Goal: Task Accomplishment & Management: Complete application form

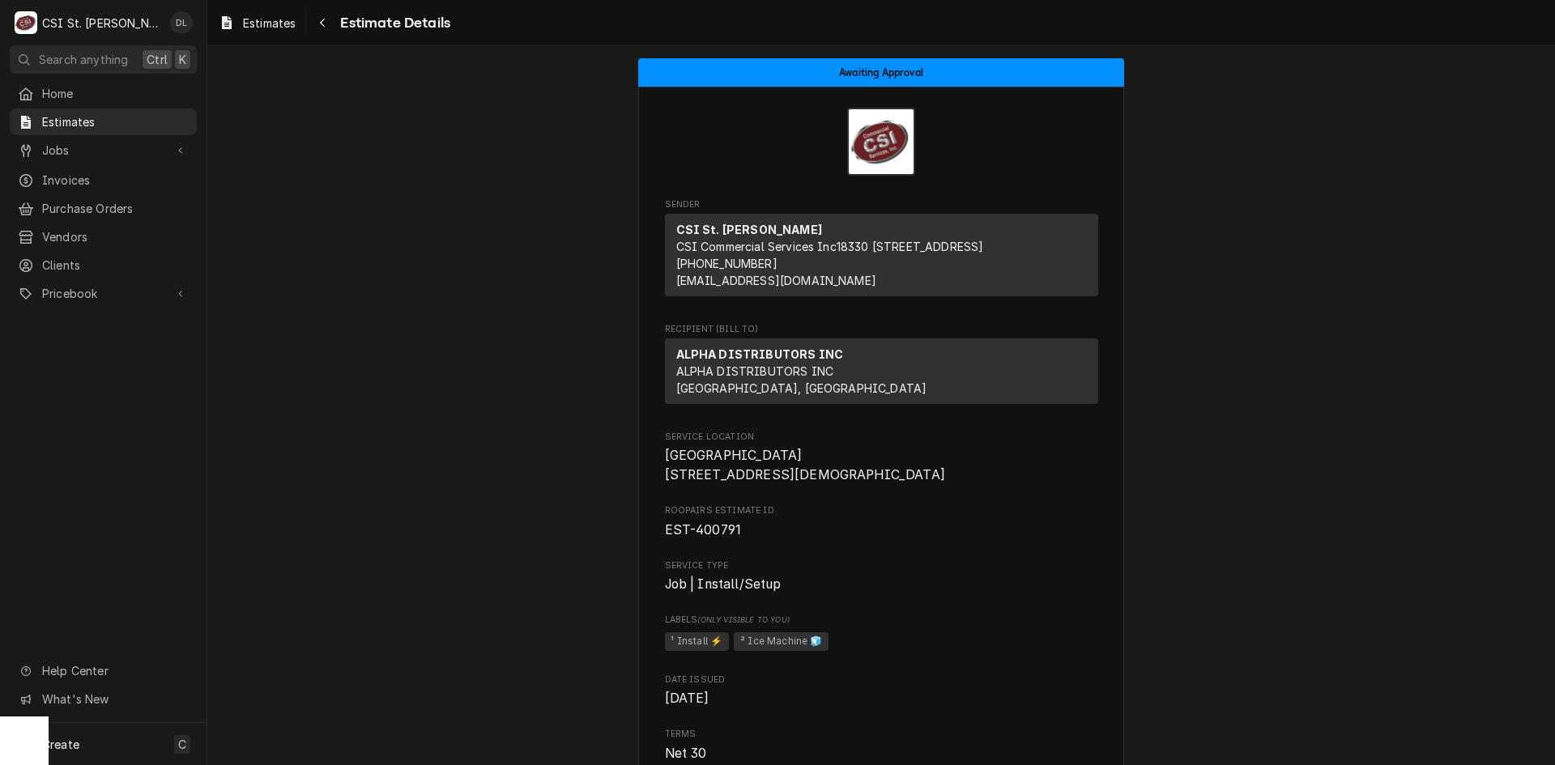
scroll to position [2106, 0]
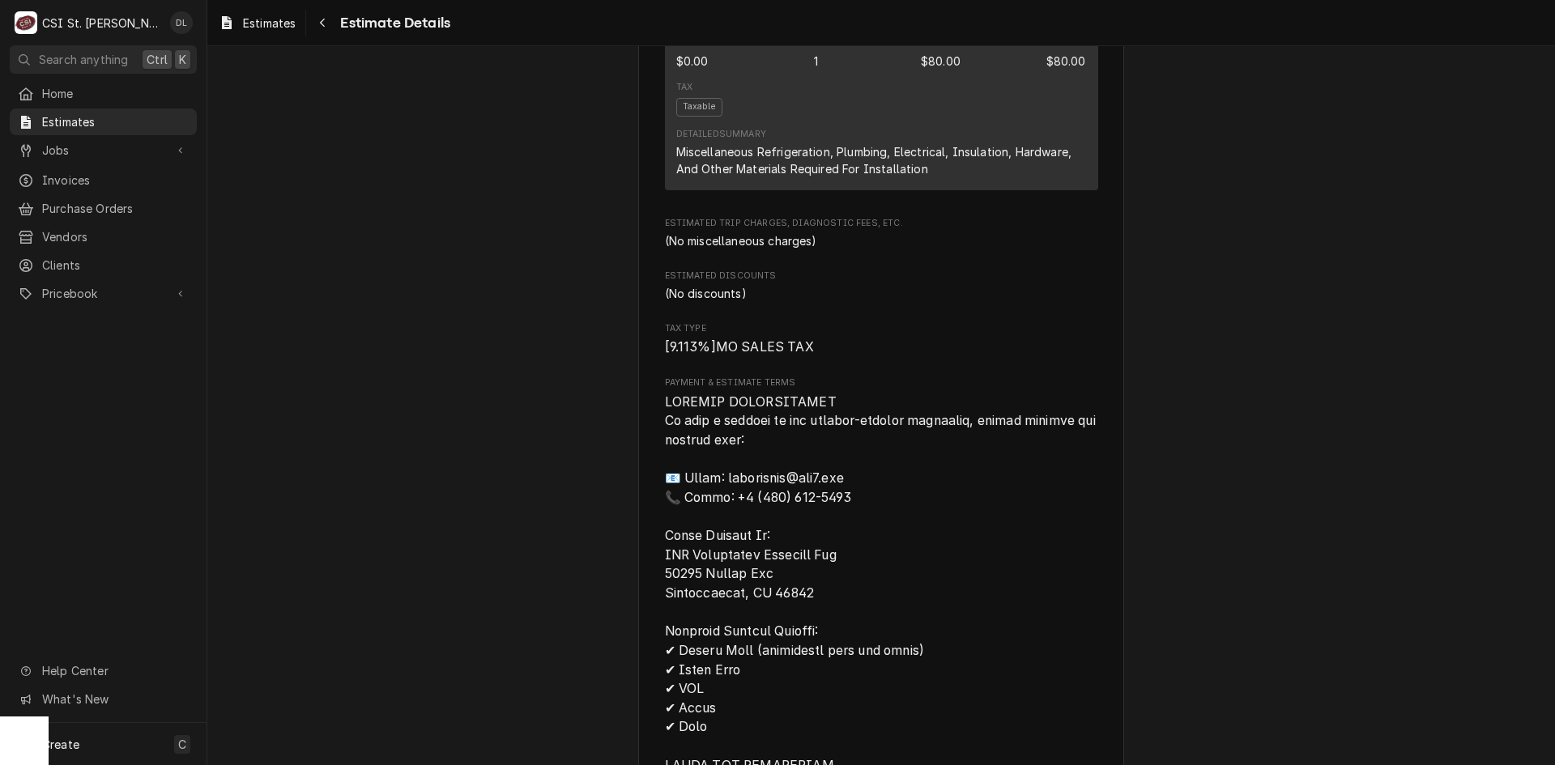
click at [94, 257] on span "Clients" at bounding box center [115, 265] width 147 height 17
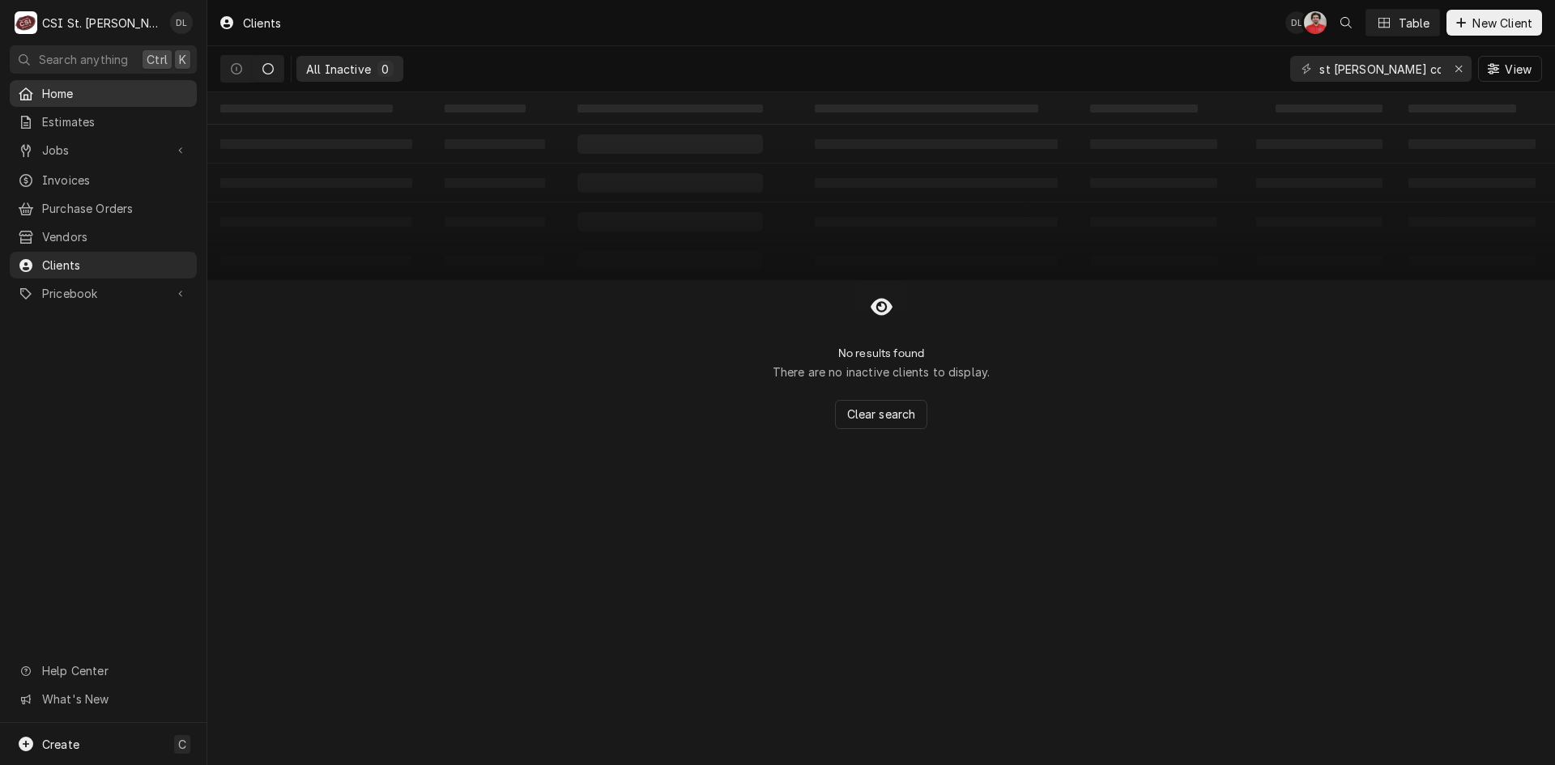
click at [49, 95] on span "Home" at bounding box center [115, 93] width 147 height 17
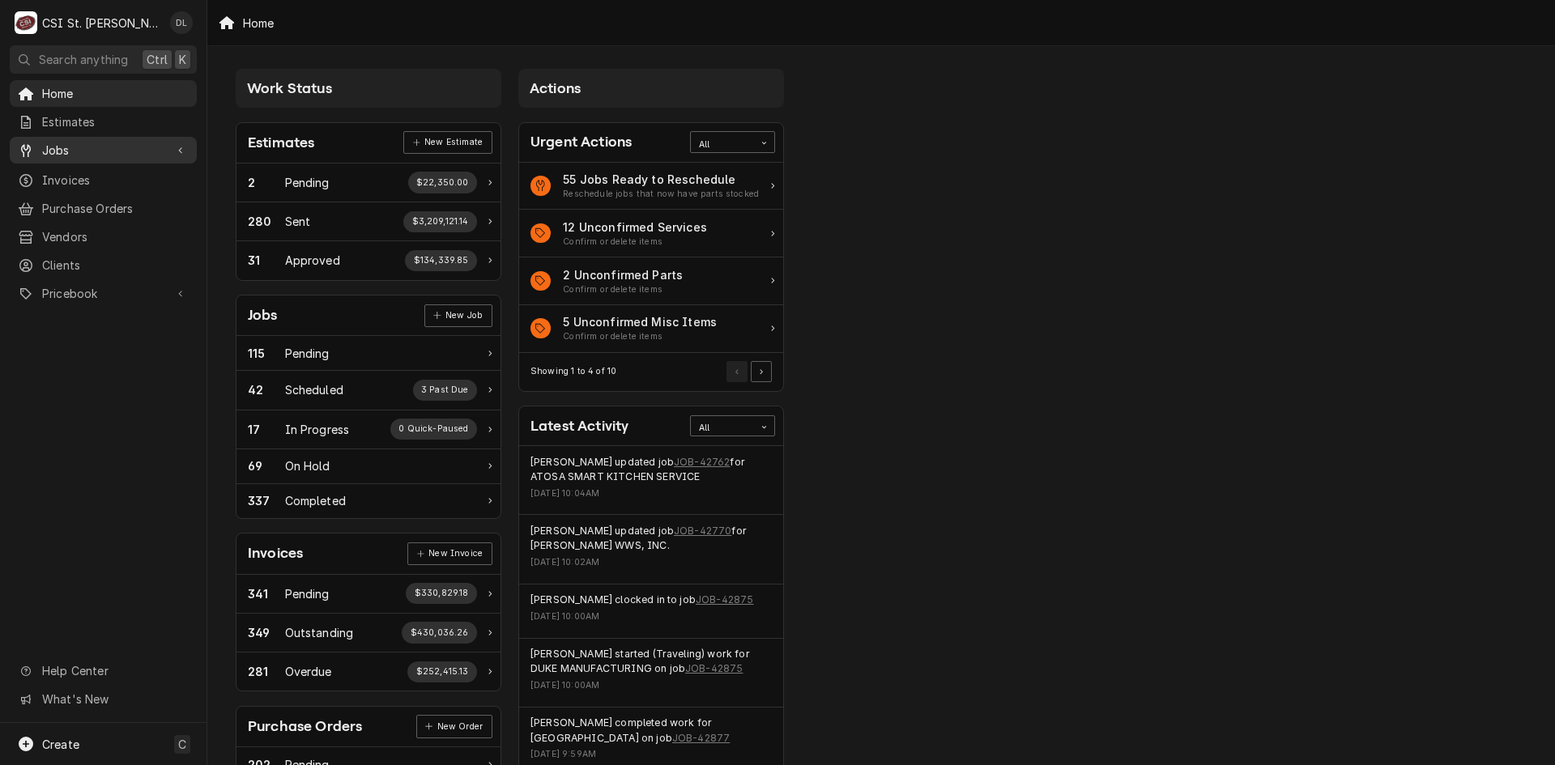
click at [91, 142] on span "Jobs" at bounding box center [103, 150] width 122 height 17
click at [91, 170] on span "Jobs" at bounding box center [115, 178] width 147 height 17
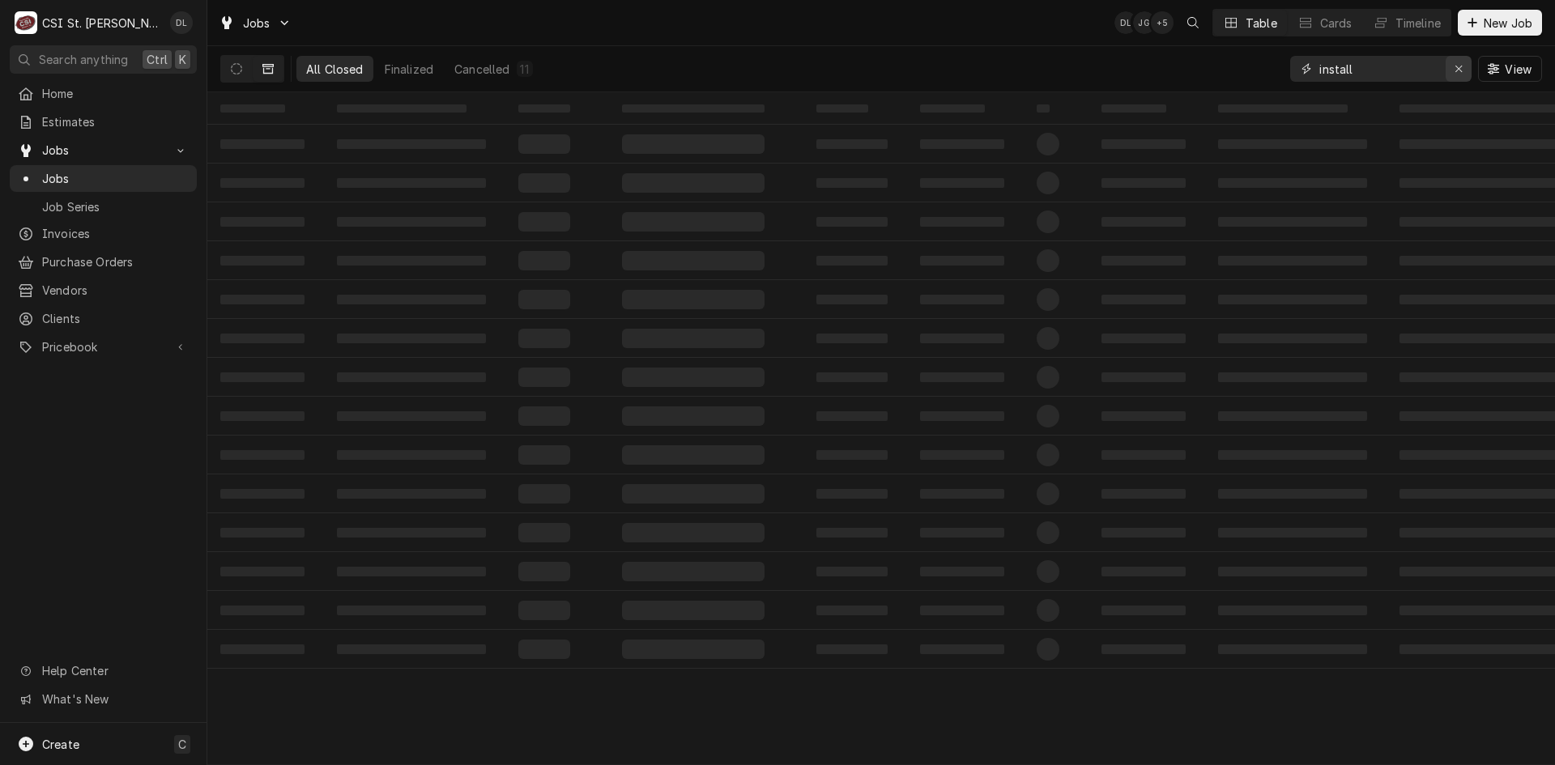
click at [1464, 66] on div "Erase input" at bounding box center [1459, 69] width 16 height 16
click at [1434, 70] on input "Dynamic Content Wrapper" at bounding box center [1395, 69] width 152 height 26
type input "sasha's"
click at [234, 63] on icon "Dynamic Content Wrapper" at bounding box center [236, 68] width 11 height 11
click at [602, 70] on div "In Progress" at bounding box center [598, 69] width 65 height 17
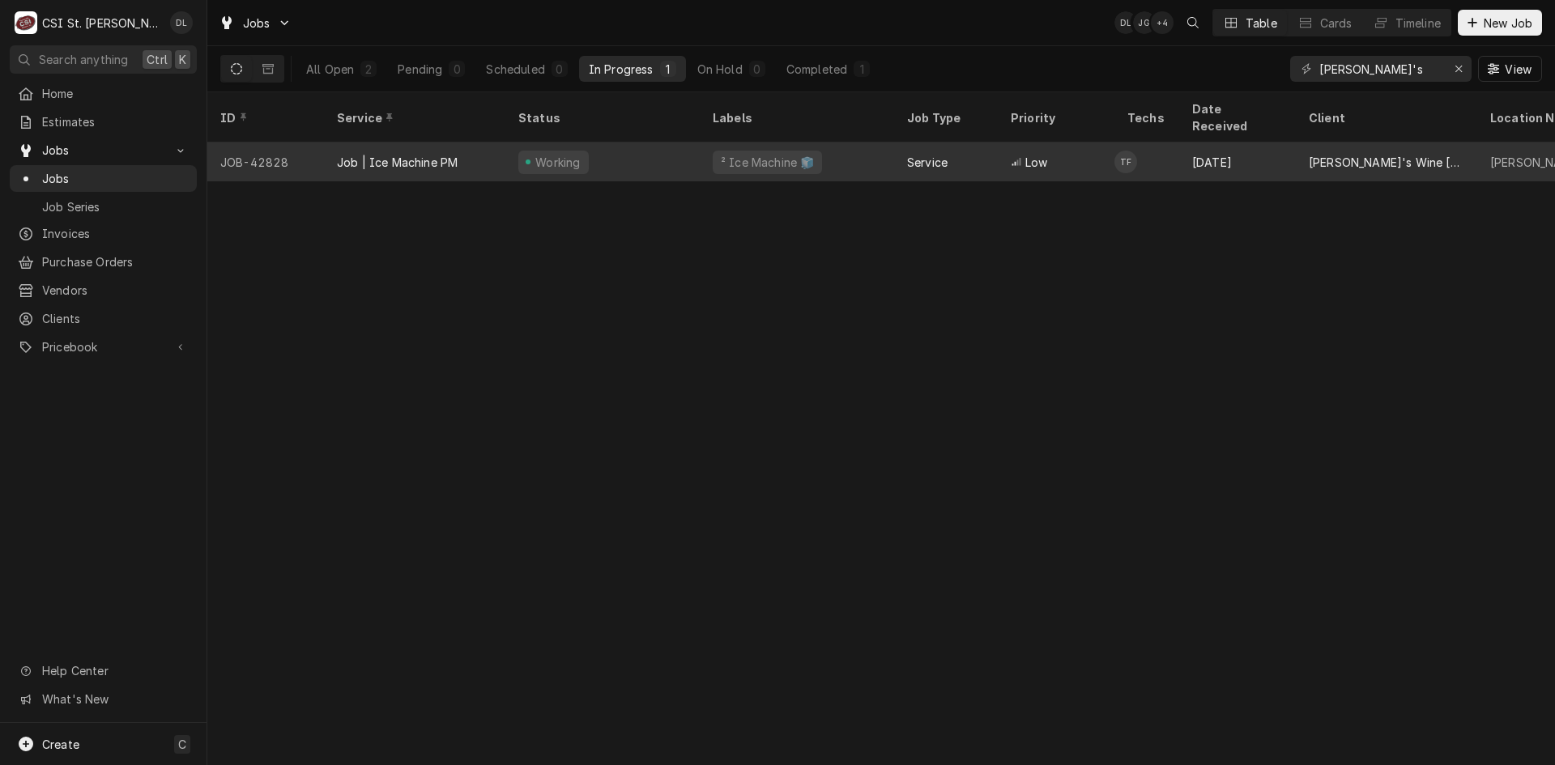
click at [849, 143] on div "² Ice Machine 🧊" at bounding box center [797, 162] width 194 height 39
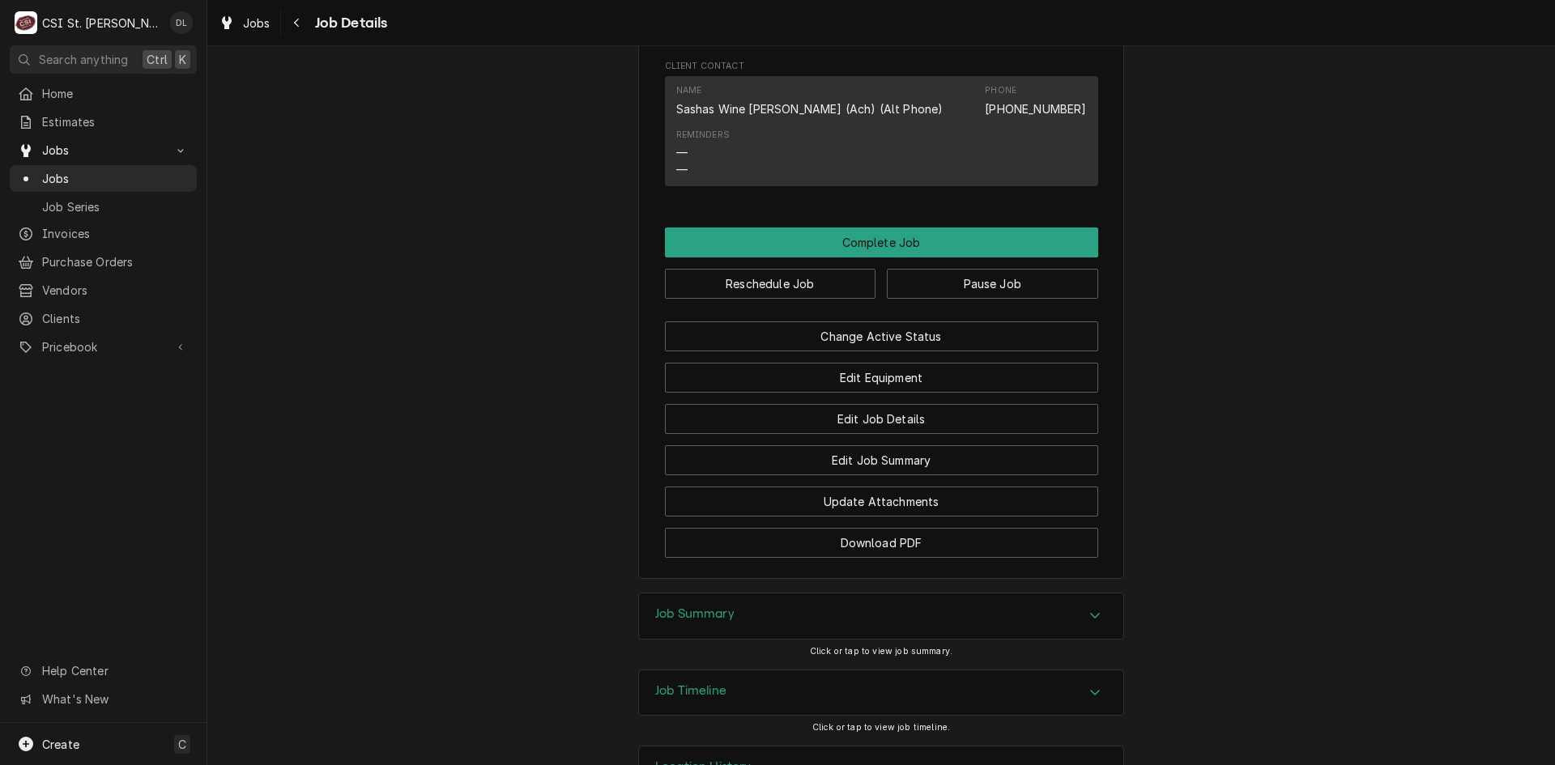
scroll to position [1380, 0]
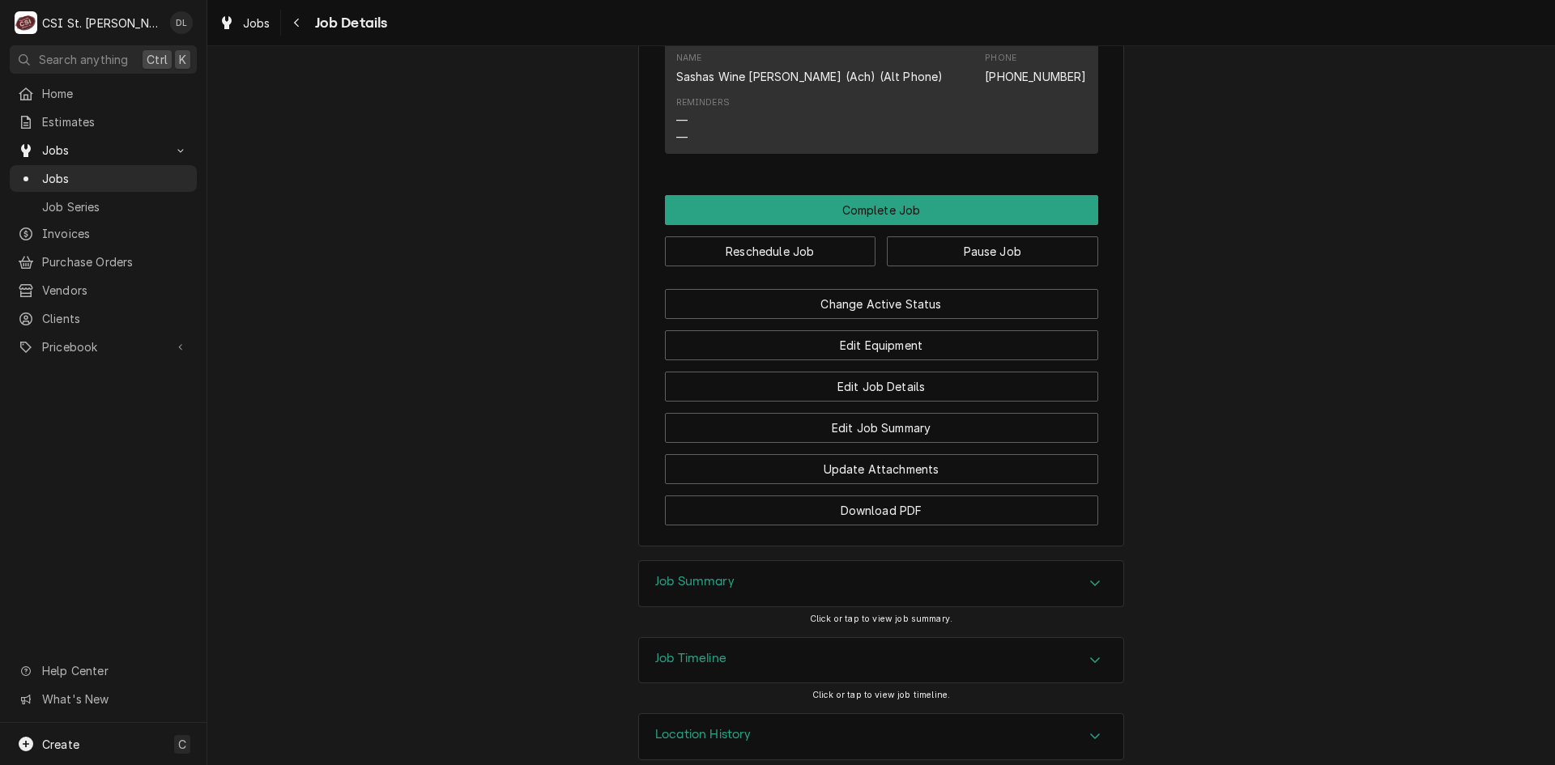
click at [1102, 714] on div "Location History" at bounding box center [881, 736] width 484 height 45
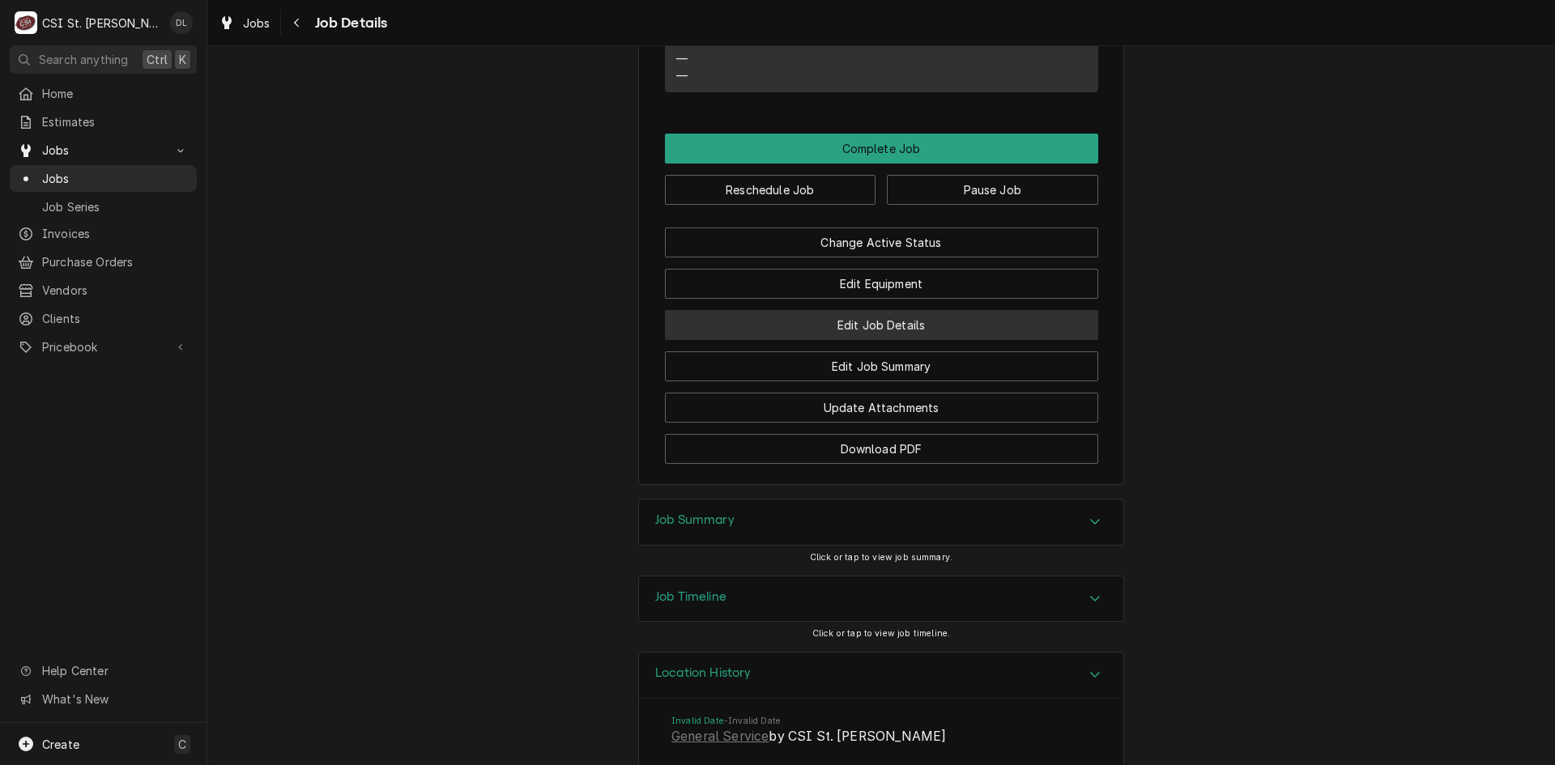
scroll to position [1218, 0]
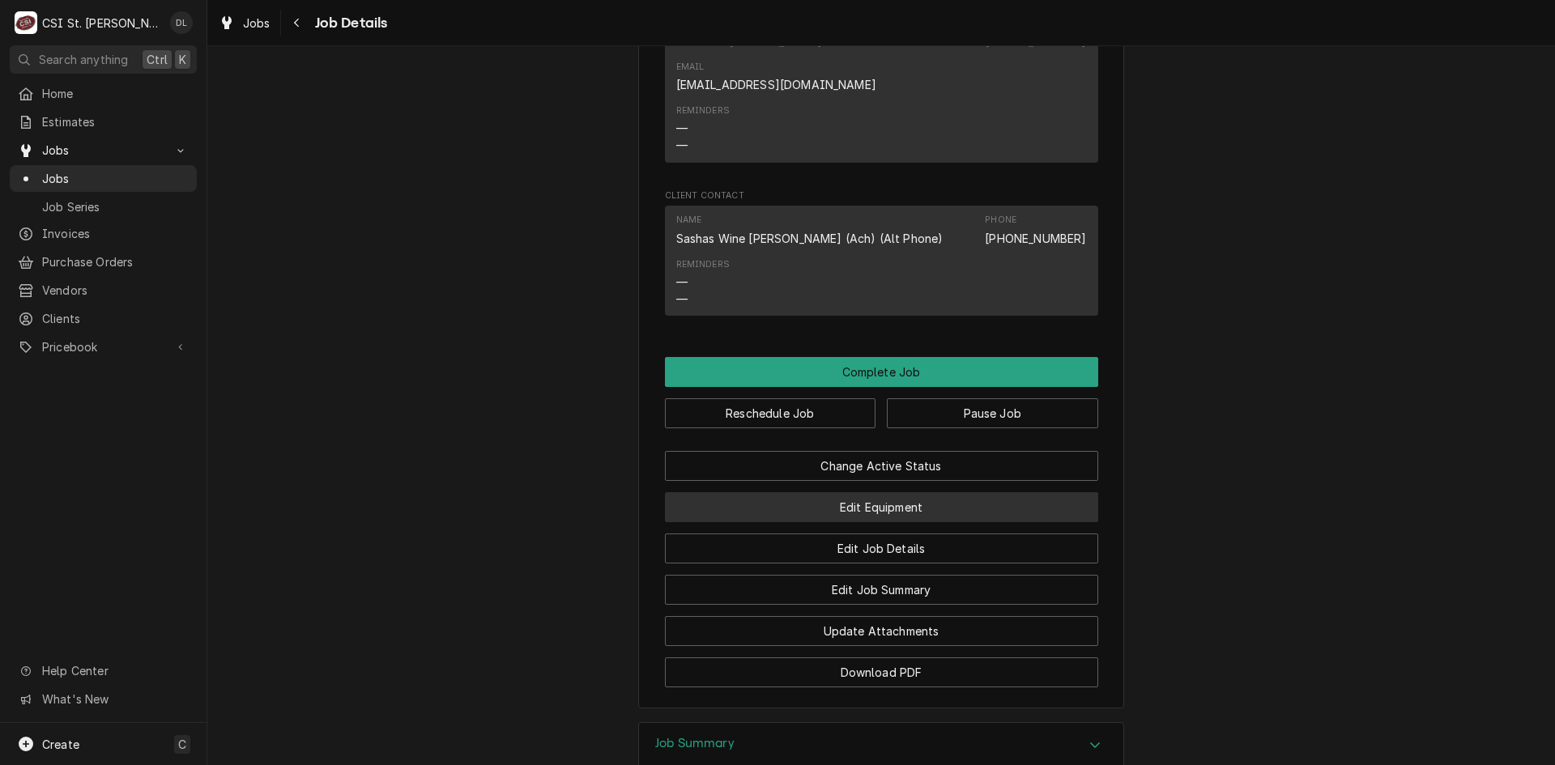
click at [927, 492] on button "Edit Equipment" at bounding box center [881, 507] width 433 height 30
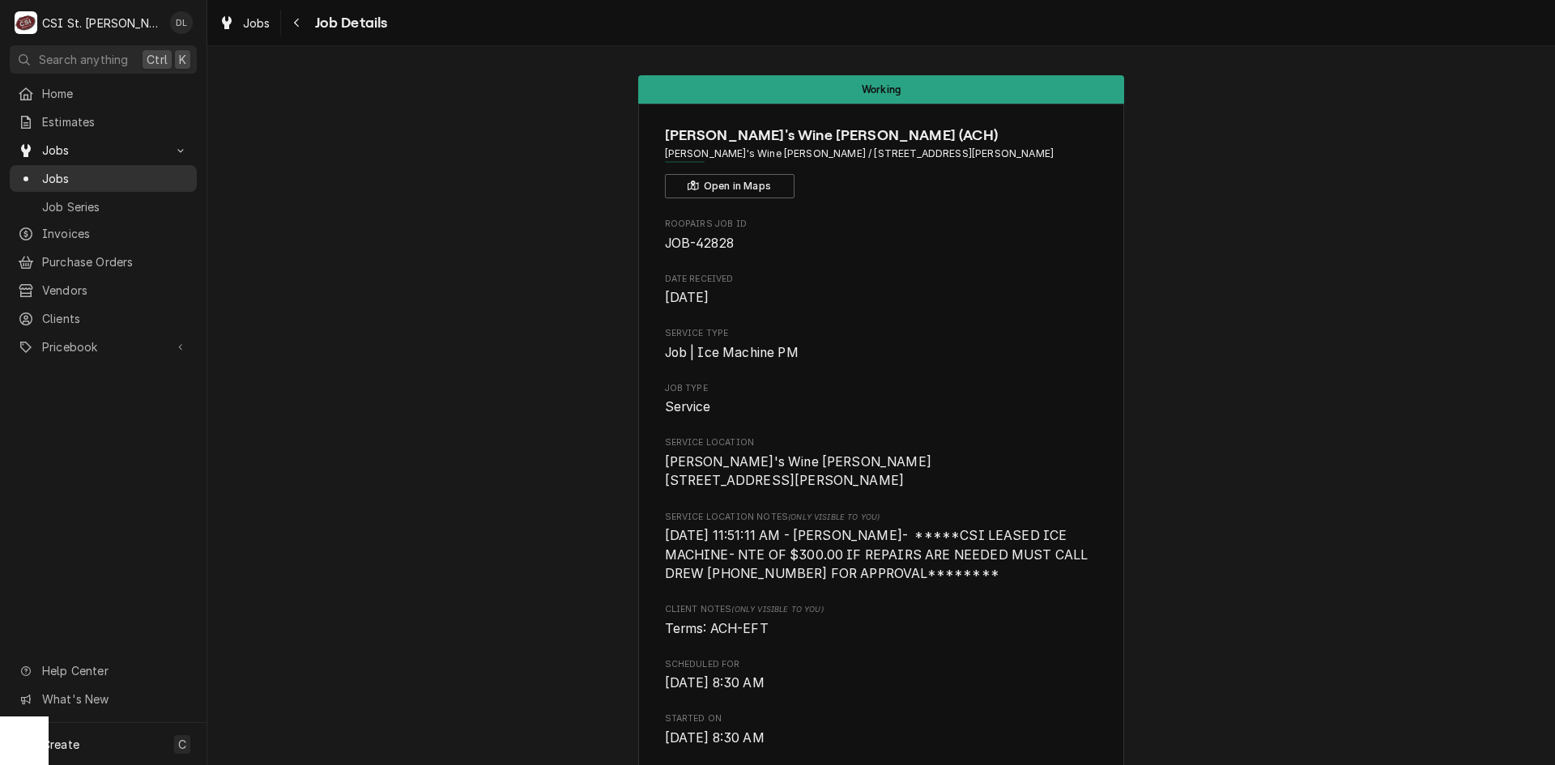
click at [71, 170] on span "Jobs" at bounding box center [115, 178] width 147 height 17
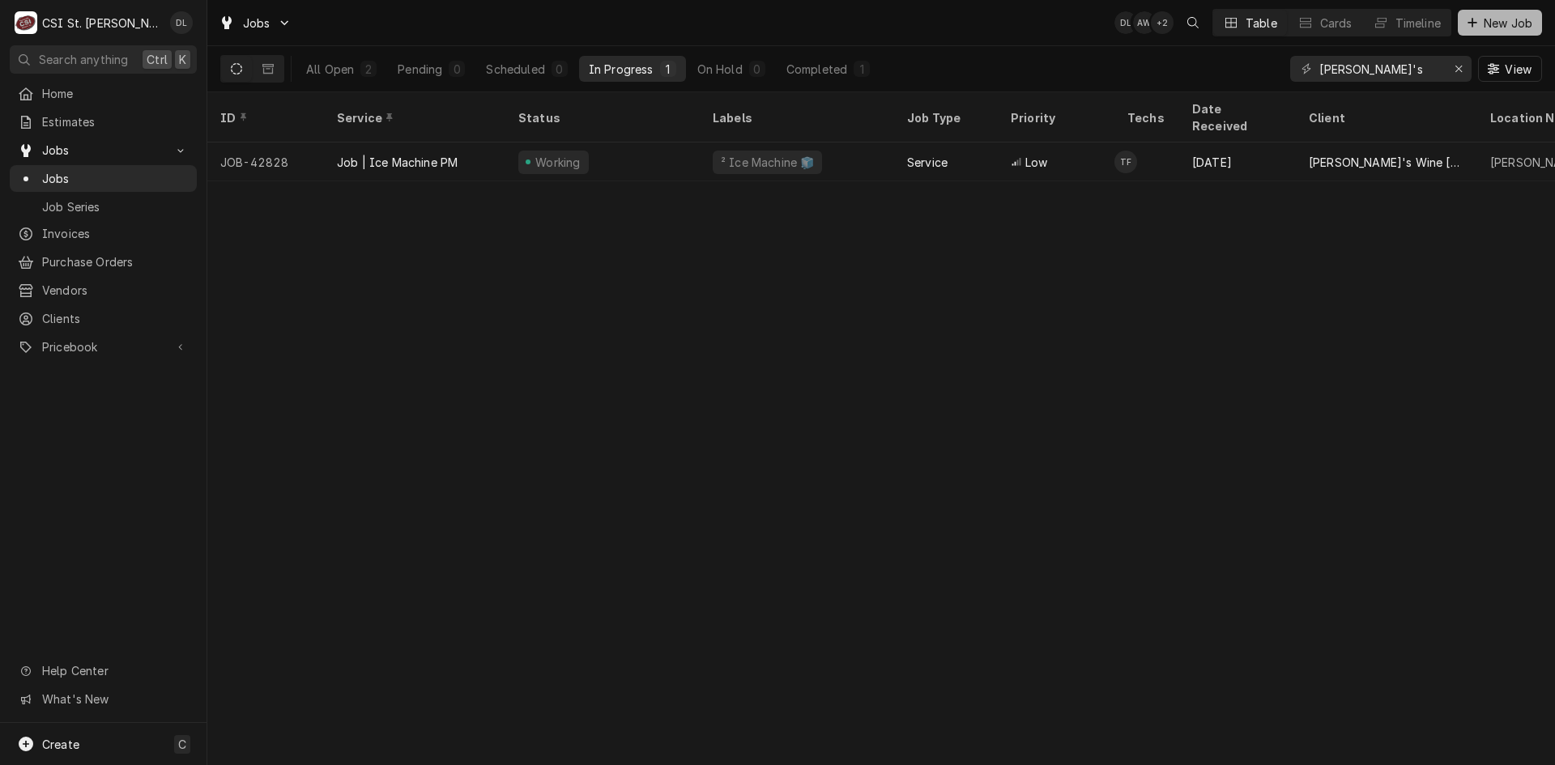
click at [1469, 23] on icon "Dynamic Content Wrapper" at bounding box center [1473, 22] width 10 height 11
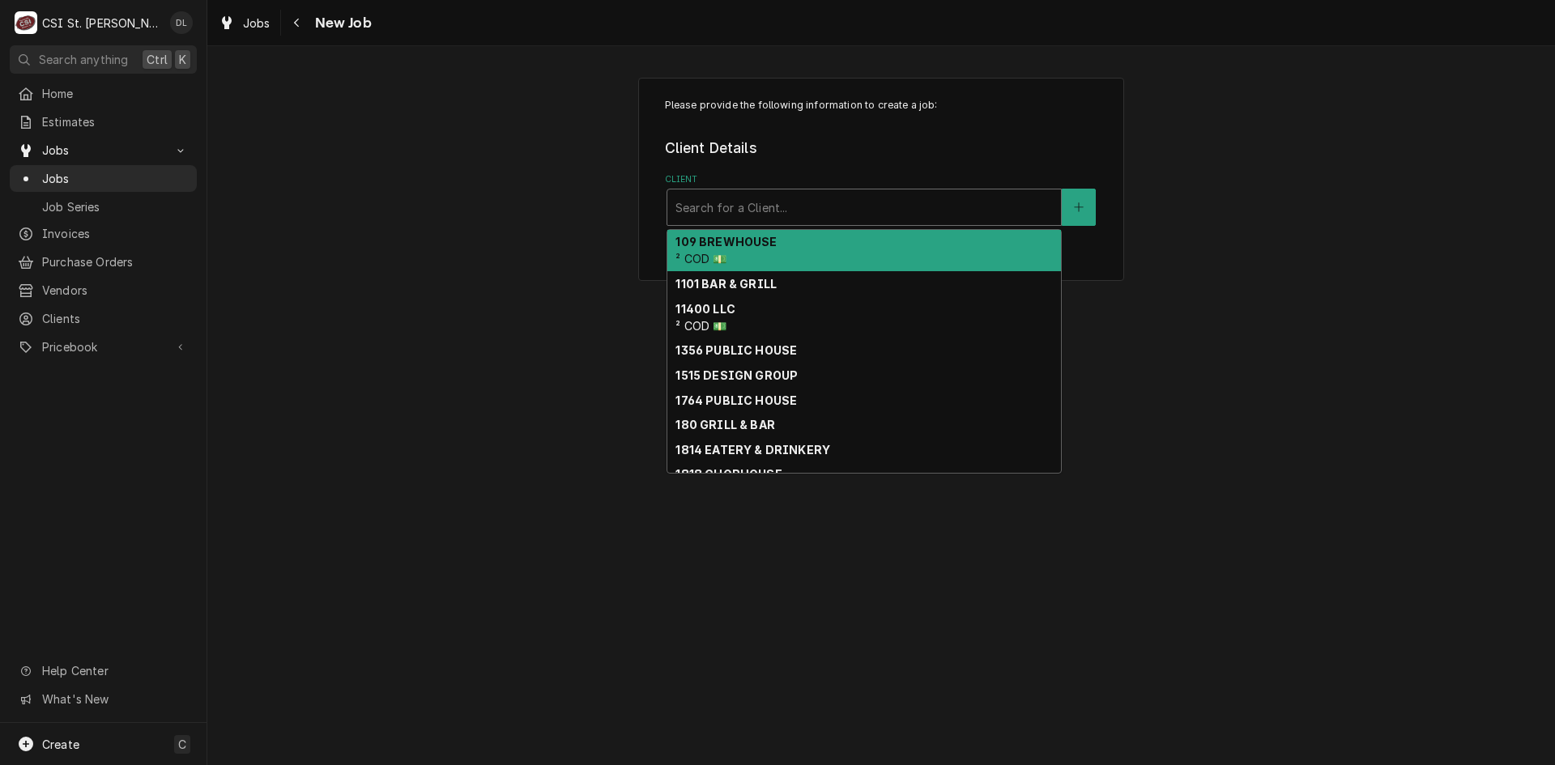
click at [739, 219] on div "Client" at bounding box center [863, 207] width 377 height 29
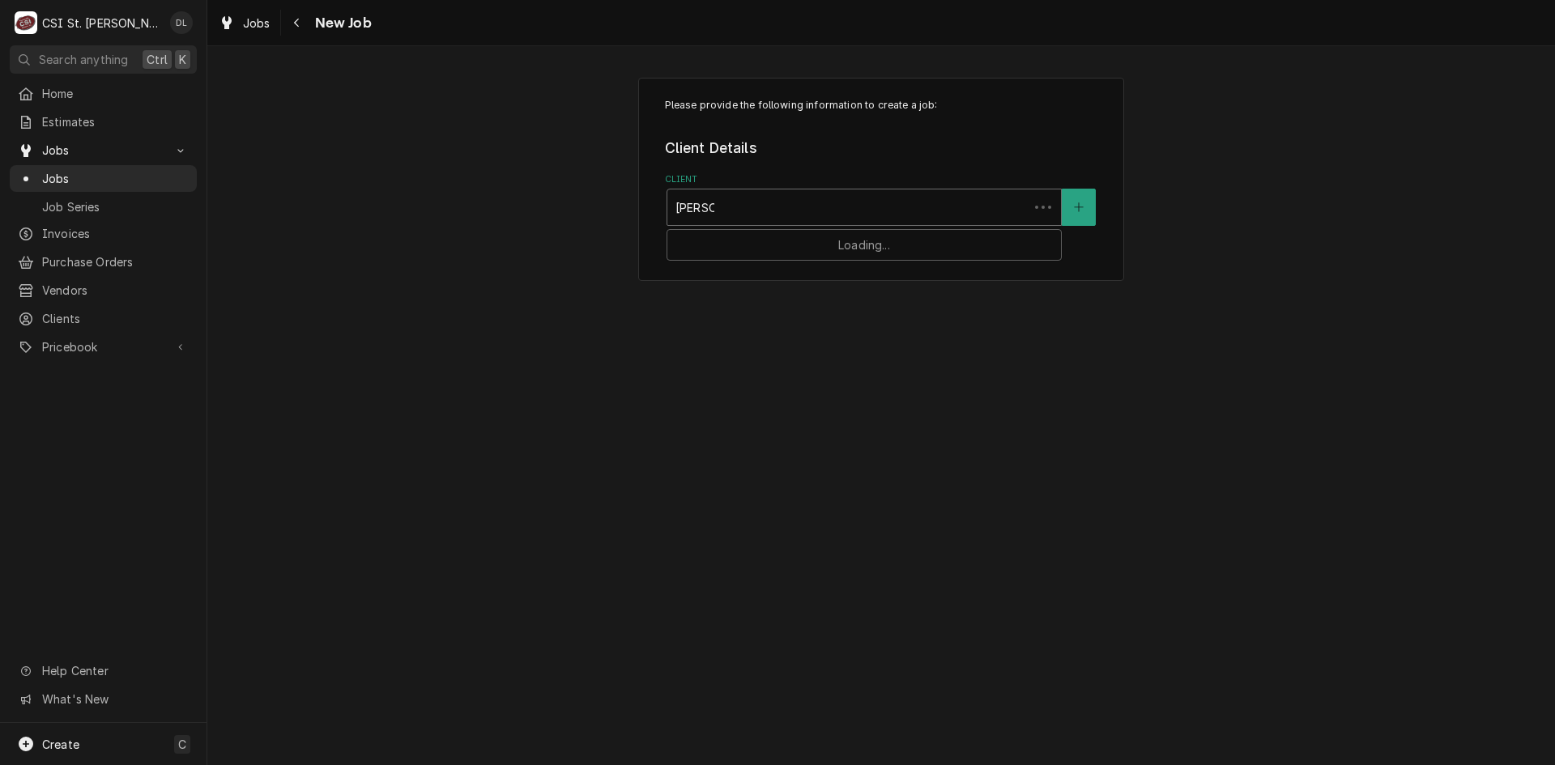
type input "[PERSON_NAME]'s"
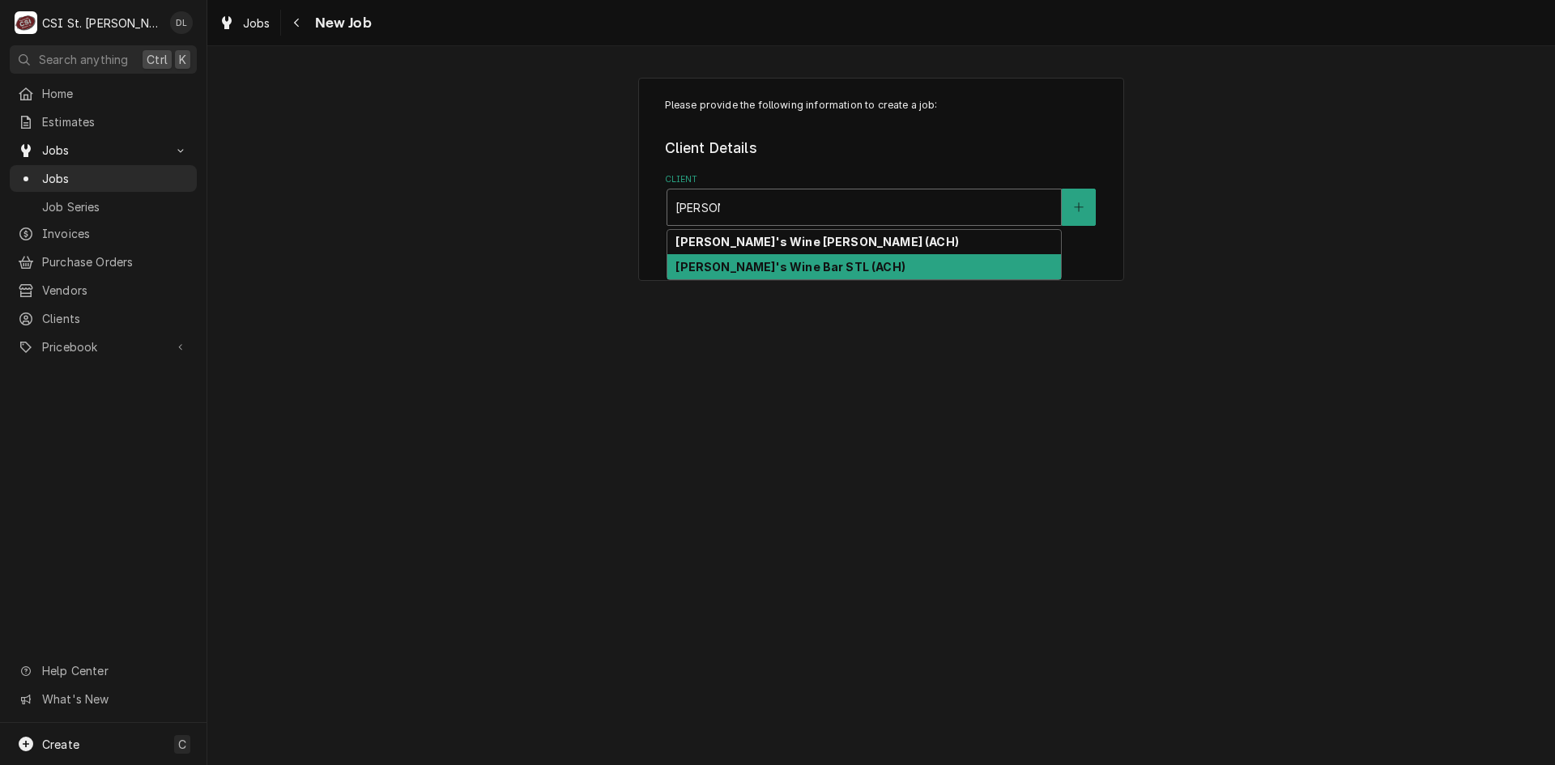
click at [752, 267] on strong "[PERSON_NAME]'s Wine Bar STL (ACH)" at bounding box center [789, 267] width 229 height 14
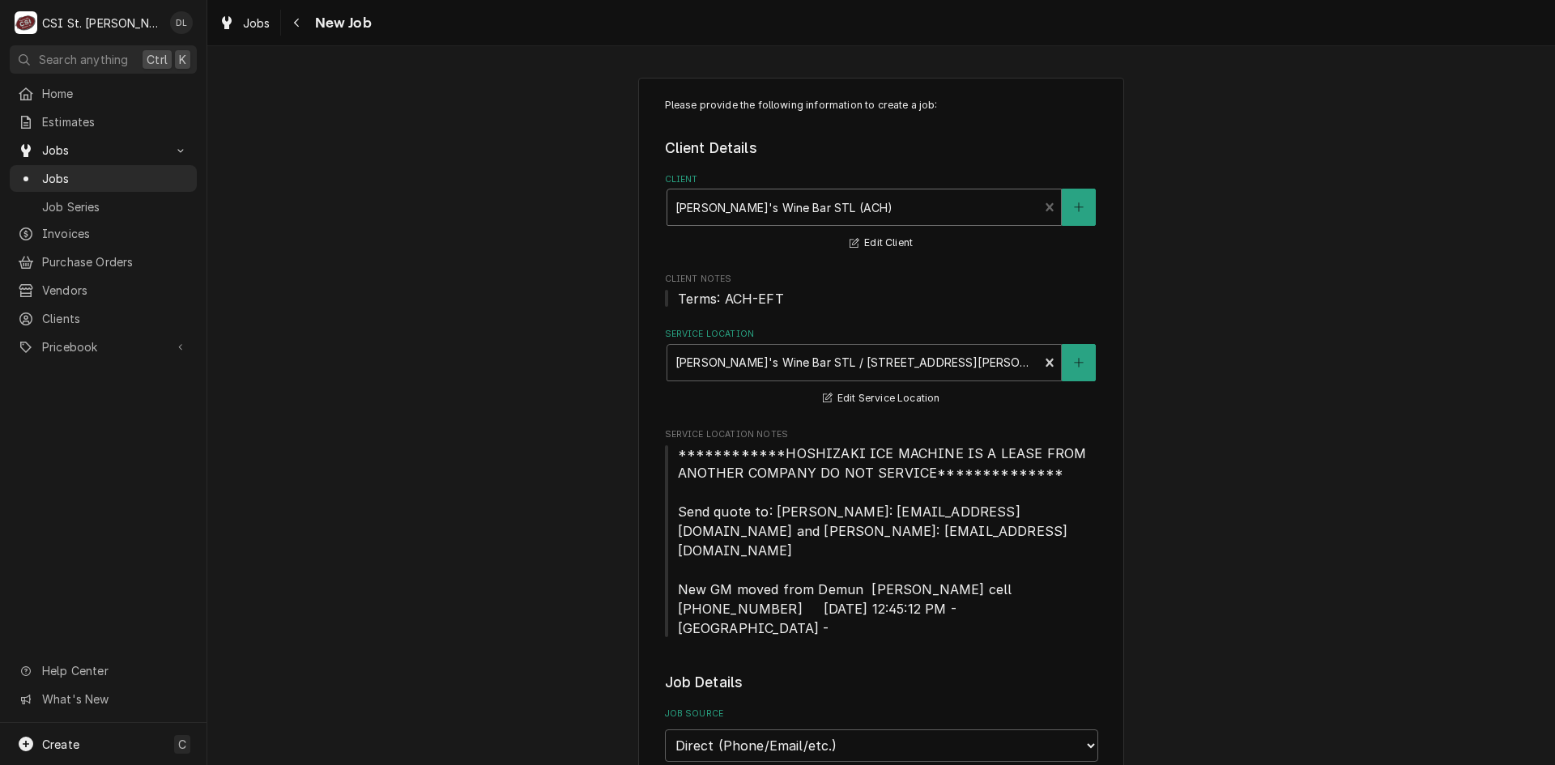
type textarea "x"
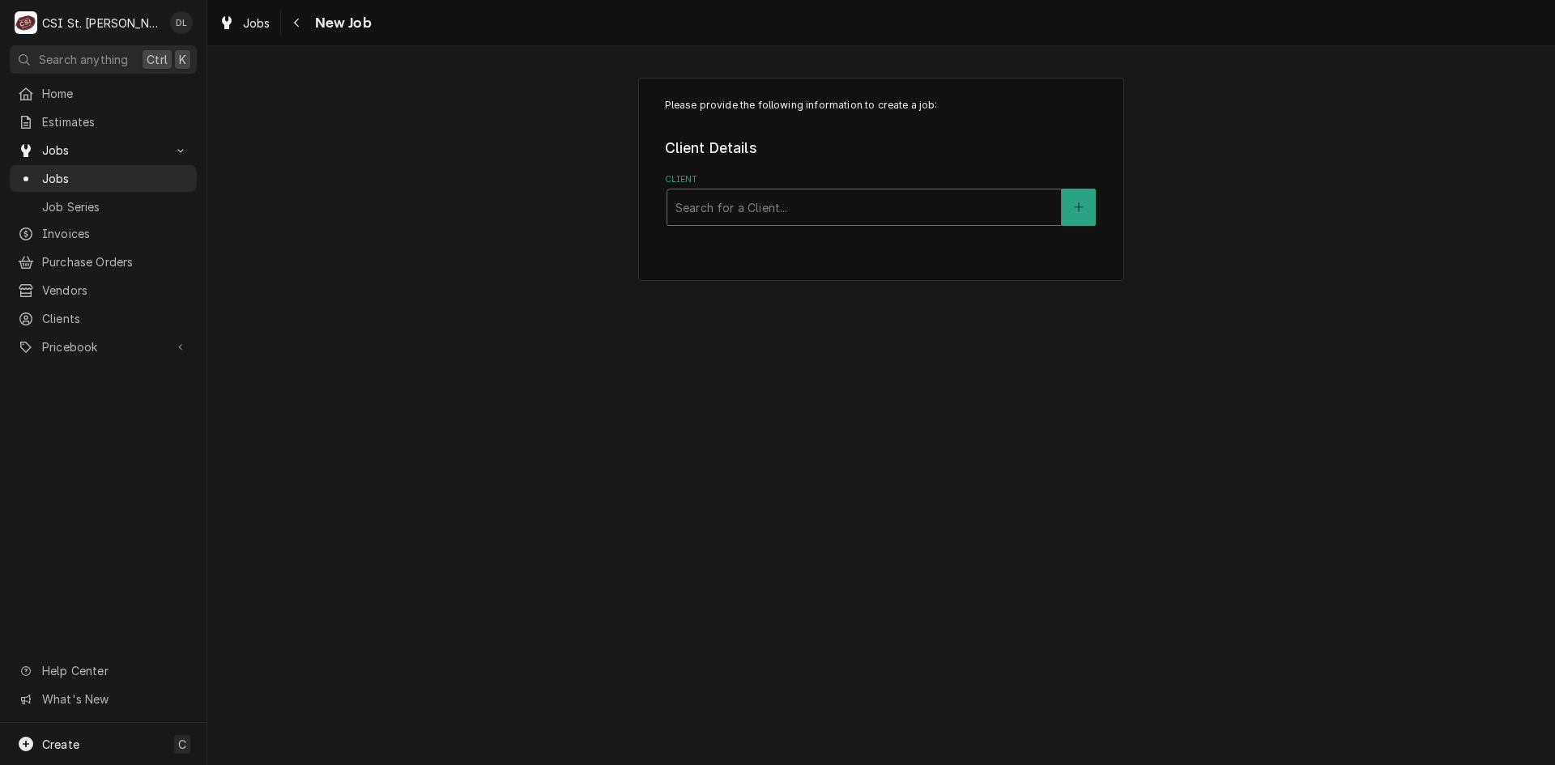
click at [950, 209] on div "Client" at bounding box center [863, 207] width 377 height 29
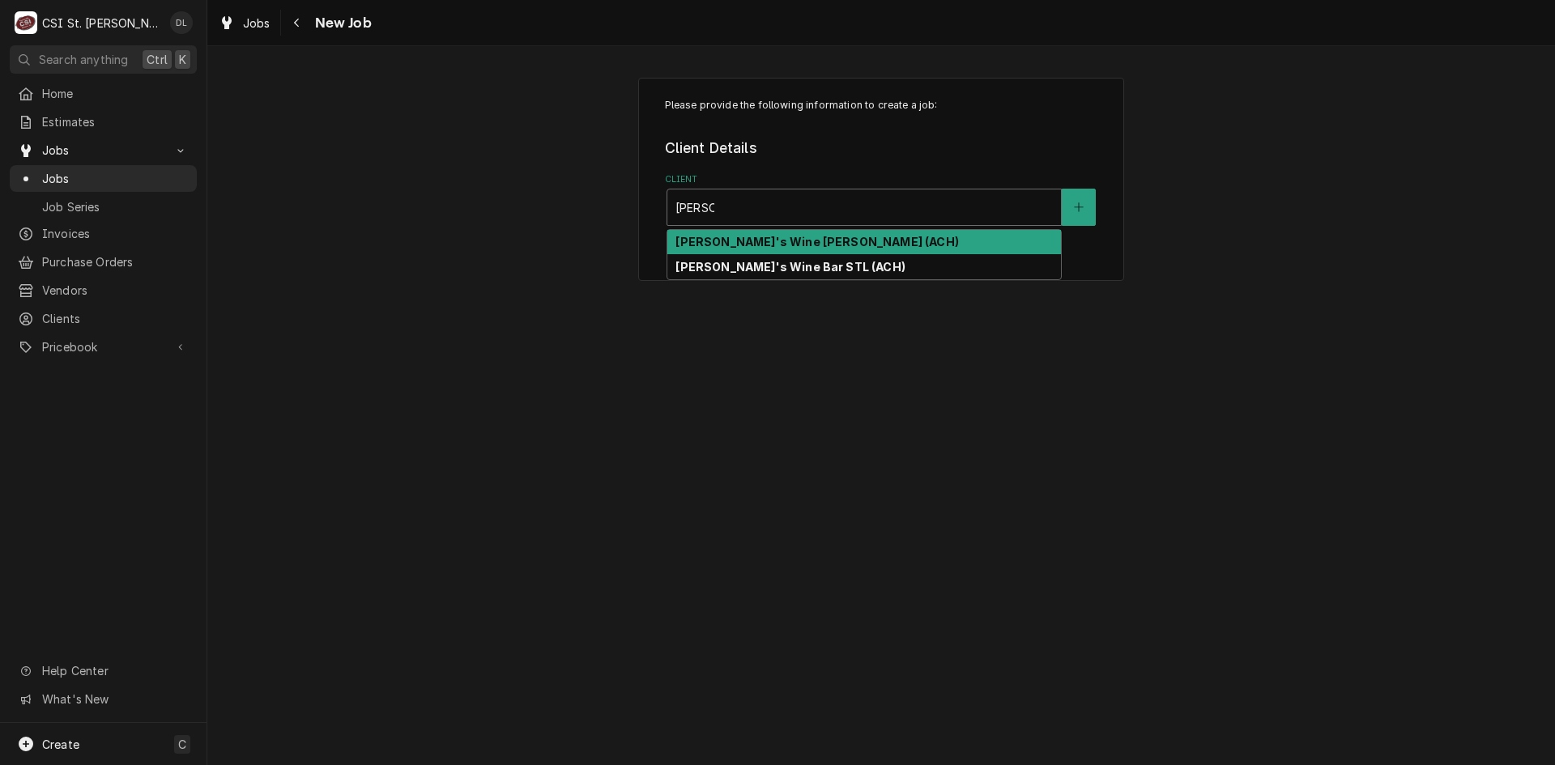
type input "[PERSON_NAME]'s"
click at [856, 241] on strong "[PERSON_NAME]'s Wine [PERSON_NAME] (ACH)" at bounding box center [816, 242] width 283 height 14
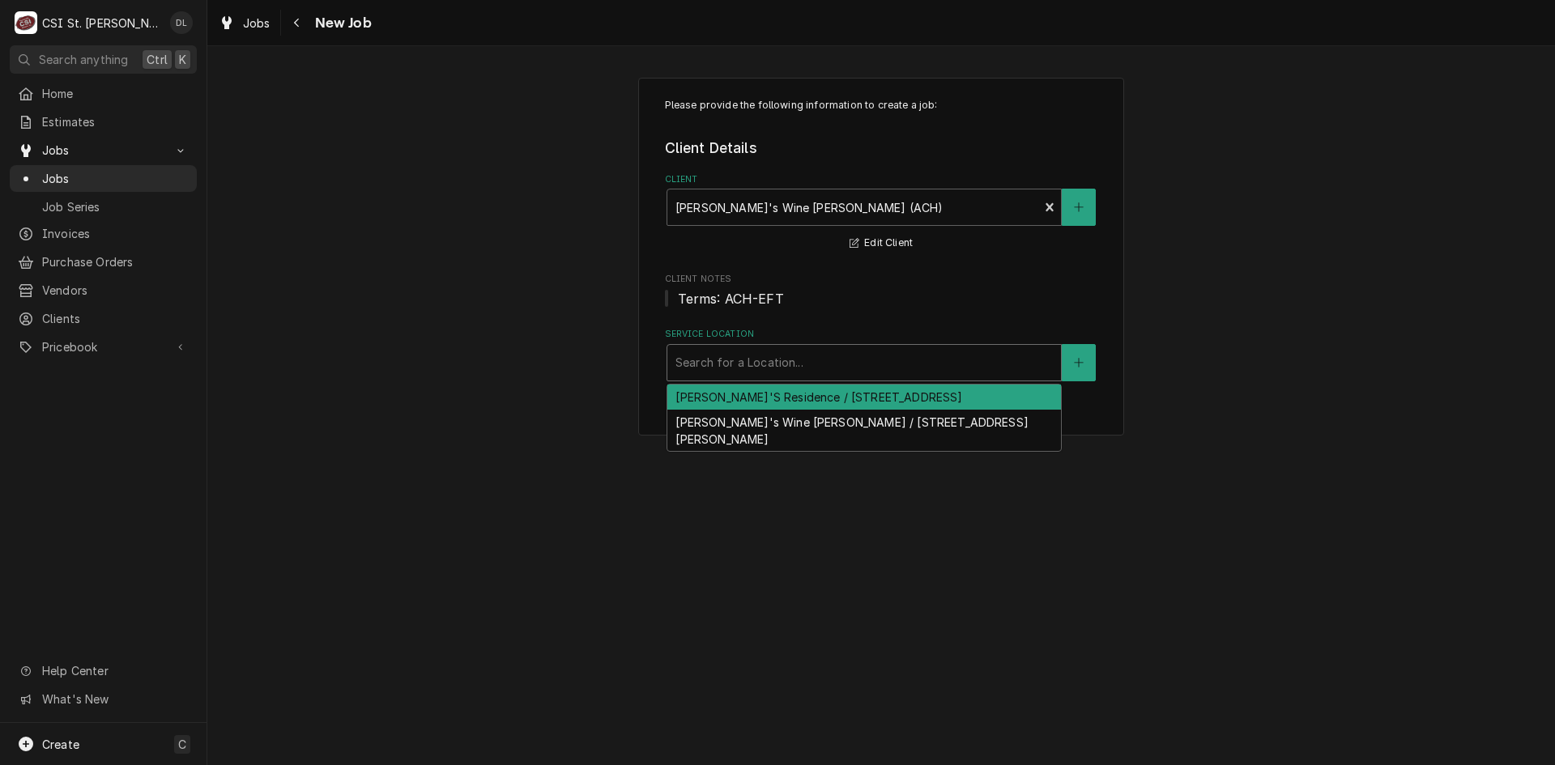
click at [995, 363] on div "Service Location" at bounding box center [863, 362] width 377 height 29
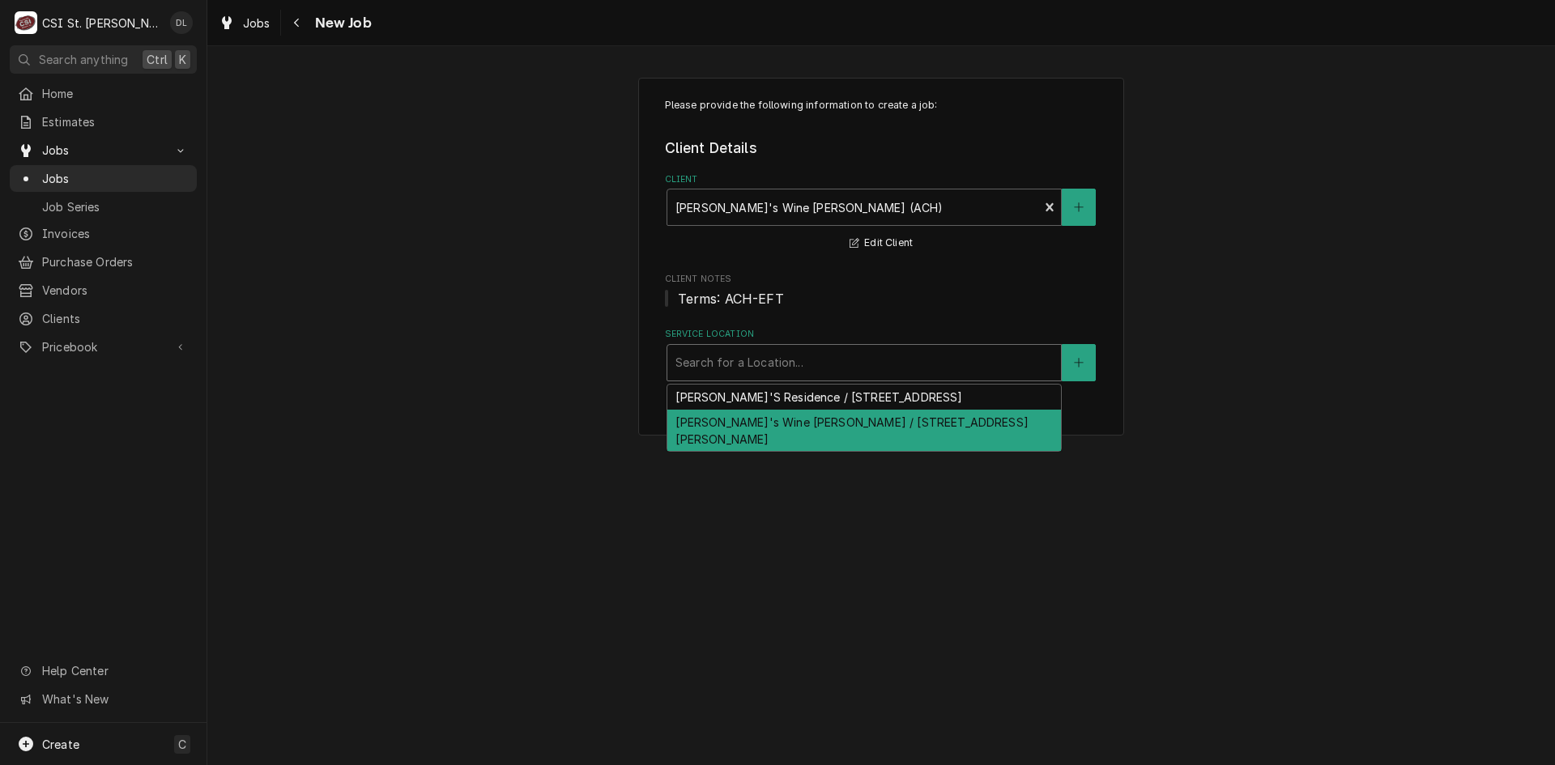
click at [888, 419] on div "Sasha's Wine Bar Clayton / 706 De Mun Ave #2238, Clayton, MO 63105" at bounding box center [864, 431] width 394 height 42
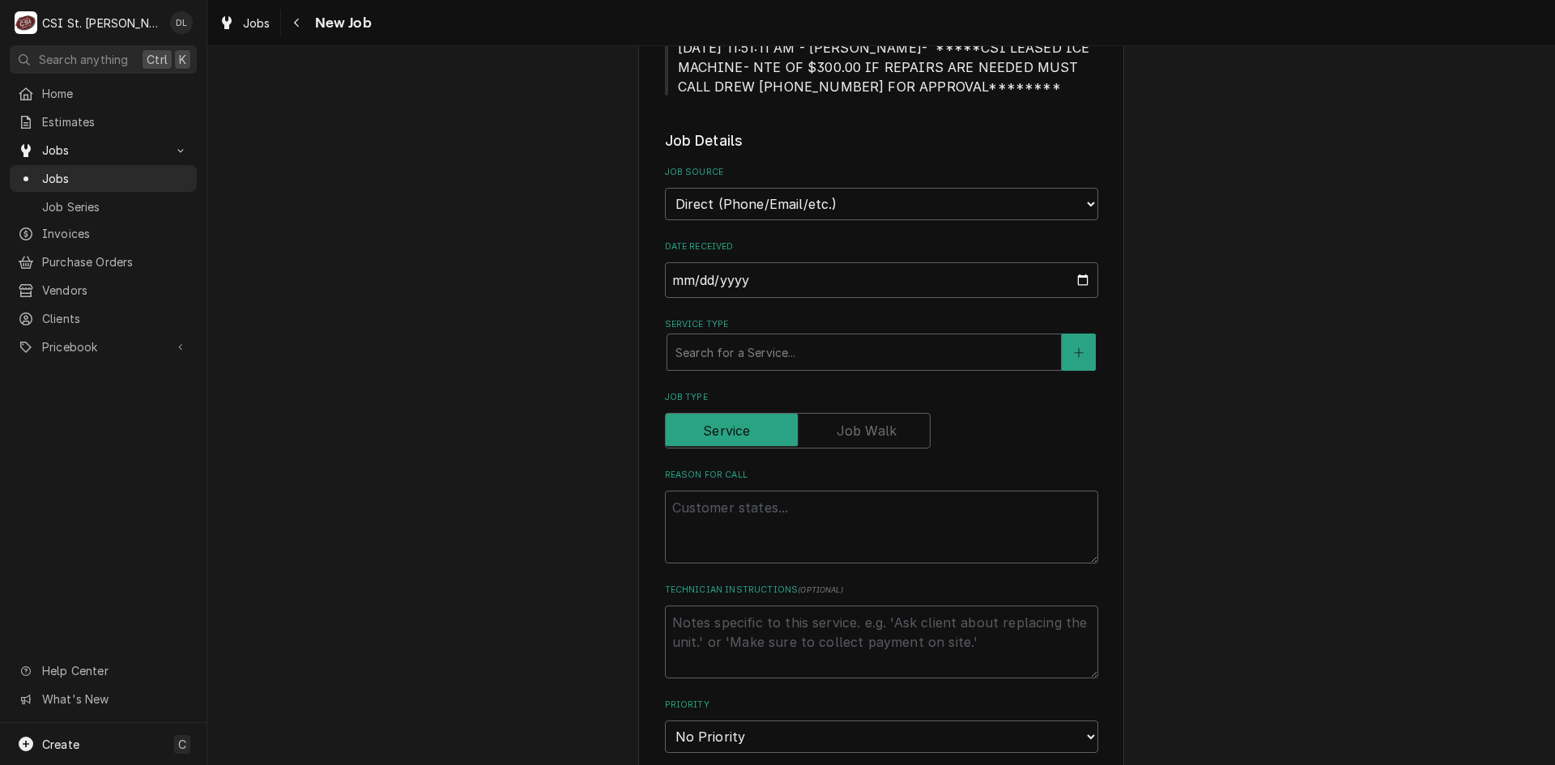
scroll to position [567, 0]
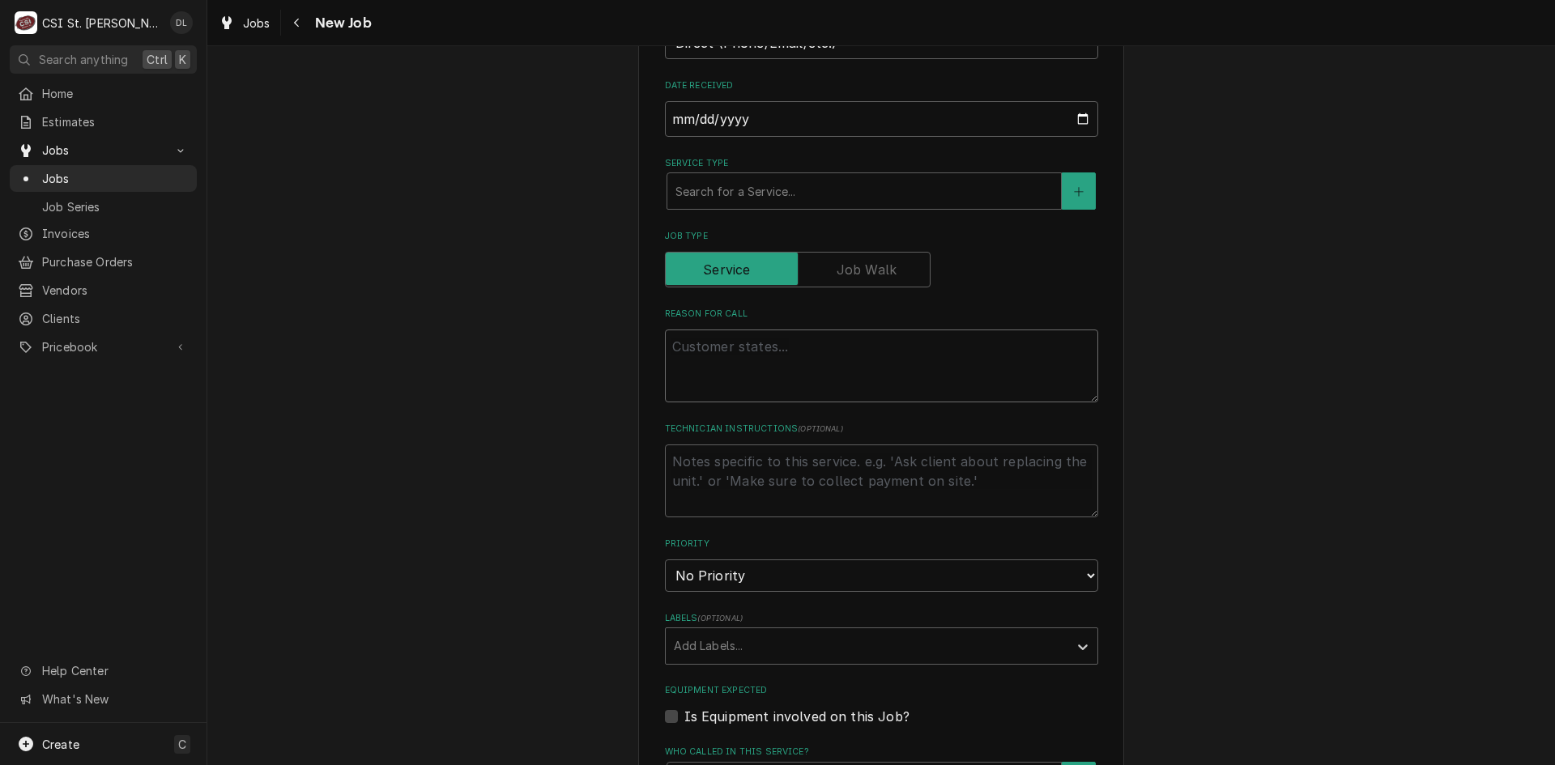
click at [748, 360] on textarea "Reason For Call" at bounding box center [881, 366] width 433 height 73
type textarea "x"
type textarea "C"
type textarea "x"
type textarea "Ch"
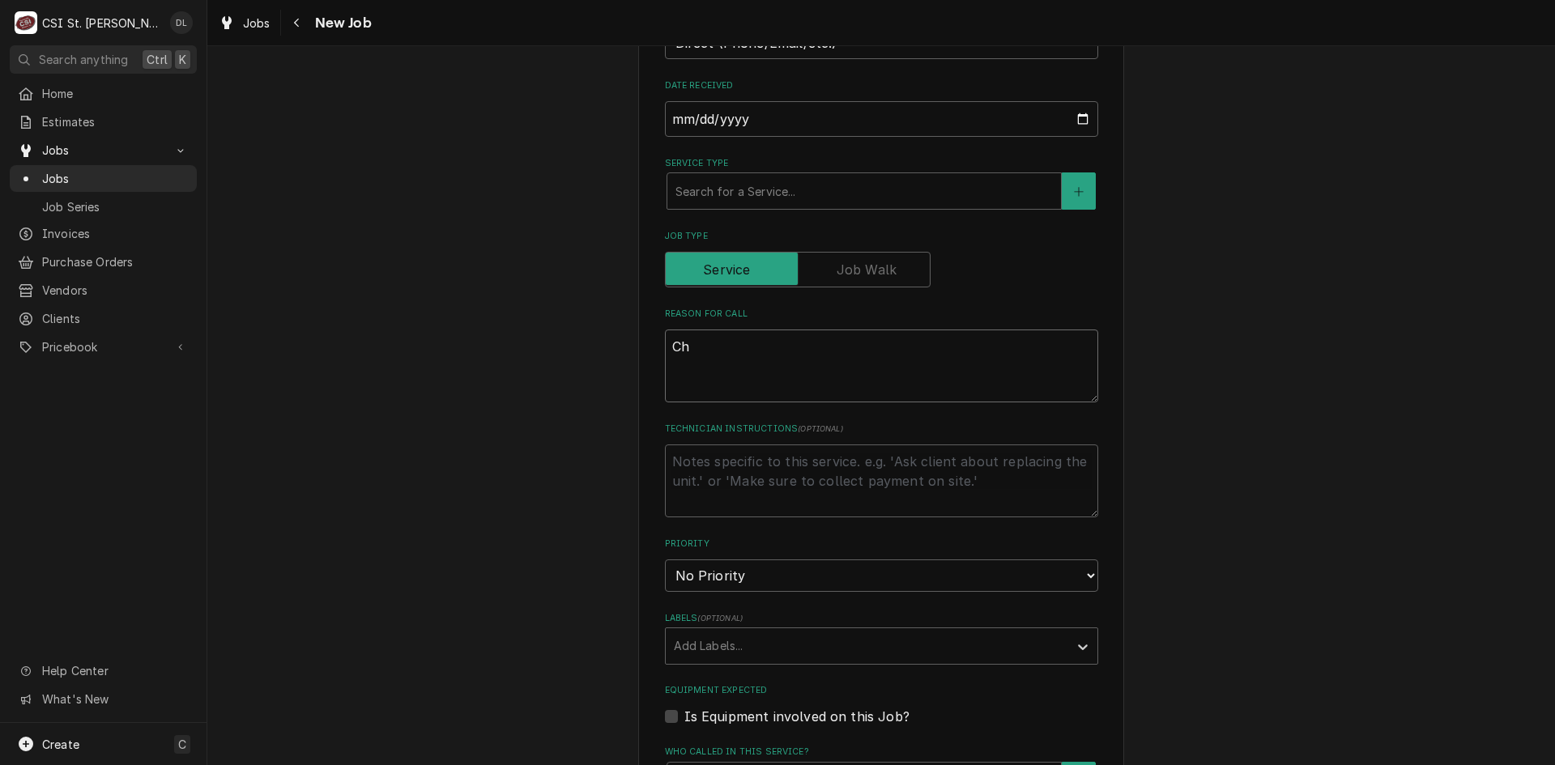
type textarea "x"
type textarea "Cha"
type textarea "x"
type textarea "Chang"
type textarea "x"
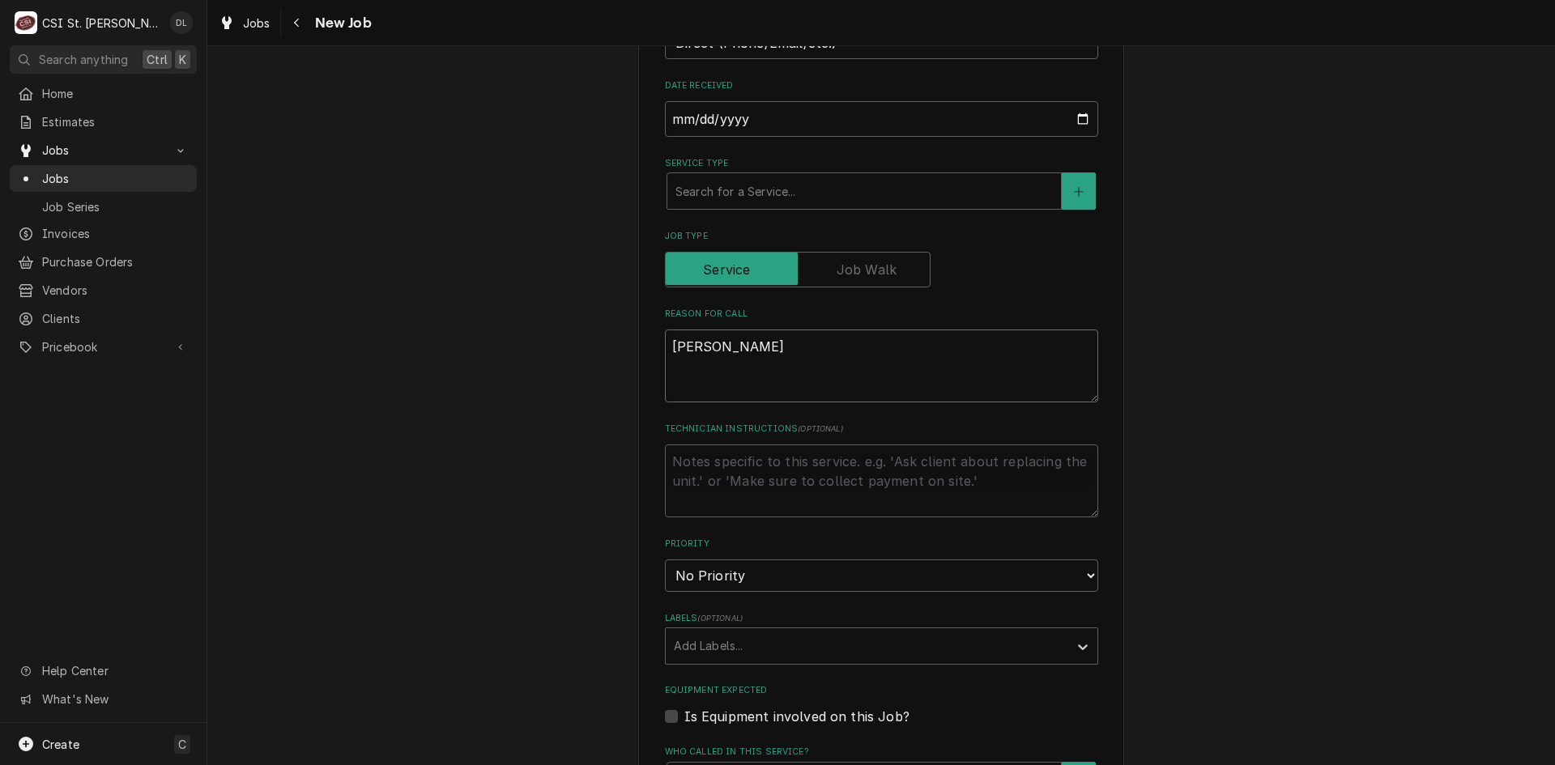
type textarea "Change"
type textarea "x"
type textarea "Change"
type textarea "x"
type textarea "Change o"
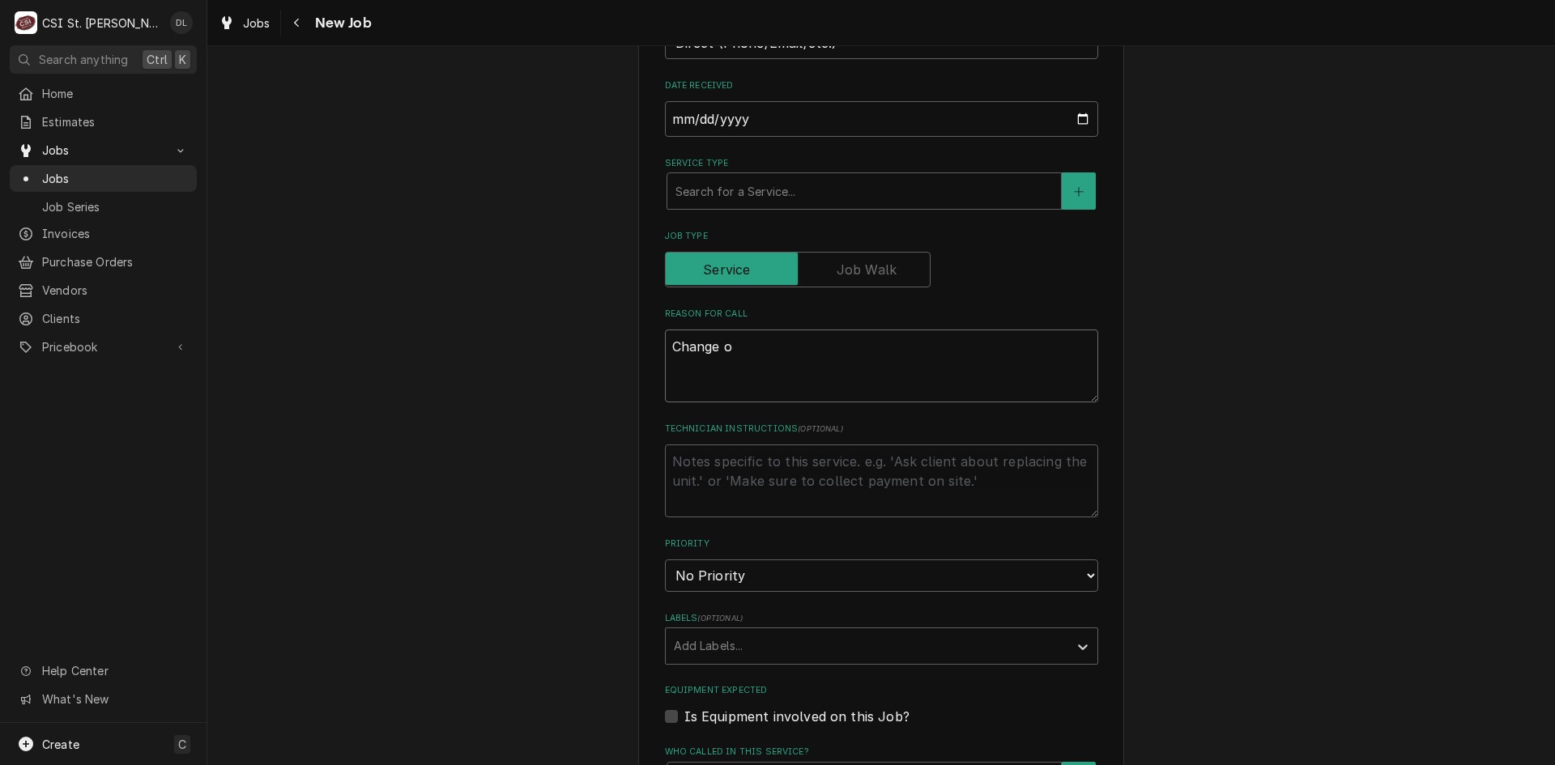
type textarea "x"
type textarea "Change out"
type textarea "x"
type textarea "Change out"
type textarea "x"
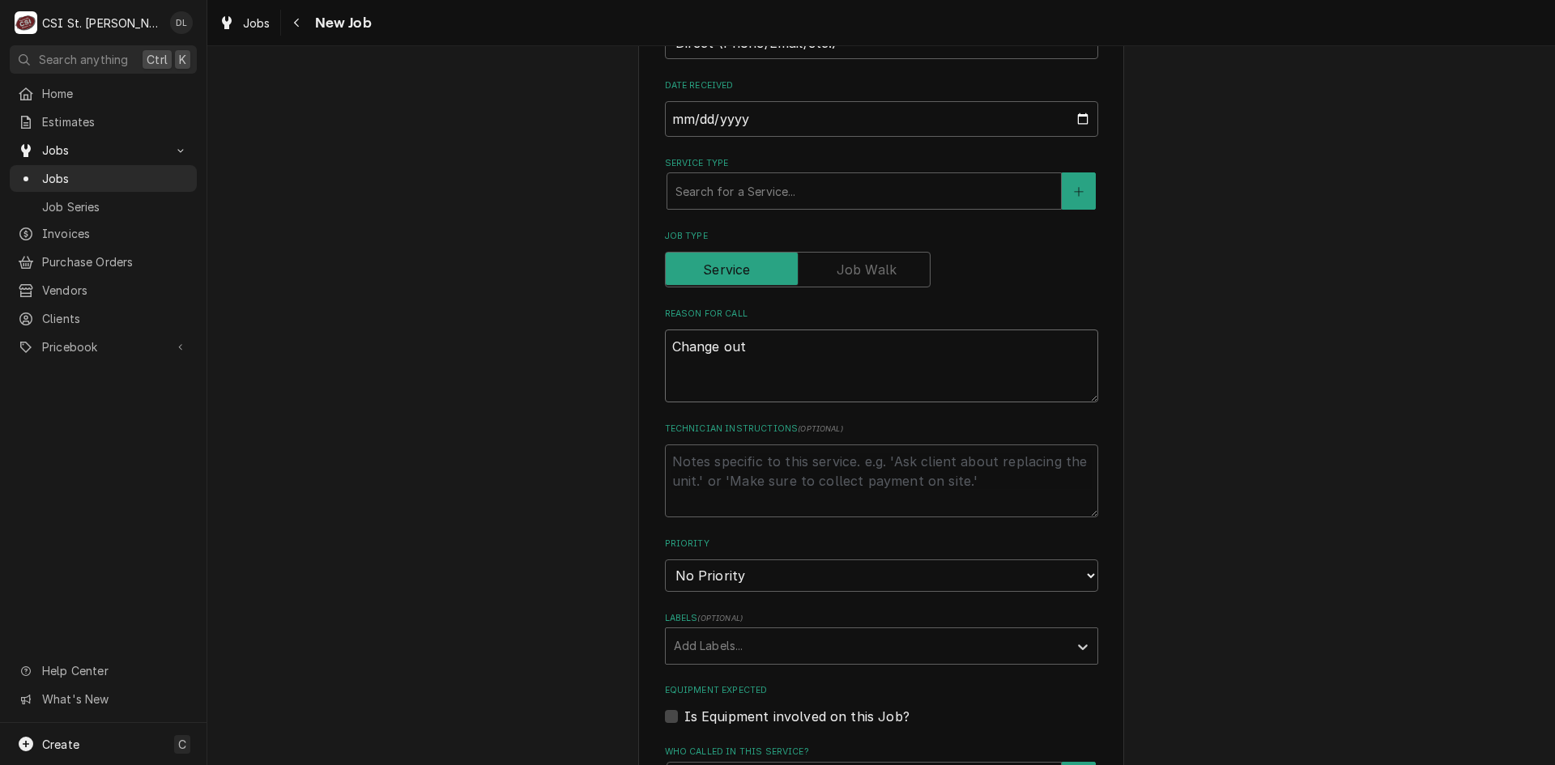
type textarea "Change out l"
type textarea "x"
type textarea "Change out le"
type textarea "x"
type textarea "Change out lea"
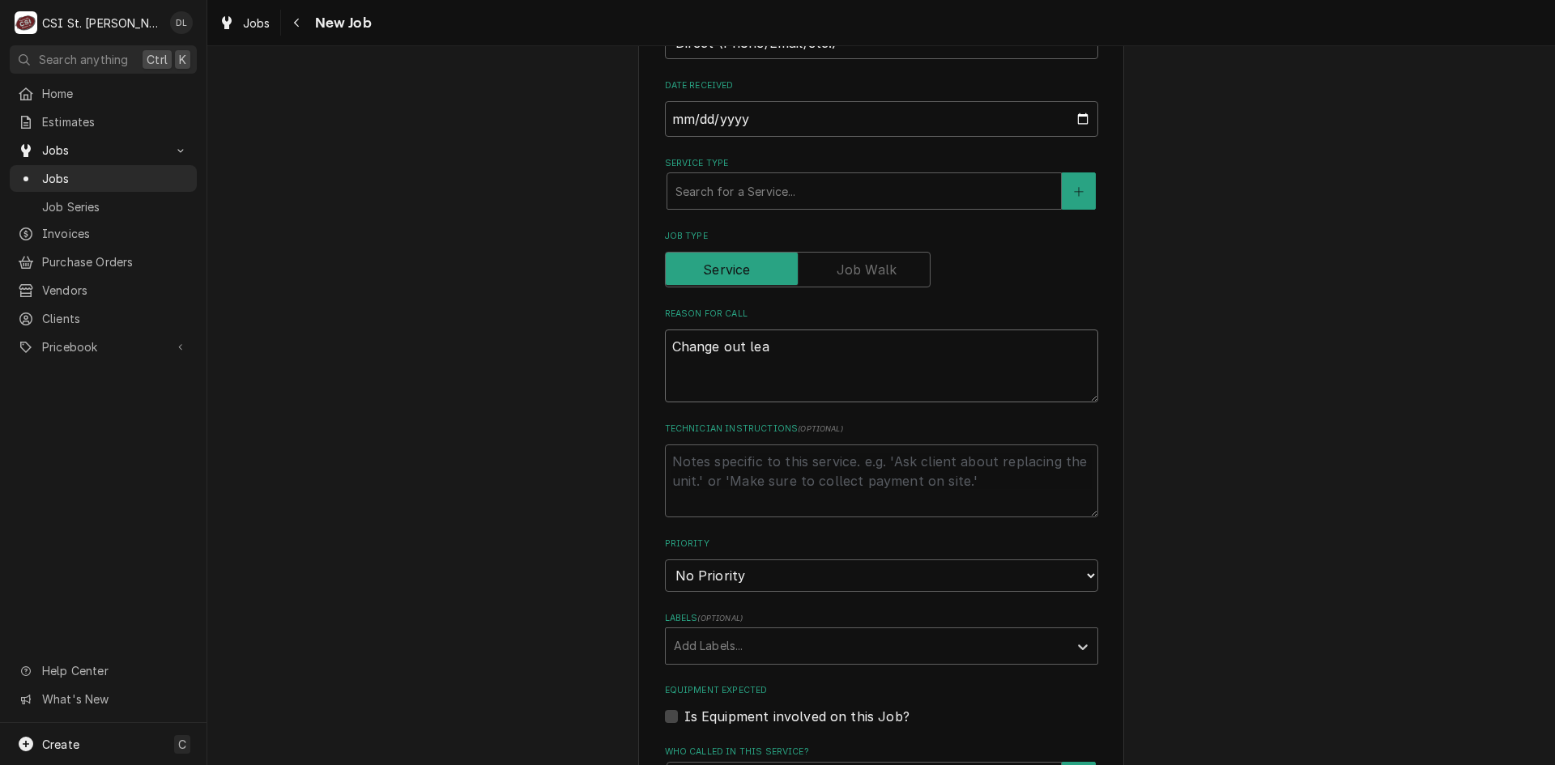
type textarea "x"
type textarea "Change out leas"
type textarea "x"
type textarea "Change out lease"
type textarea "x"
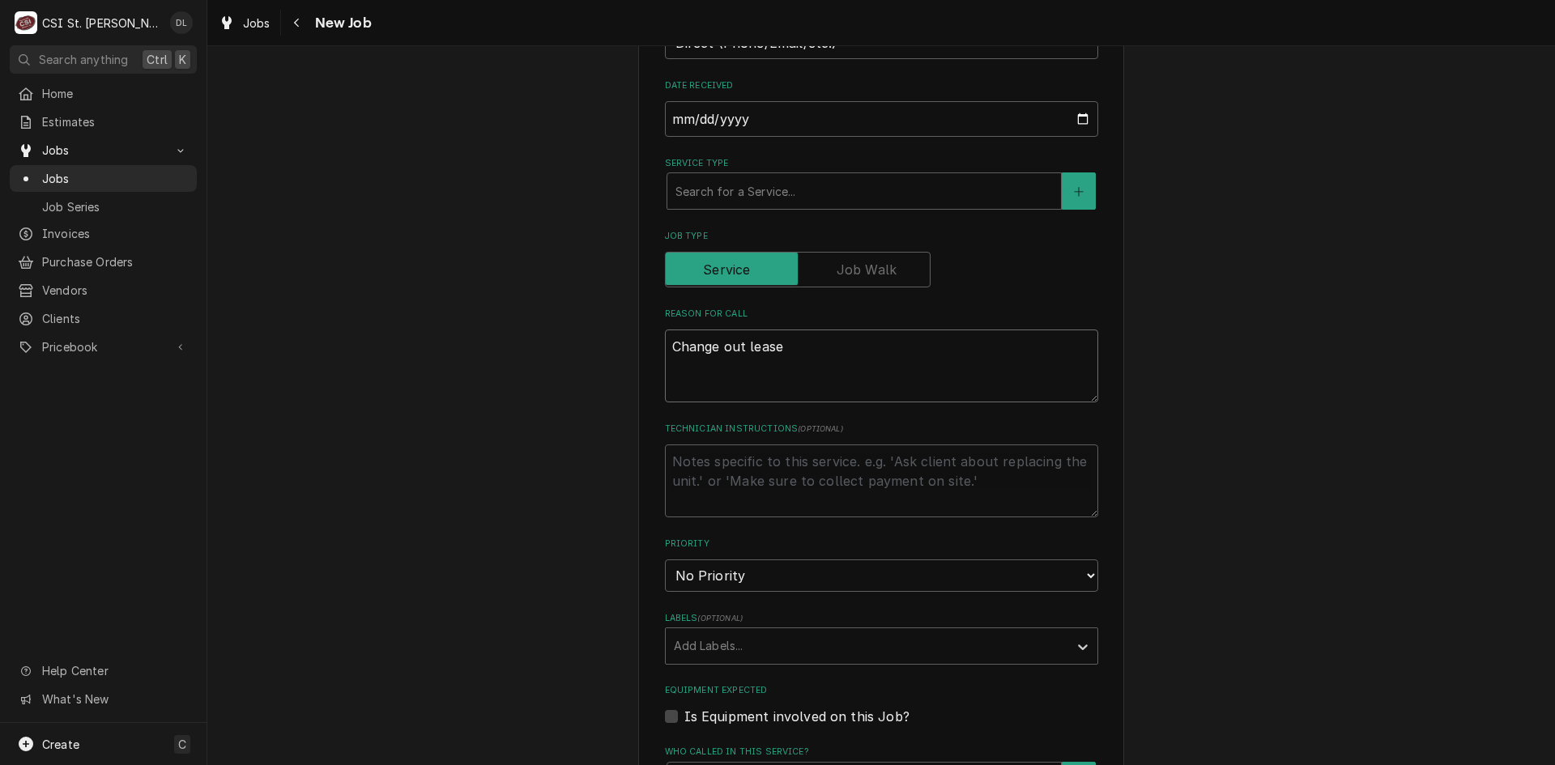
type textarea "Change out lease"
type textarea "x"
type textarea "Change out lease i"
type textarea "x"
type textarea "Change out lease ic"
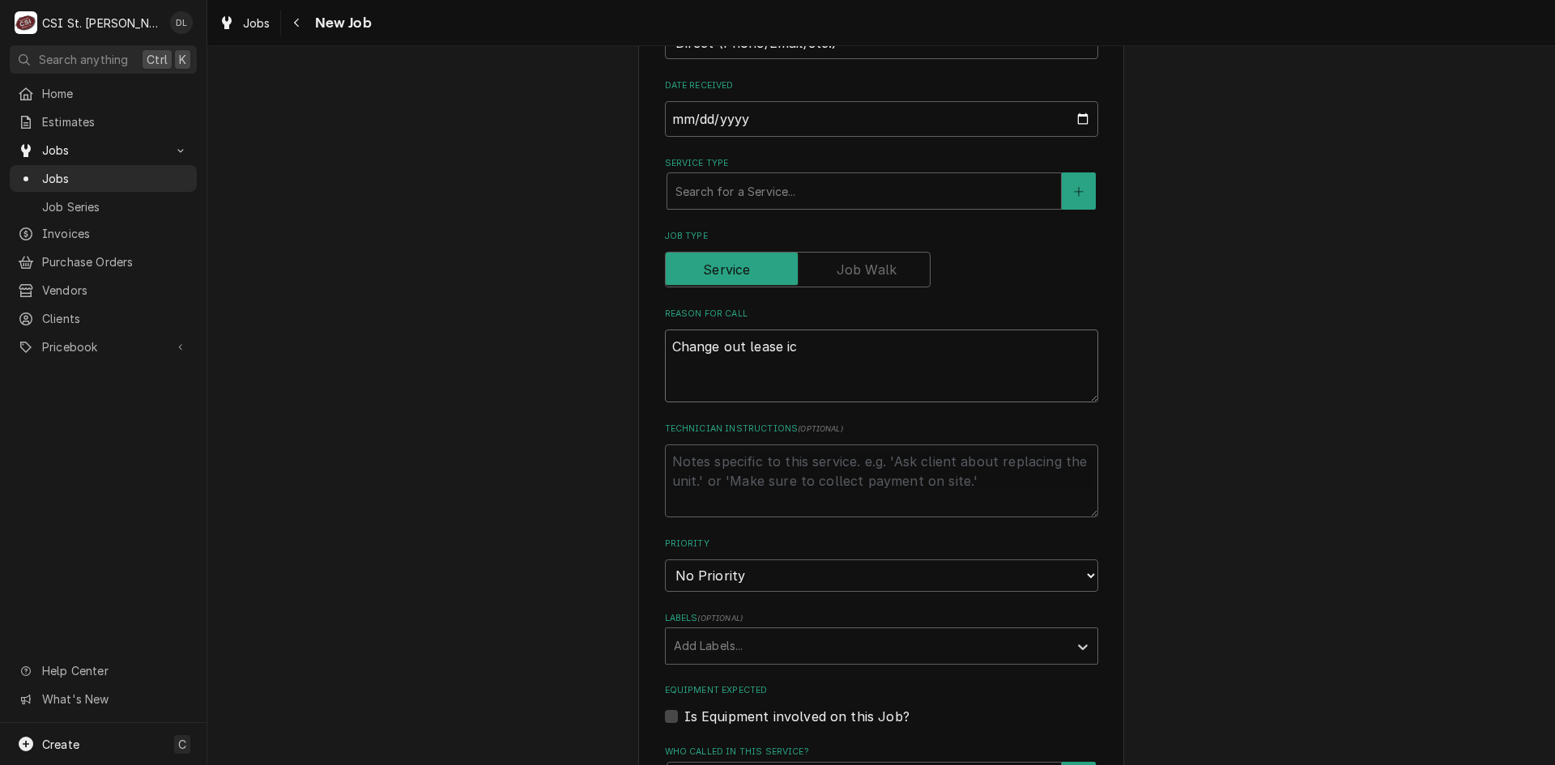
type textarea "x"
type textarea "Change out lease ice"
type textarea "x"
type textarea "Change out lease ice"
type textarea "x"
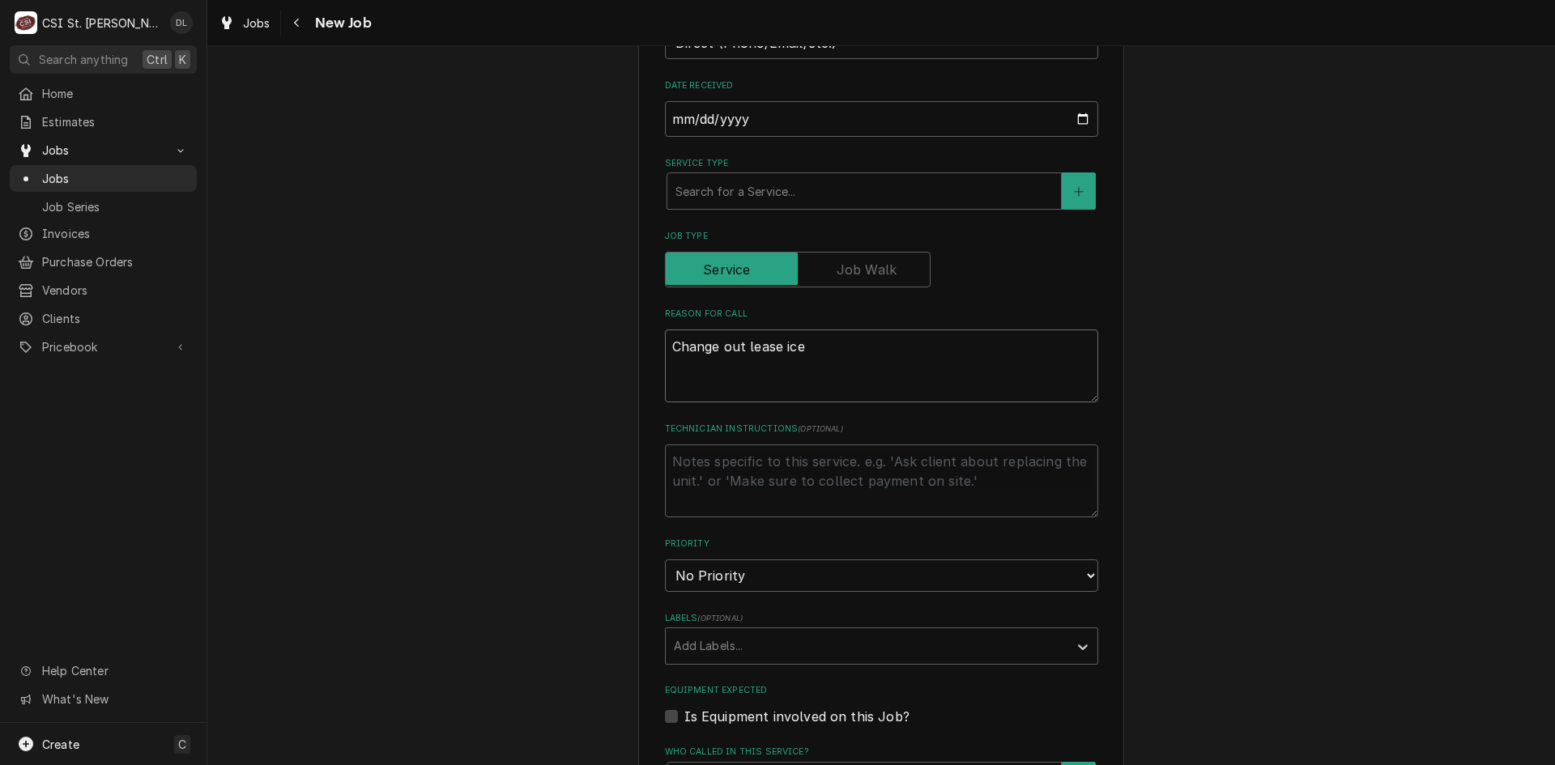
type textarea "Change out lease ice b"
type textarea "x"
type textarea "Change out lease ice bi"
type textarea "x"
type textarea "Change out lease ice bin"
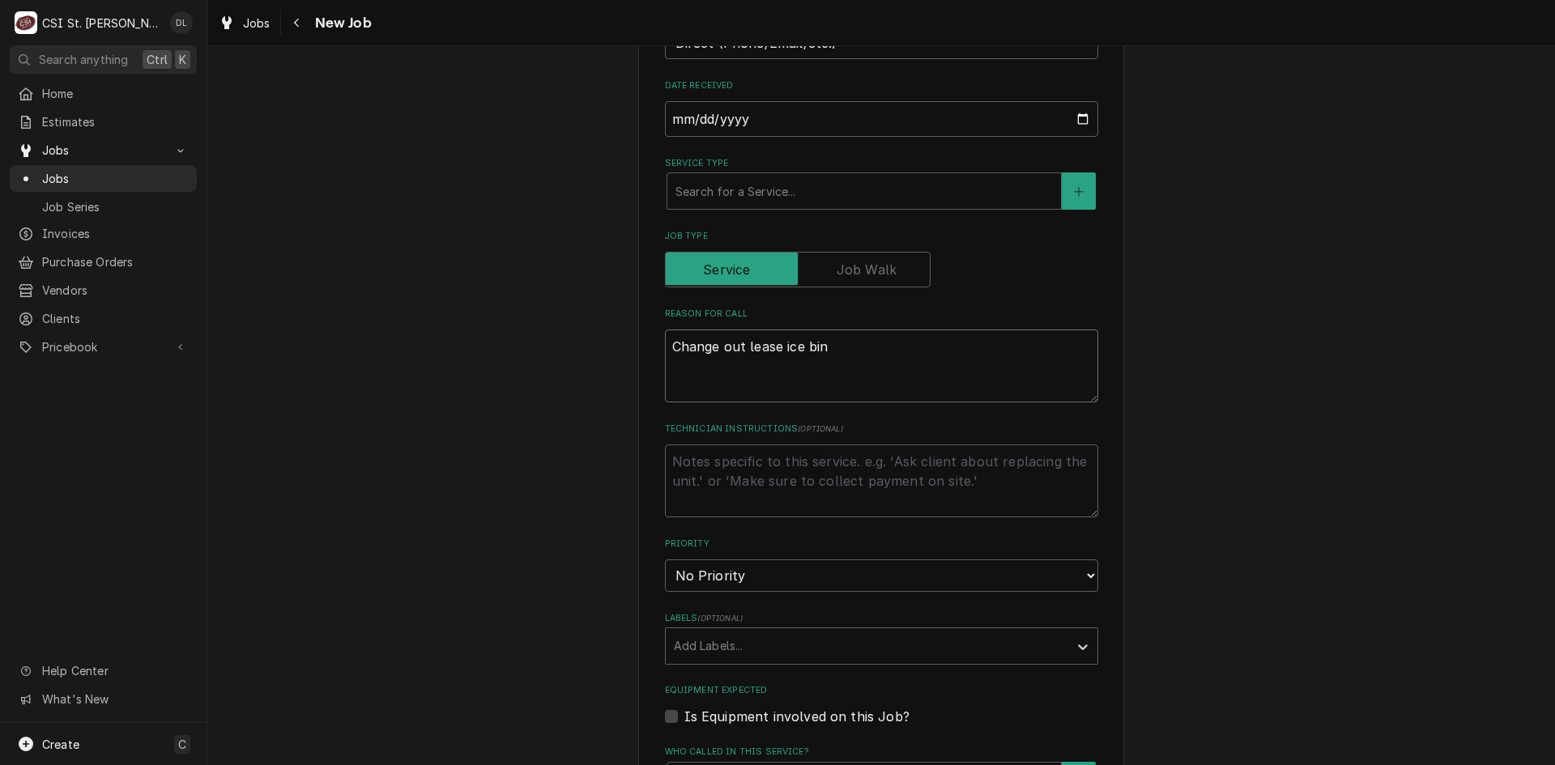
type textarea "x"
type textarea "Change out lease ice bin w"
type textarea "x"
type textarea "Change out lease ice bin wi"
type textarea "x"
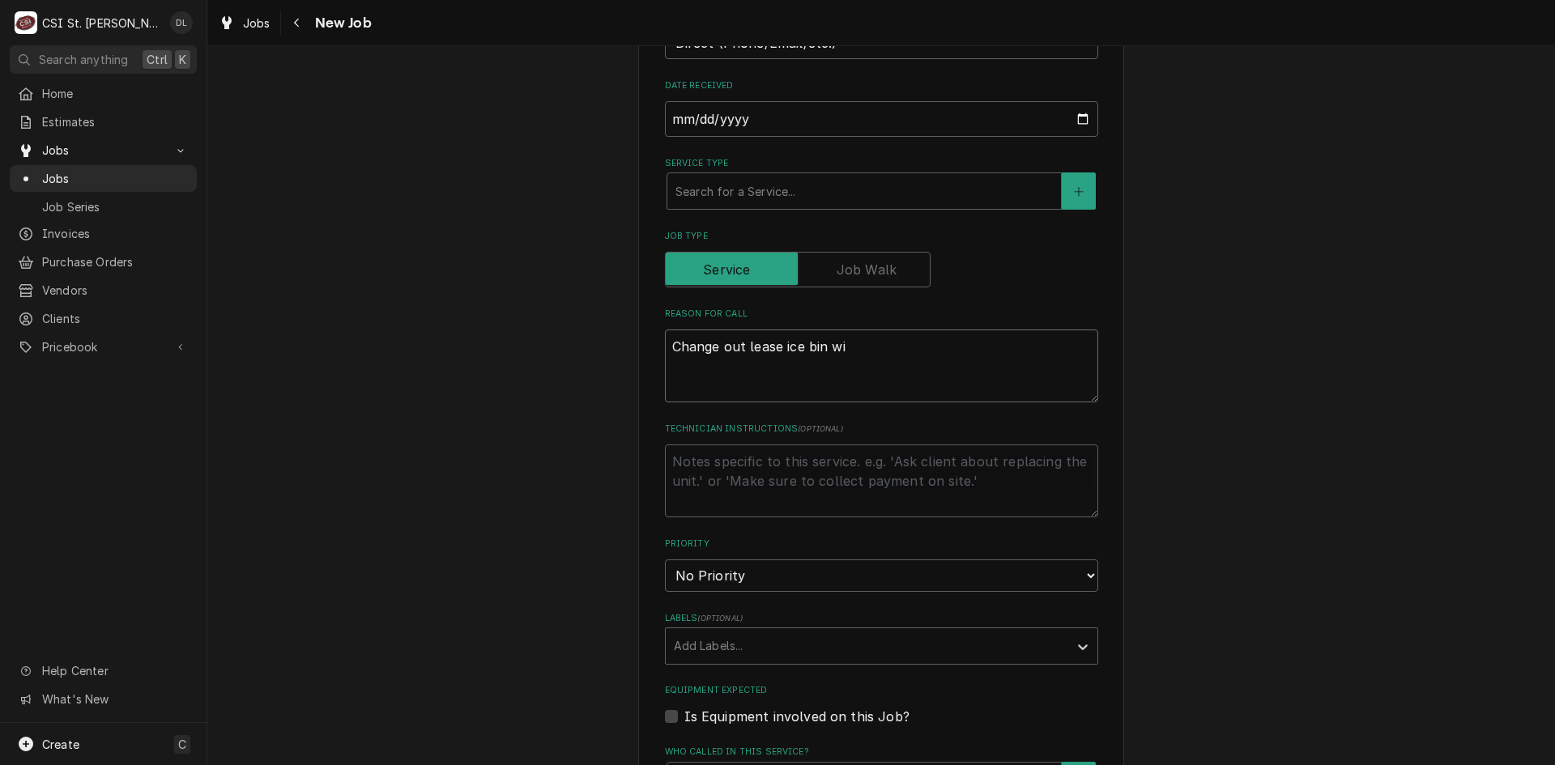
type textarea "Change out lease ice bin wit"
type textarea "x"
type textarea "Change out lease ice bin with"
type textarea "x"
type textarea "Change out lease ice bin with"
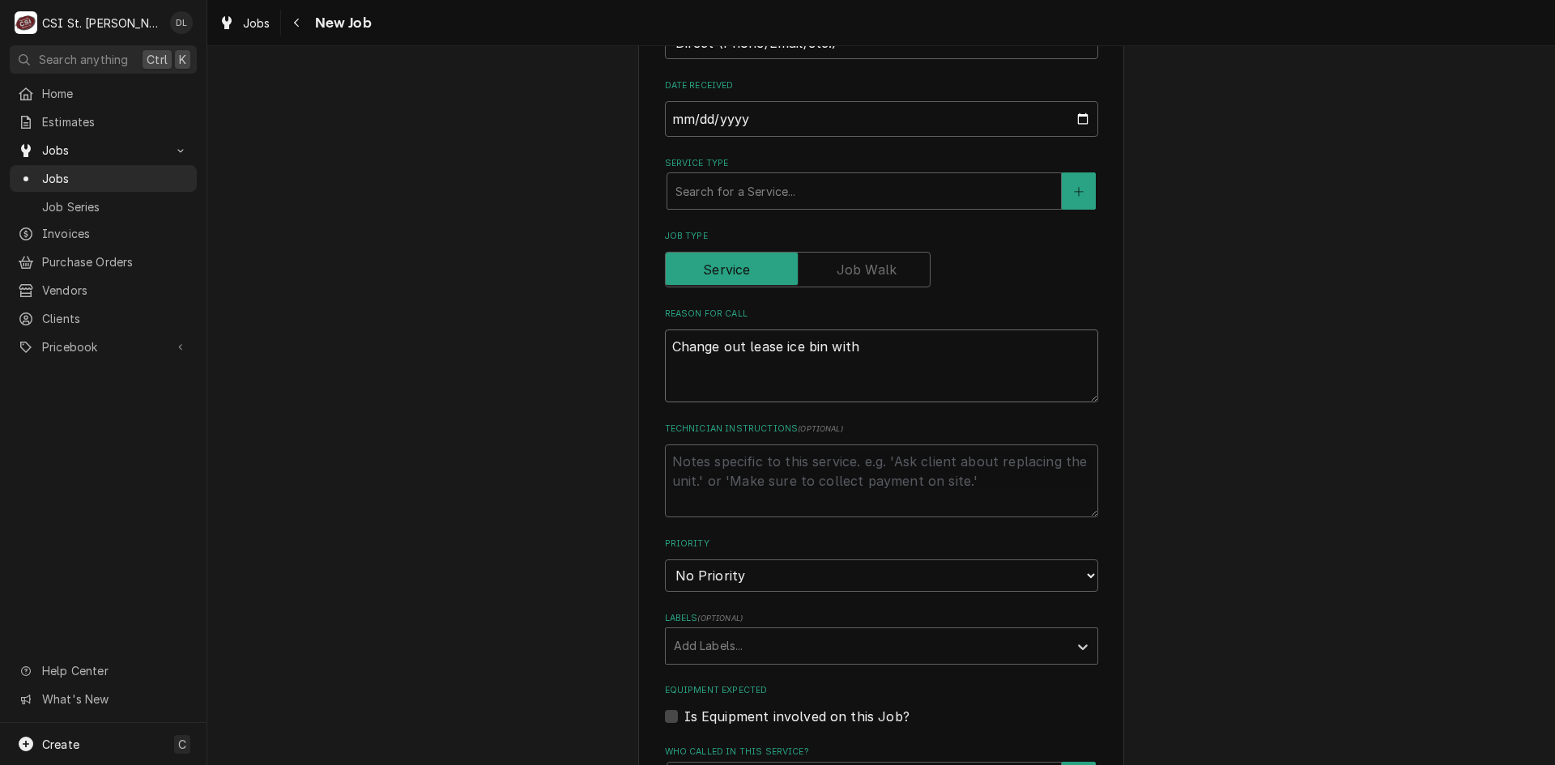
type textarea "x"
type textarea "Change out lease ice bin with n"
type textarea "x"
type textarea "Change out lease ice bin with ne"
type textarea "x"
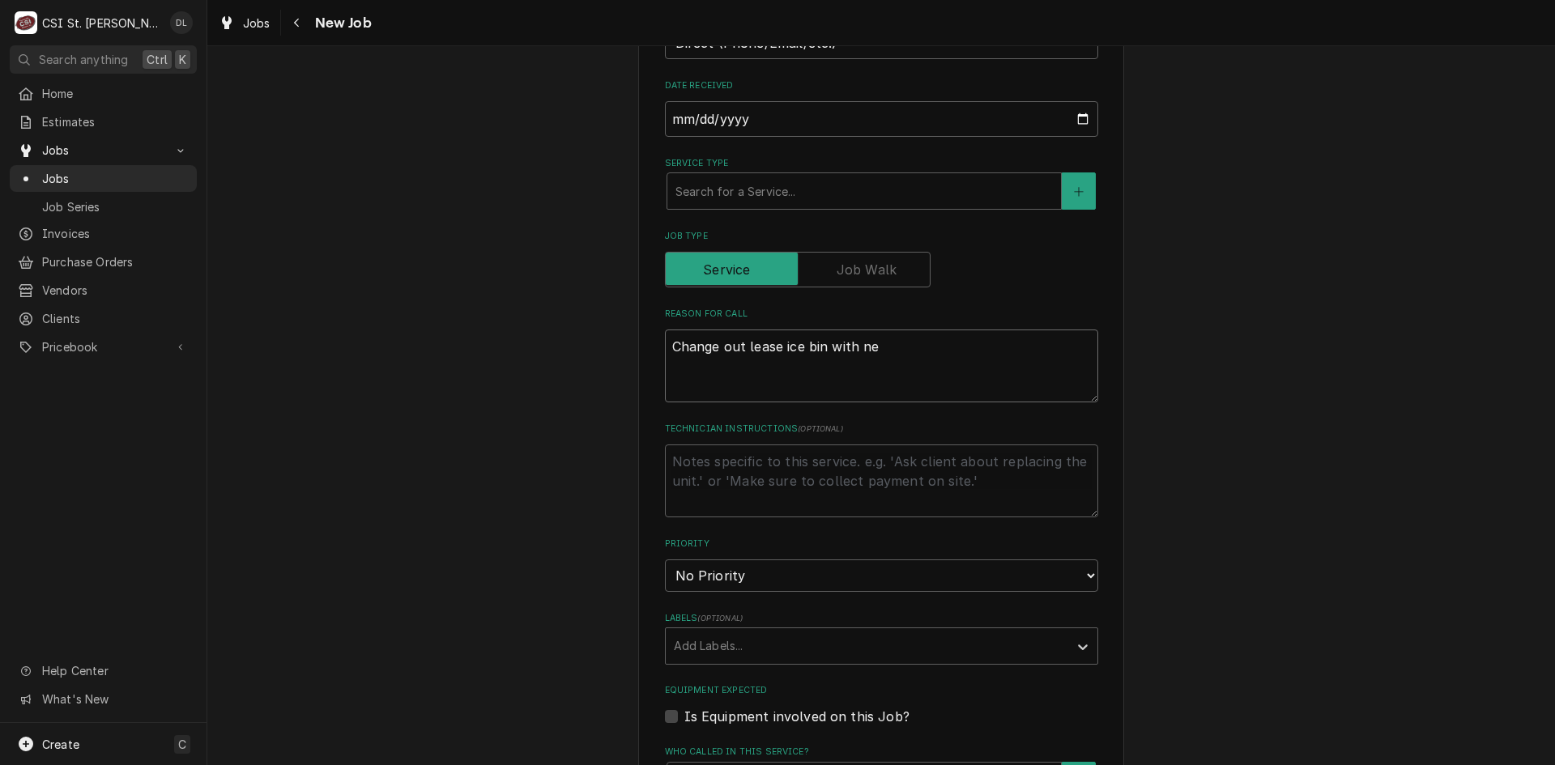
type textarea "Change out lease ice bin with new"
type textarea "x"
type textarea "Change out lease ice bin with new"
type textarea "x"
type textarea "Change out lease ice bin with new o"
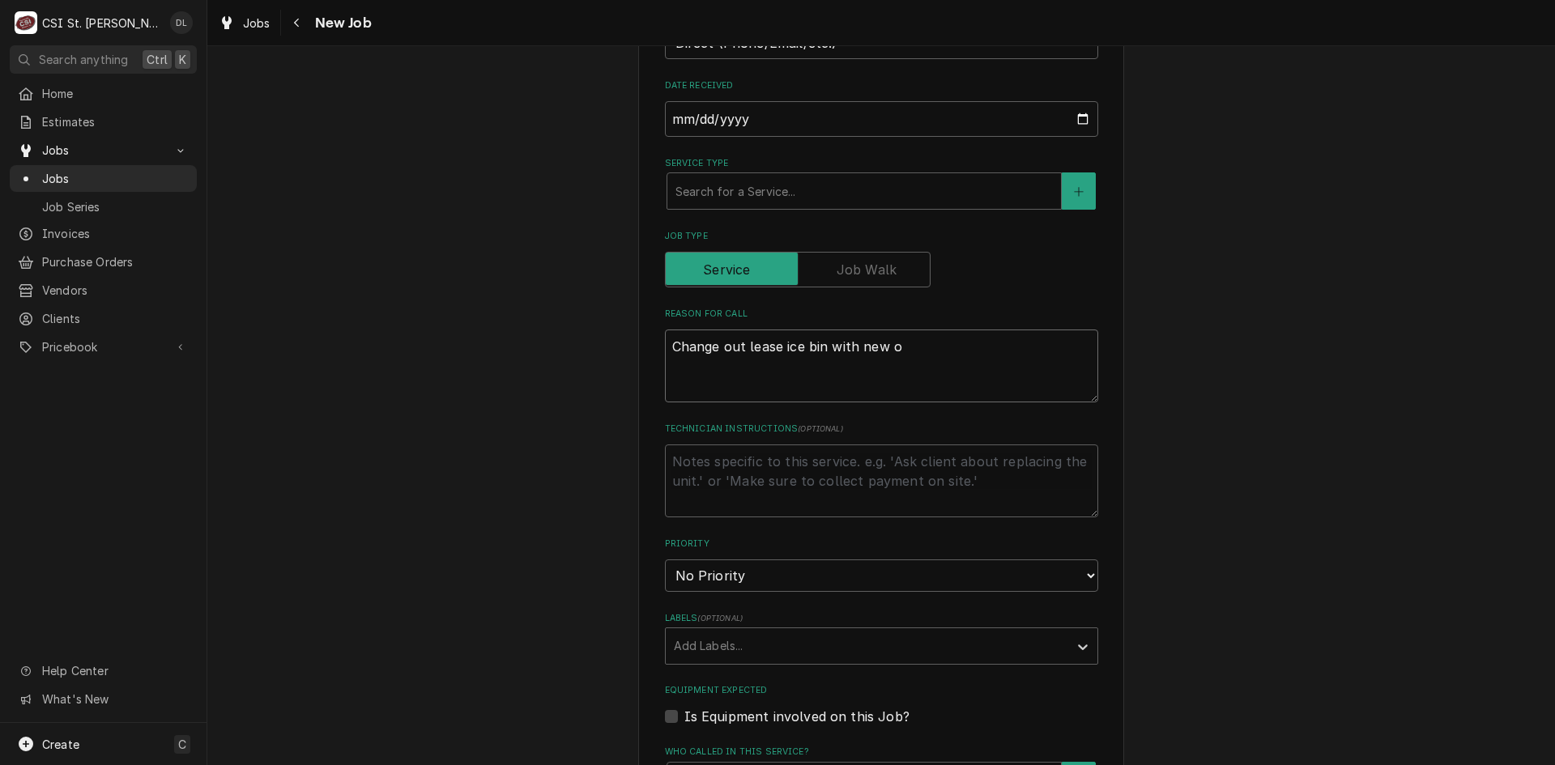
type textarea "x"
type textarea "Change out lease ice bin with new on"
type textarea "x"
type textarea "Change out lease ice bin with new one"
type textarea "x"
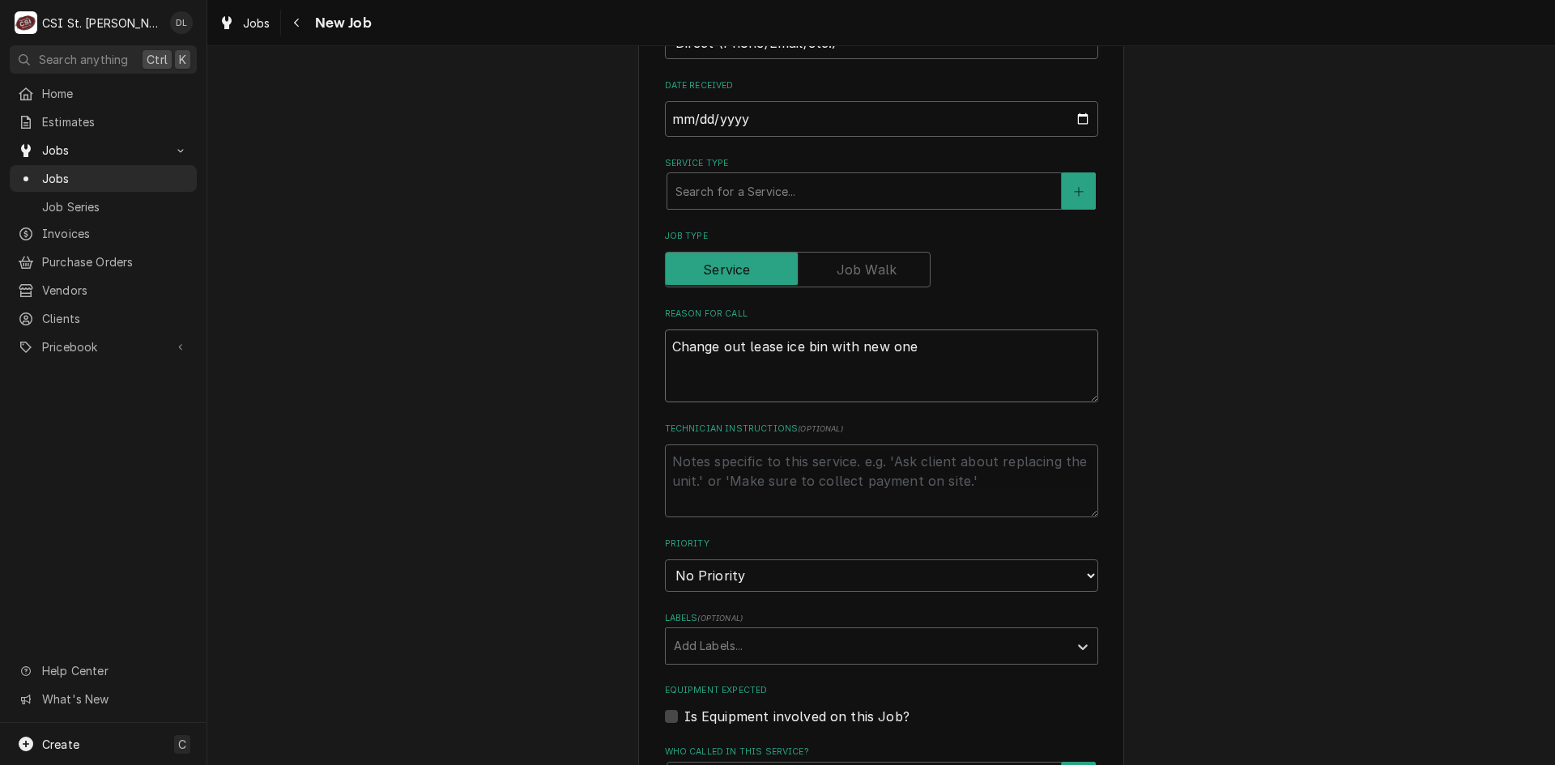
type textarea "Change out lease ice bin with new one."
type textarea "x"
type textarea "Change out lease ice bin with new one."
type textarea "x"
type textarea "Change out lease ice bin with new one."
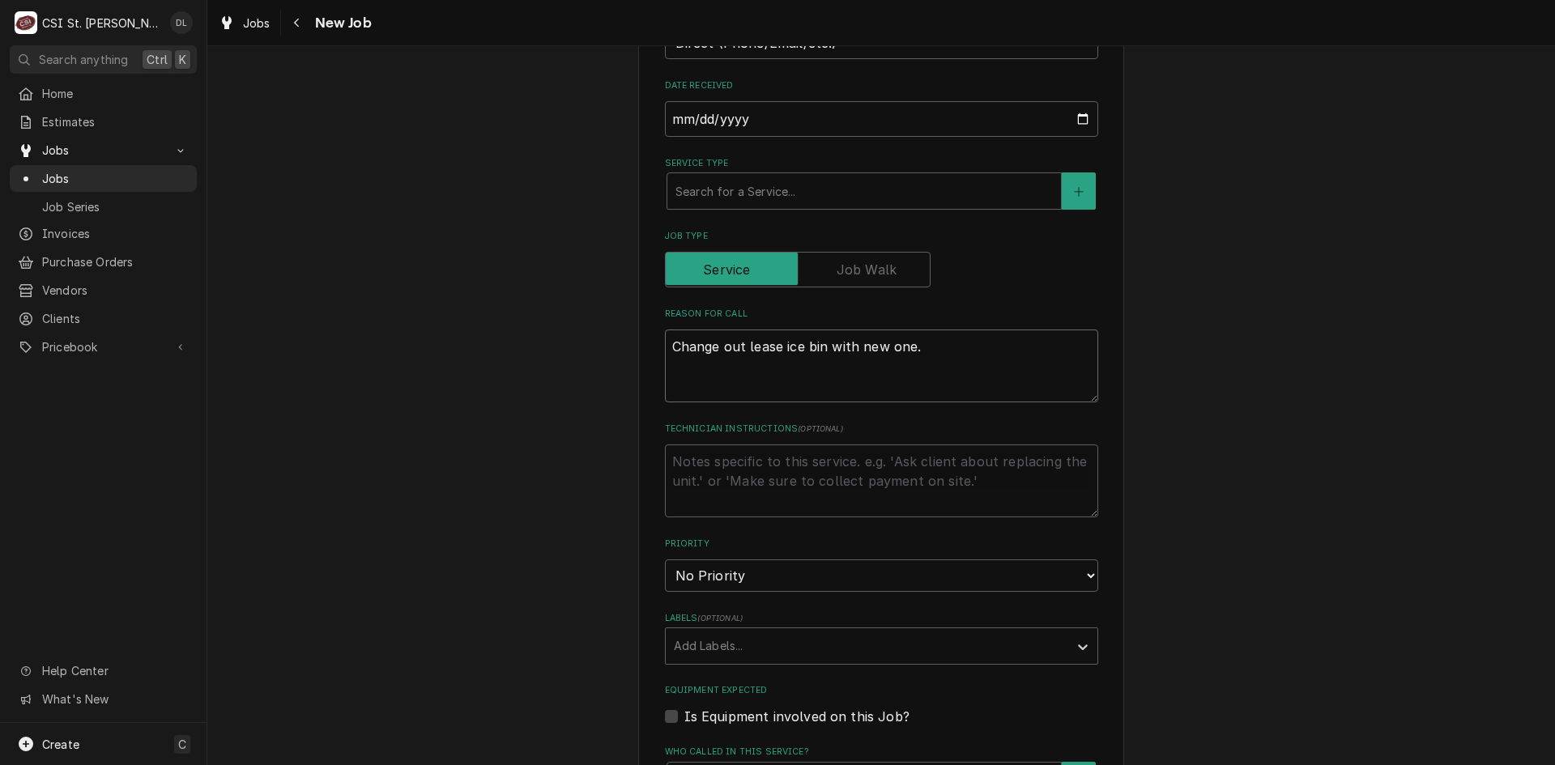
type textarea "x"
type textarea "Change out lease ice bin with new one. O"
type textarea "x"
type textarea "Change out lease ice bin with new one. Ol"
type textarea "x"
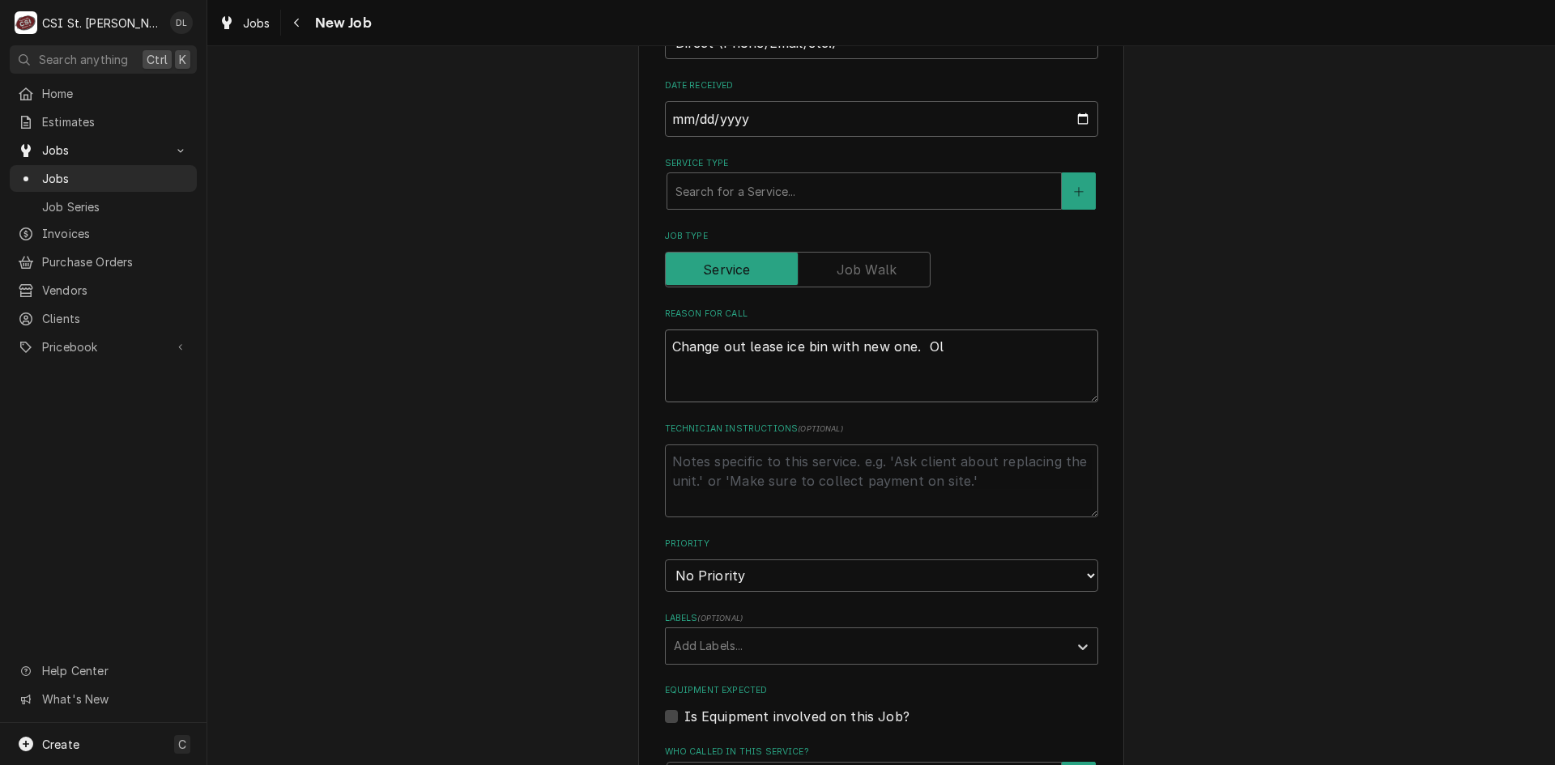
type textarea "Change out lease ice bin with new one. Old"
type textarea "x"
type textarea "Change out lease ice bin with new one. Old"
type textarea "x"
type textarea "Change out lease ice bin with new one. Old bi"
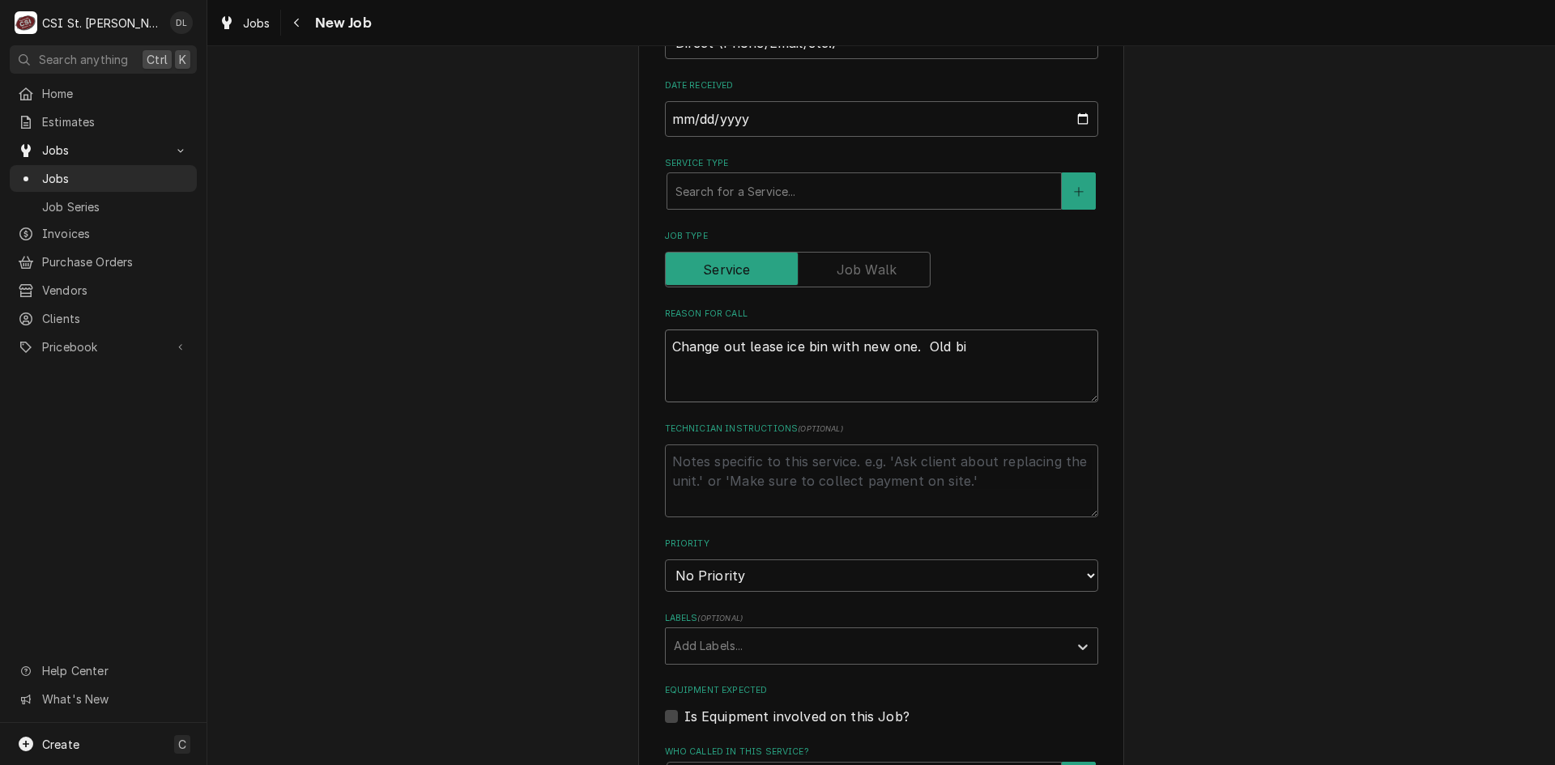
type textarea "x"
type textarea "Change out lease ice bin with new one. Old bin"
type textarea "x"
type textarea "Change out lease ice bin with new one. Old bin i"
type textarea "x"
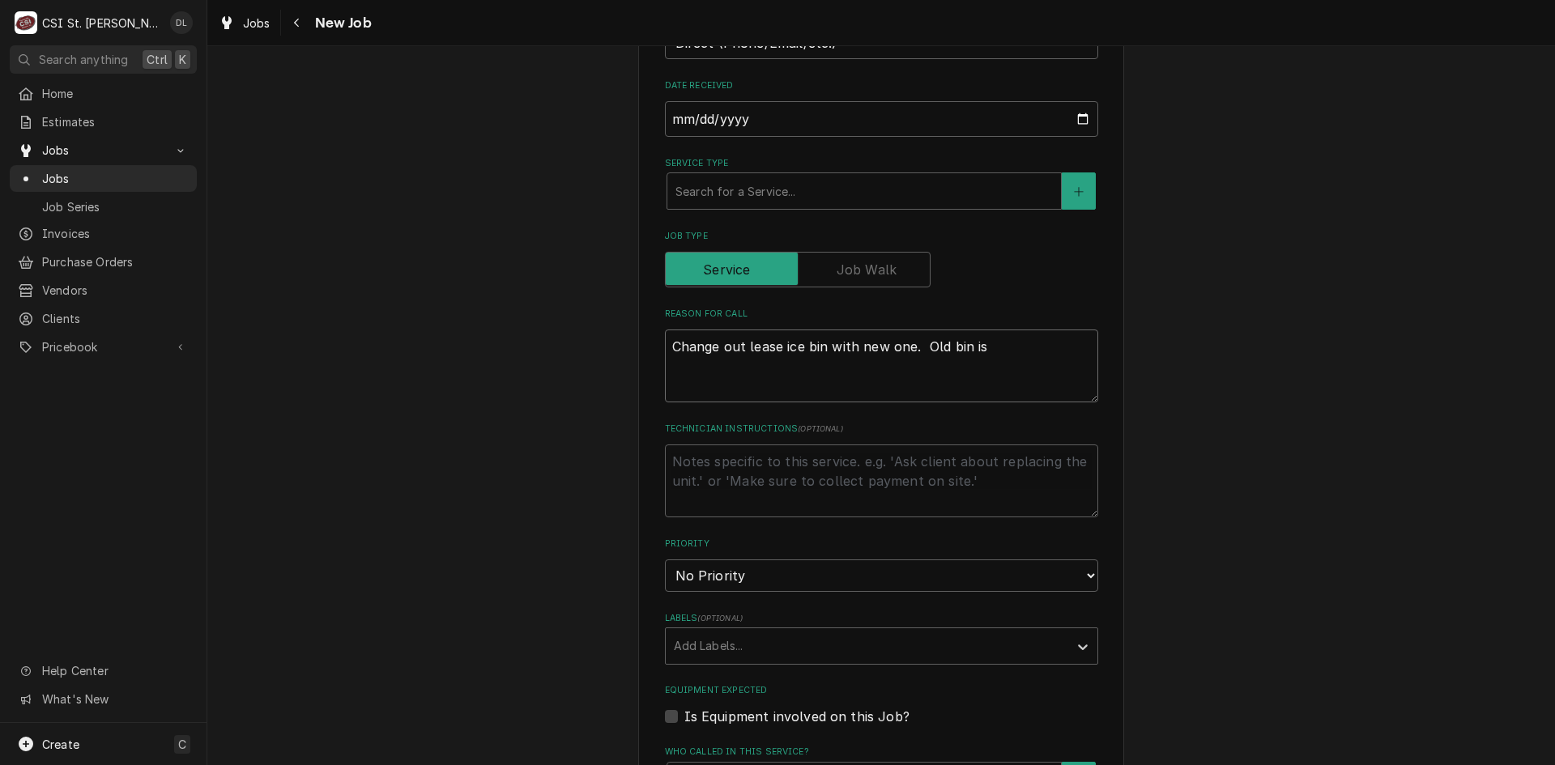
type textarea "Change out lease ice bin with new one. Old bin is"
type textarea "x"
type textarea "Change out lease ice bin with new one. Old bin is t"
type textarea "x"
type textarea "Change out lease ice bin with new one. Old bin is tr"
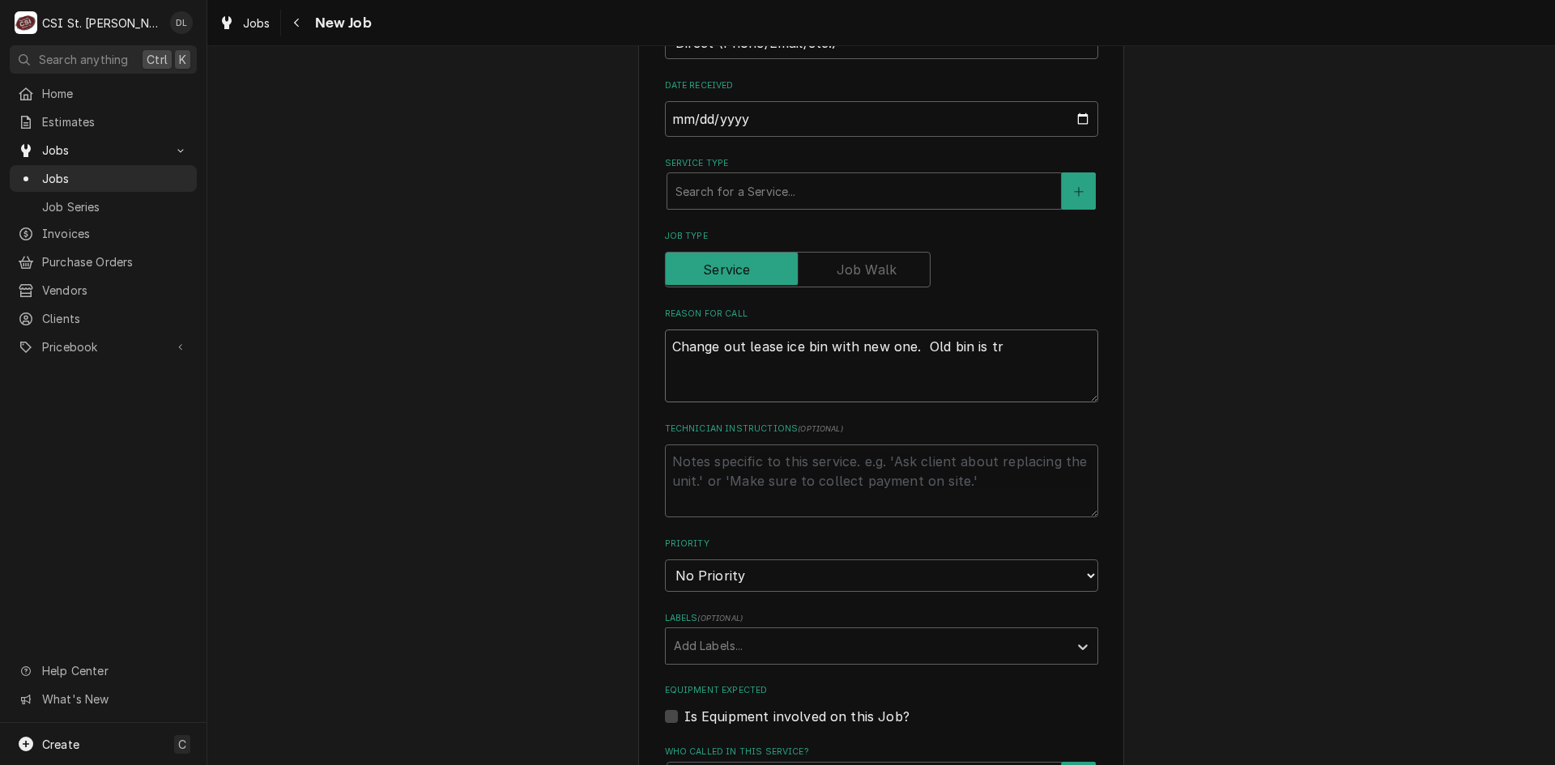
type textarea "x"
type textarea "Change out lease ice bin with new one. Old bin is tra"
type textarea "x"
type textarea "Change out lease ice bin with new one. Old bin is trash"
type textarea "x"
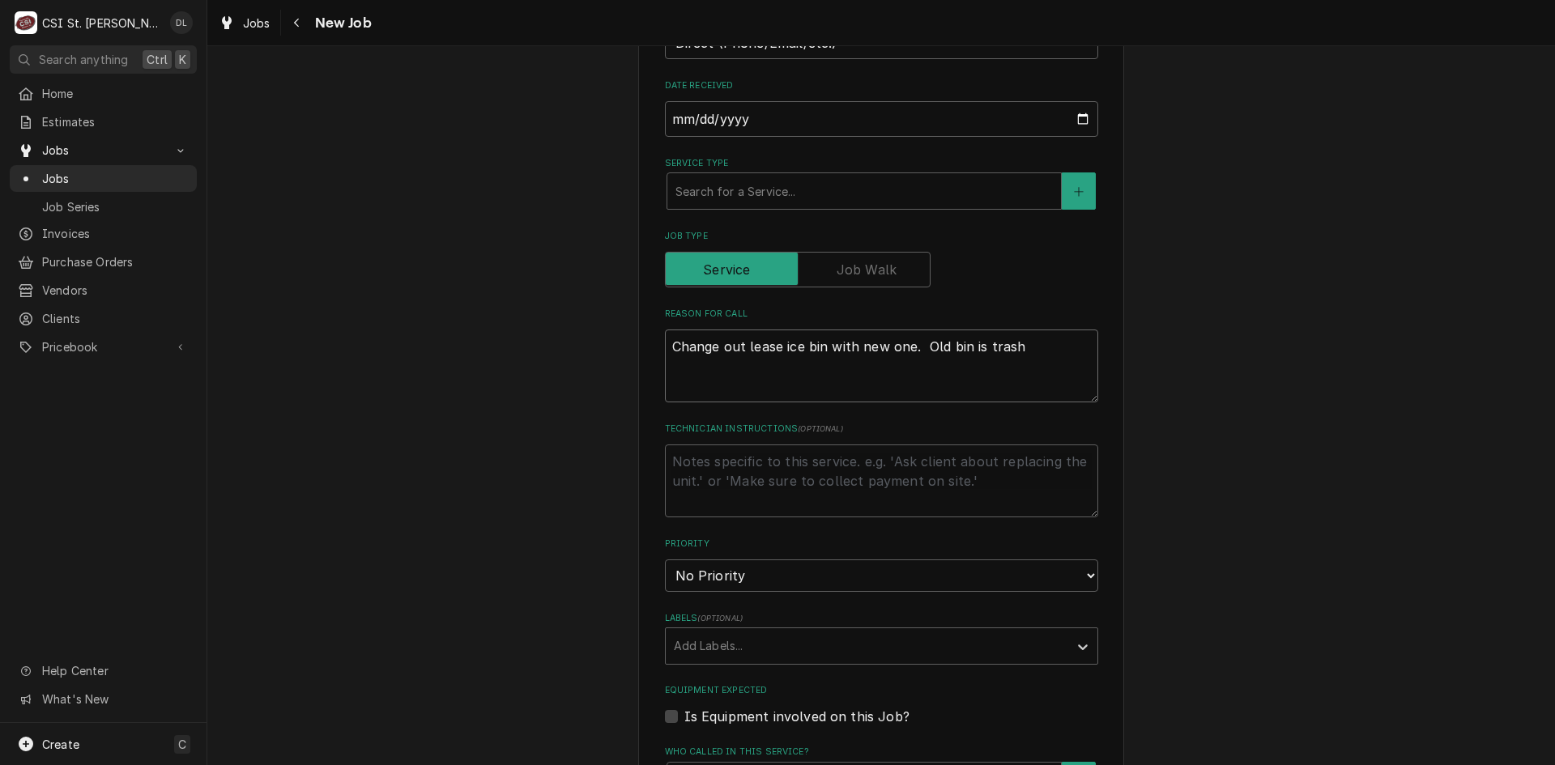
type textarea "Change out lease ice bin with new one. Old bin is trash."
type textarea "x"
type textarea "Change out lease ice bin with new one. Old bin is trash."
type textarea "x"
type textarea "Change out lease ice bin with new one. Old bin is trash. N"
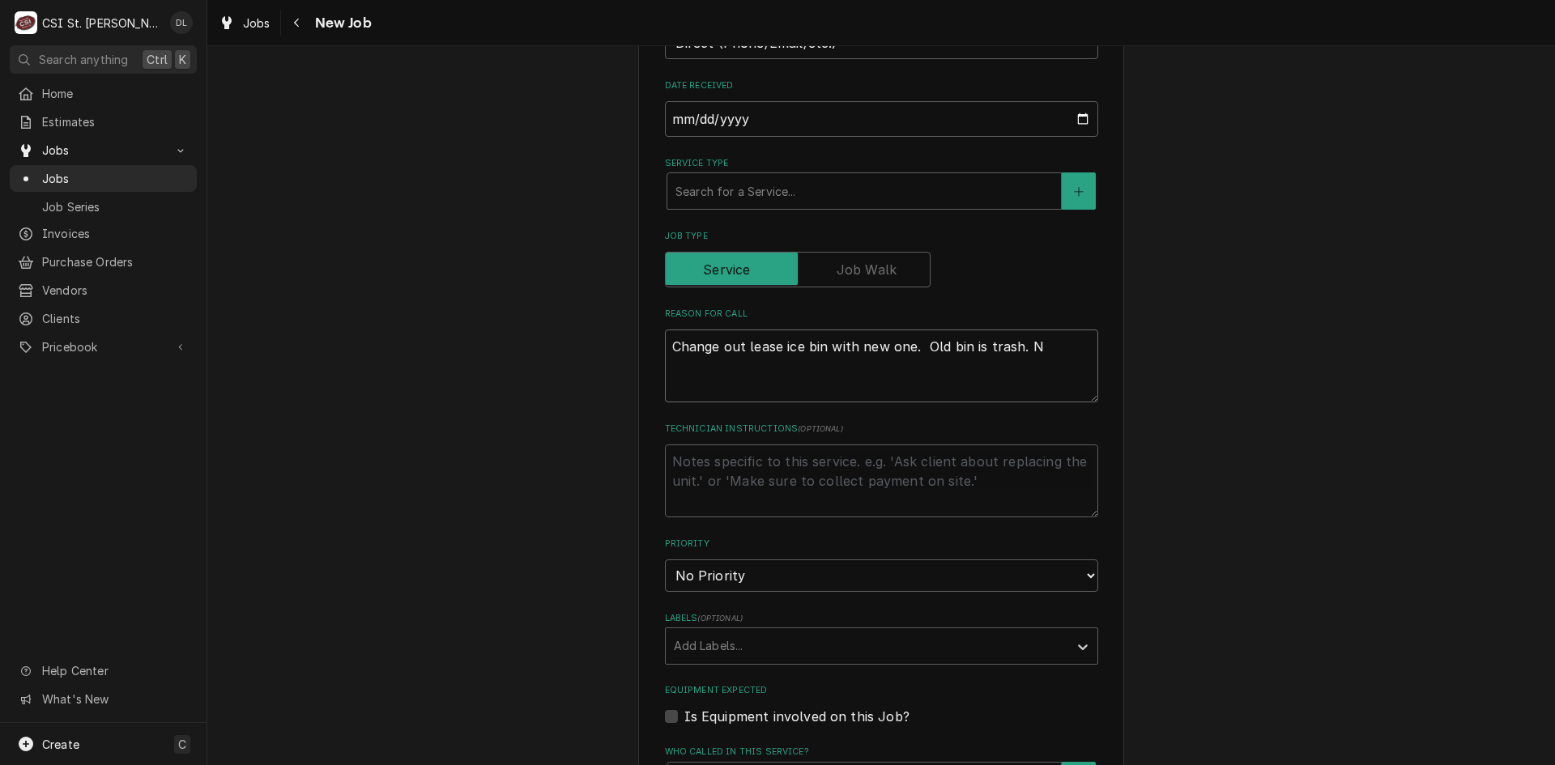
type textarea "x"
type textarea "Change out lease ice bin with new one. Old bin is trash. No"
type textarea "x"
type textarea "Change out lease ice bin with new one. Old bin is trash. No c"
type textarea "x"
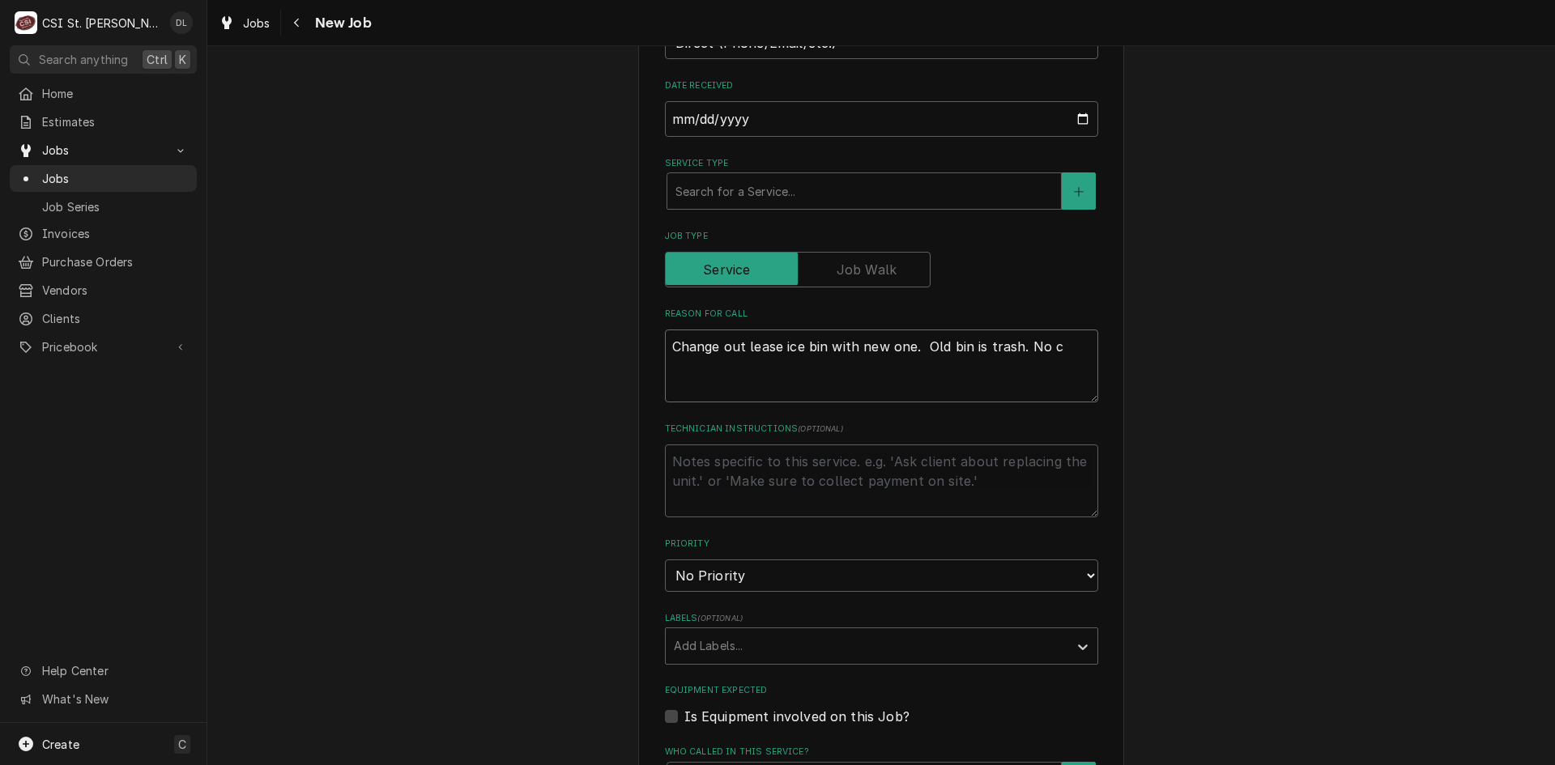
type textarea "Change out lease ice bin with new one. Old bin is trash. No ch"
type textarea "x"
type textarea "Change out lease ice bin with new one. Old bin is trash. No cha"
type textarea "x"
type textarea "Change out lease ice bin with new one. Old bin is trash. No char"
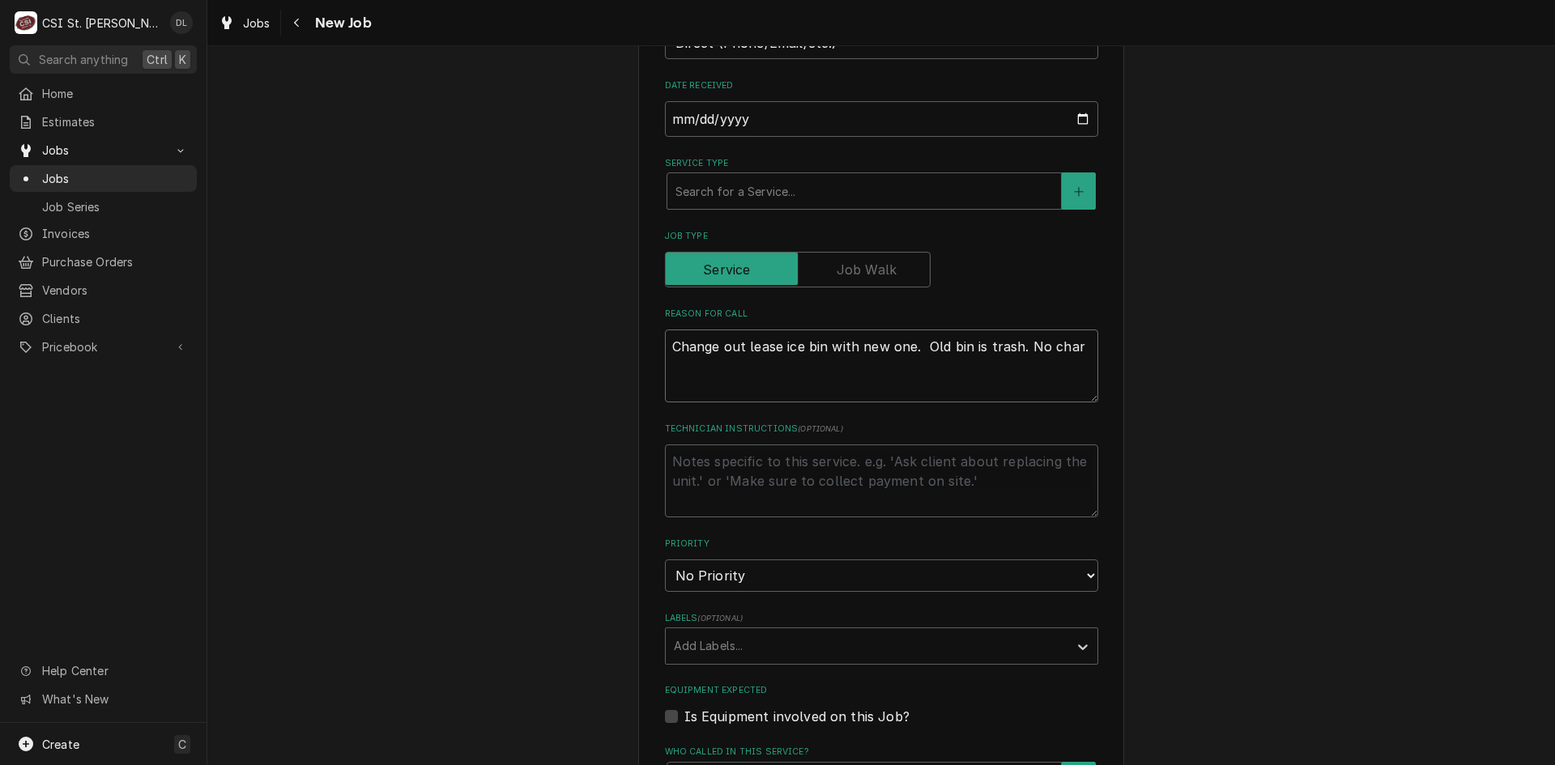
type textarea "x"
type textarea "Change out lease ice bin with new one. Old bin is trash. No charge"
type textarea "x"
type textarea "Change out lease ice bin with new one. Old bin is trash. No charge"
type textarea "x"
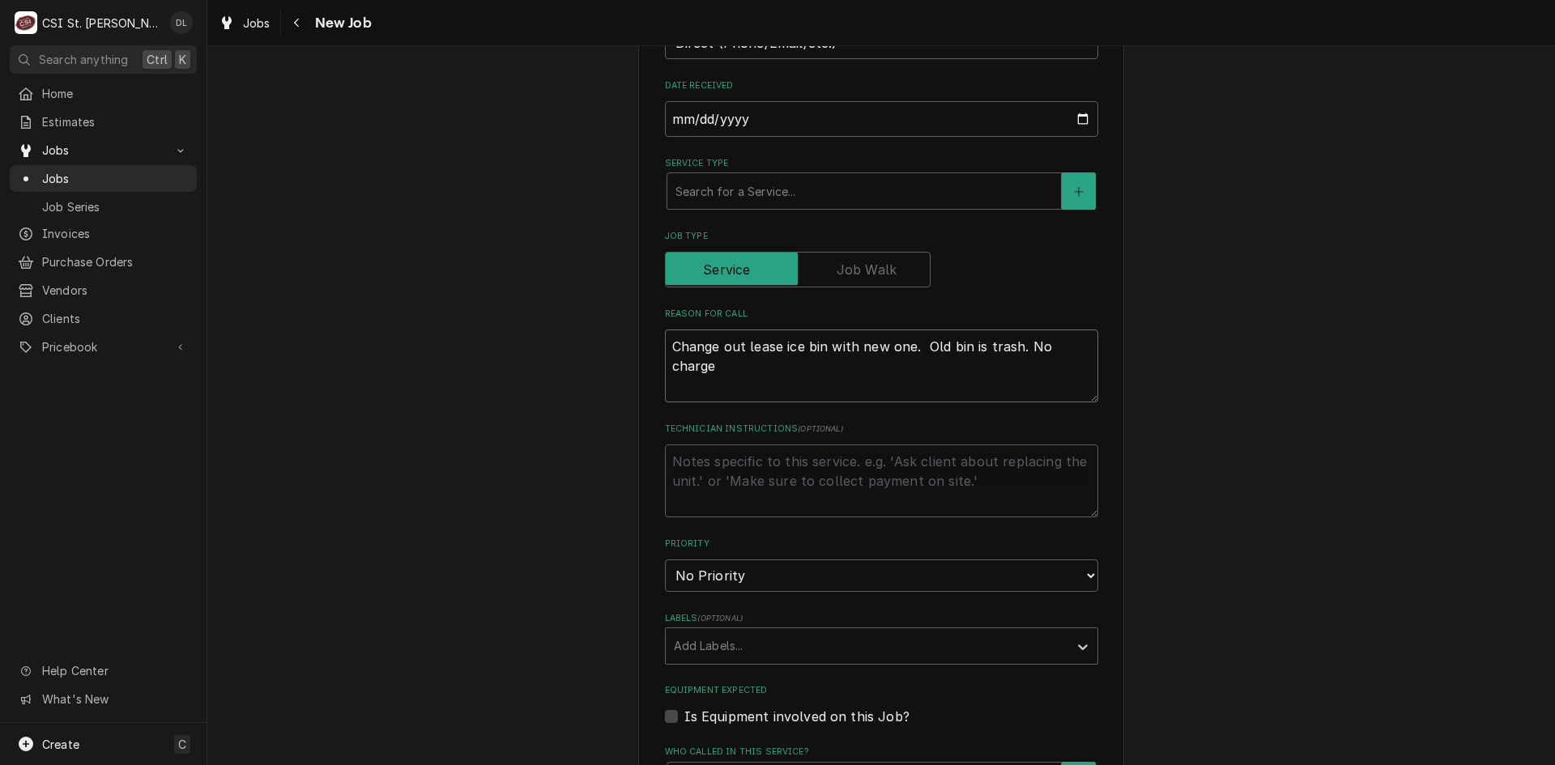
type textarea "Change out lease ice bin with new one. Old bin is trash. No charge o"
type textarea "x"
type textarea "Change out lease ice bin with new one. Old bin is trash. No charge on"
type textarea "x"
type textarea "Change out lease ice bin with new one. Old bin is trash. No charge on"
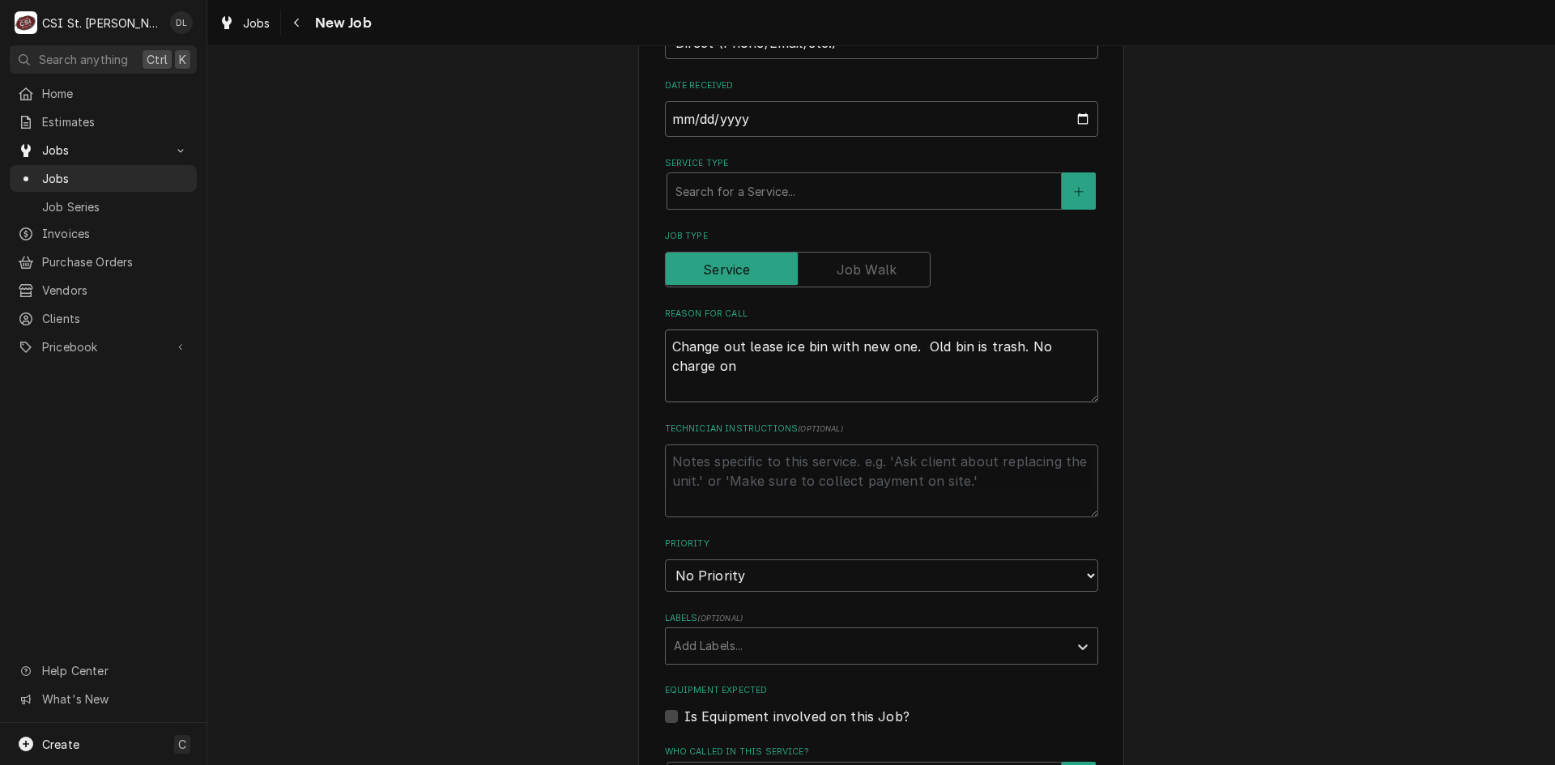
type textarea "x"
type textarea "Change out lease ice bin with new one. Old bin is trash. No charge on th"
type textarea "x"
type textarea "Change out lease ice bin with new one. Old bin is trash. No charge on this"
type textarea "x"
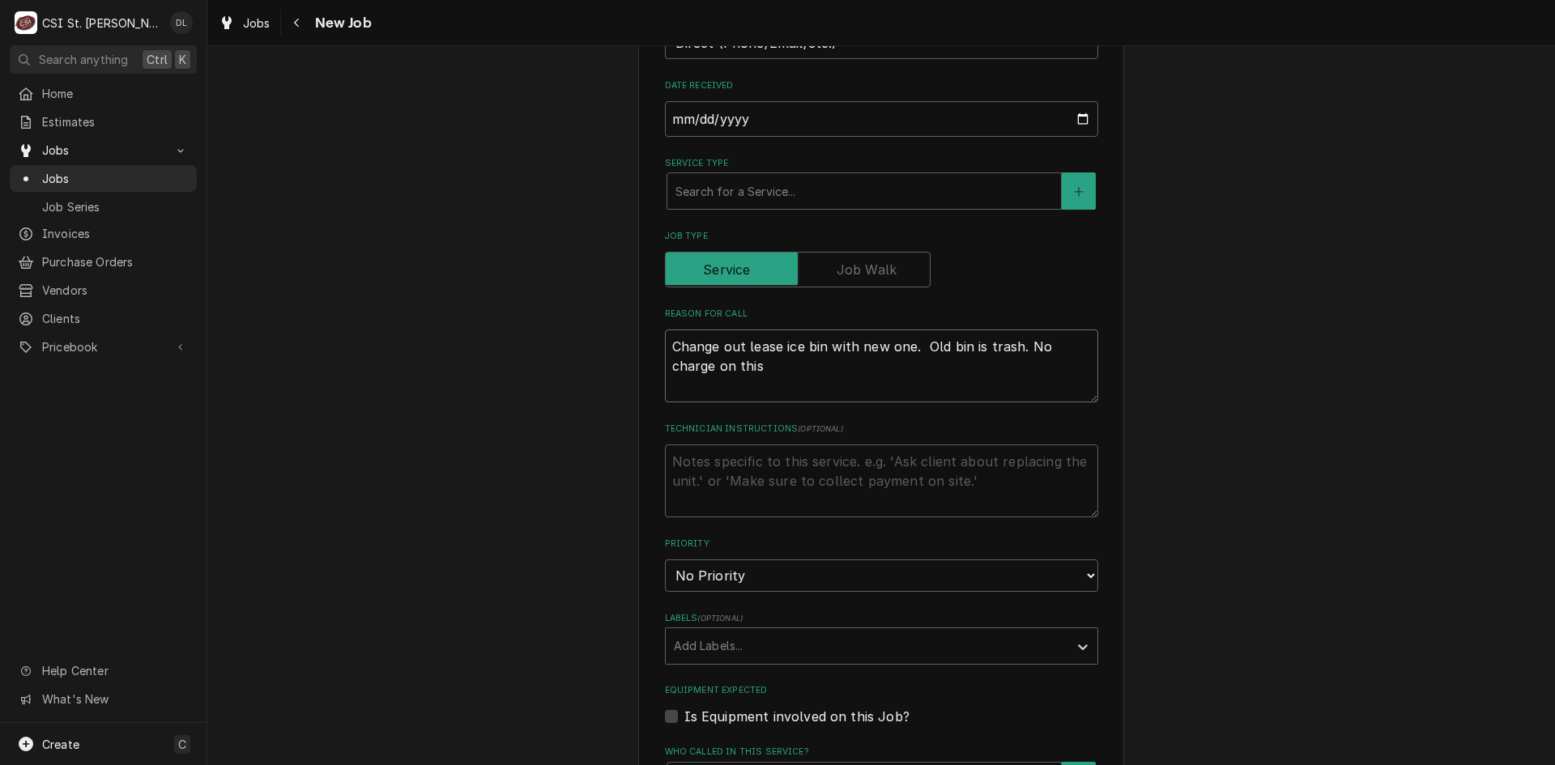
type textarea "Change out lease ice bin with new one. Old bin is trash. No charge on this"
type textarea "x"
type textarea "Change out lease ice bin with new one. Old bin is trash. No charge on this t"
type textarea "x"
type textarea "Change out lease ice bin with new one. Old bin is trash. No charge on this ti"
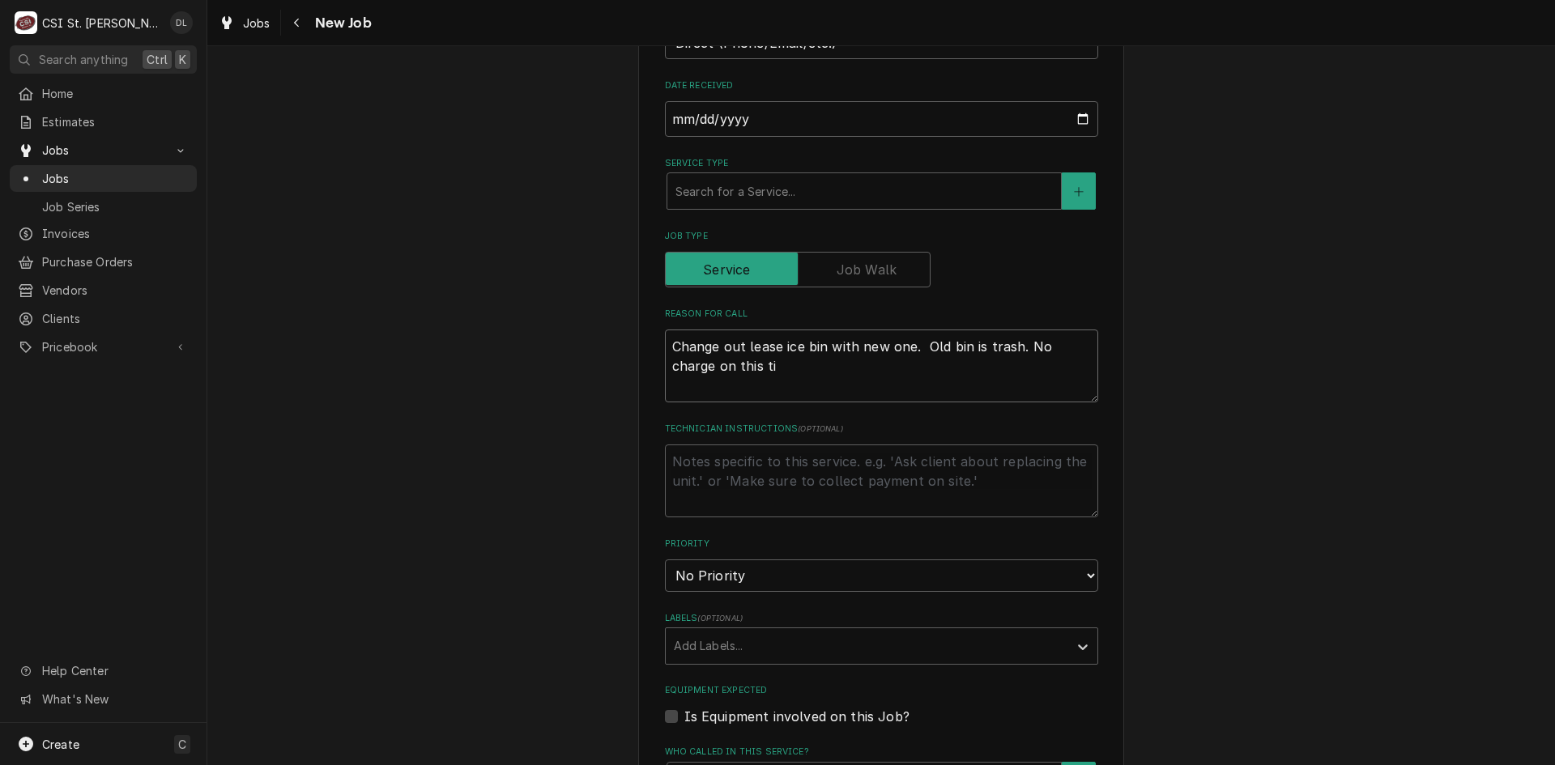
type textarea "x"
type textarea "Change out lease ice bin with new one. Old bin is trash. No charge on this tic"
type textarea "x"
type textarea "Change out lease ice bin with new one. Old bin is trash. No charge on this tick"
type textarea "x"
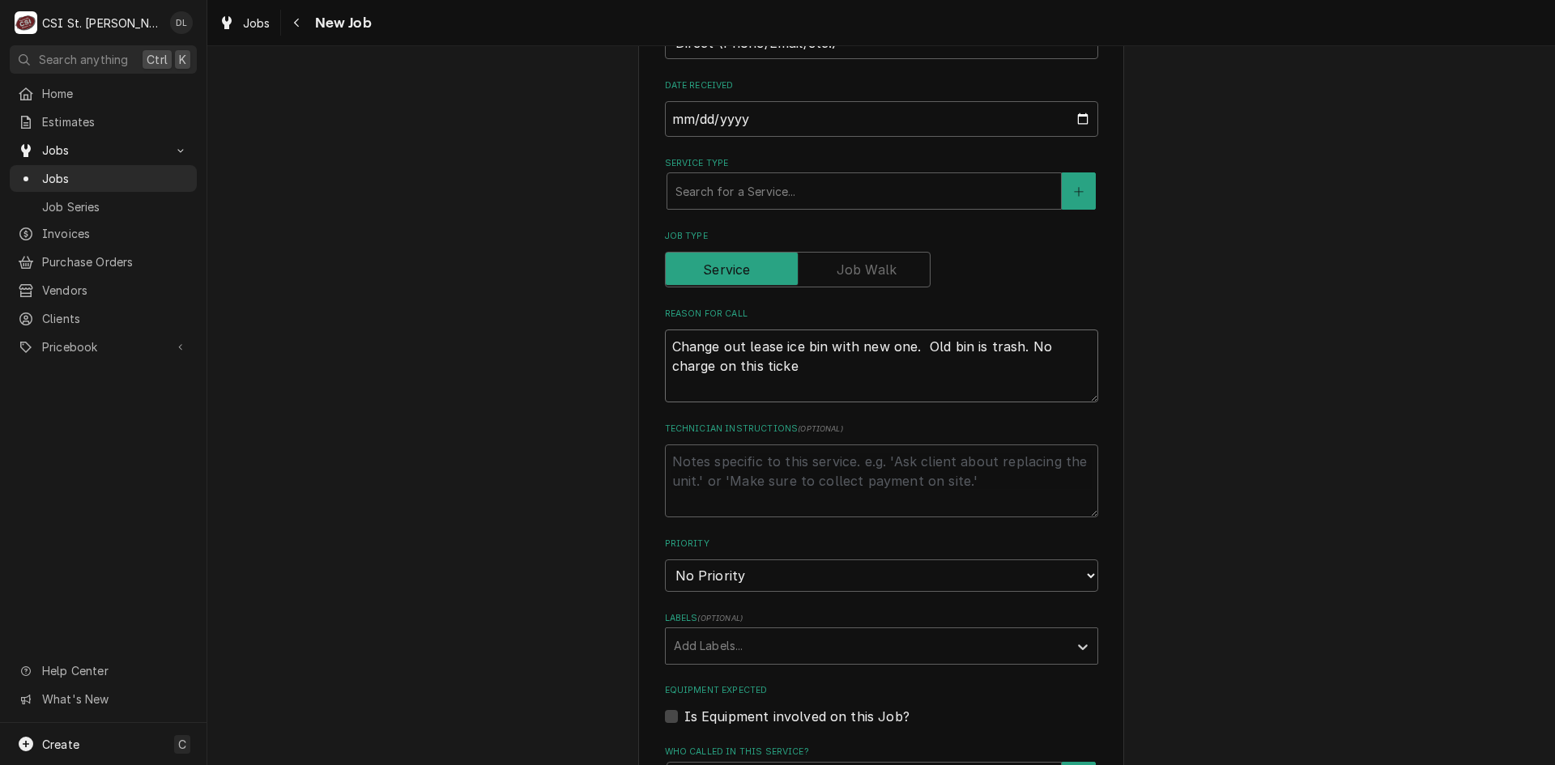
type textarea "Change out lease ice bin with new one. Old bin is trash. No charge on this tick…"
type textarea "x"
type textarea "Change out lease ice bin with new one. Old bin is trash. No charge on this tick…"
type textarea "x"
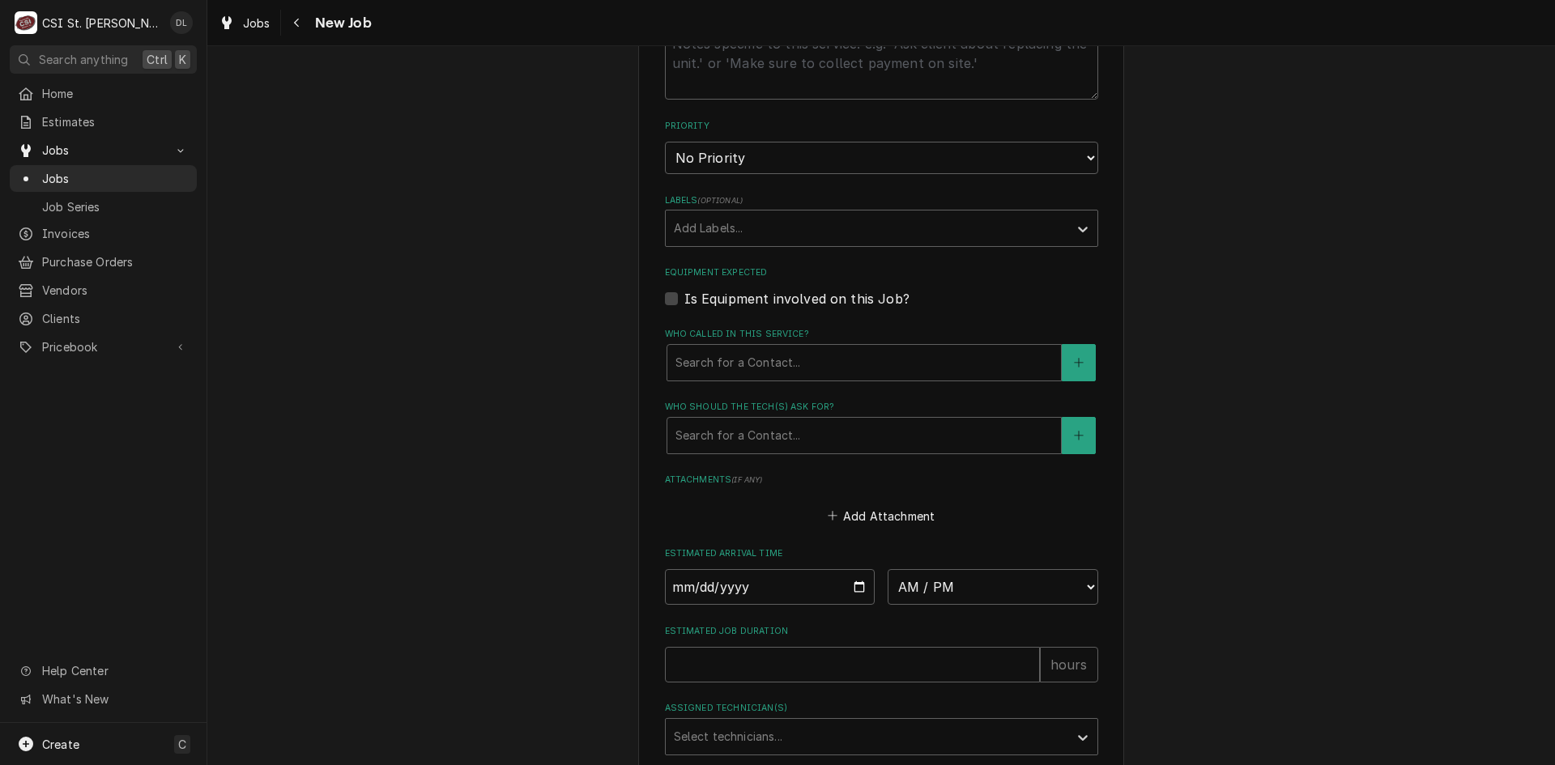
scroll to position [1115, 0]
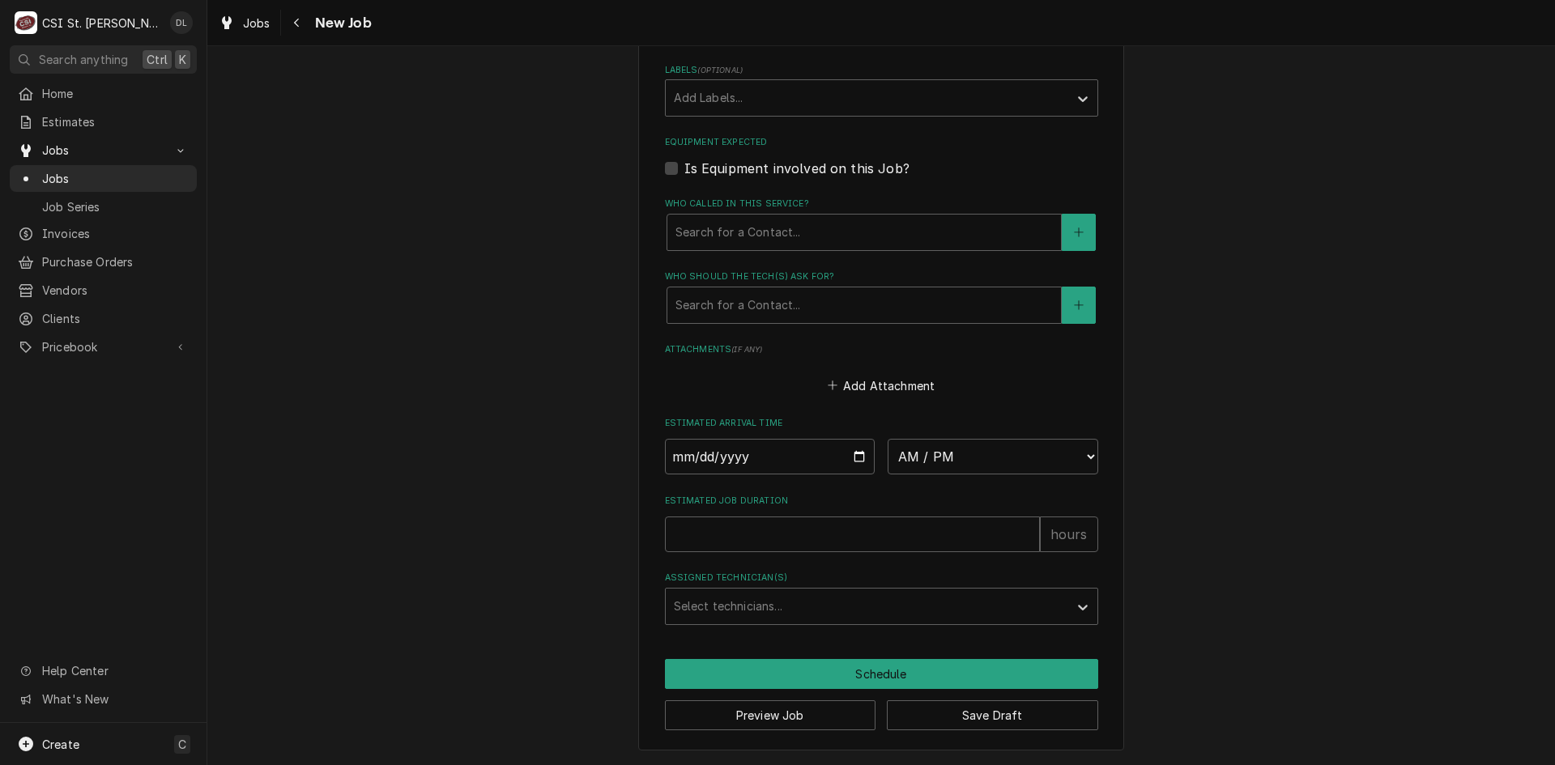
type textarea "Change out lease ice bin with new one. Old bin is trash. No charge on this tick…"
click at [858, 458] on input "Date" at bounding box center [770, 457] width 211 height 36
type textarea "x"
type input "2025-09-24"
type textarea "x"
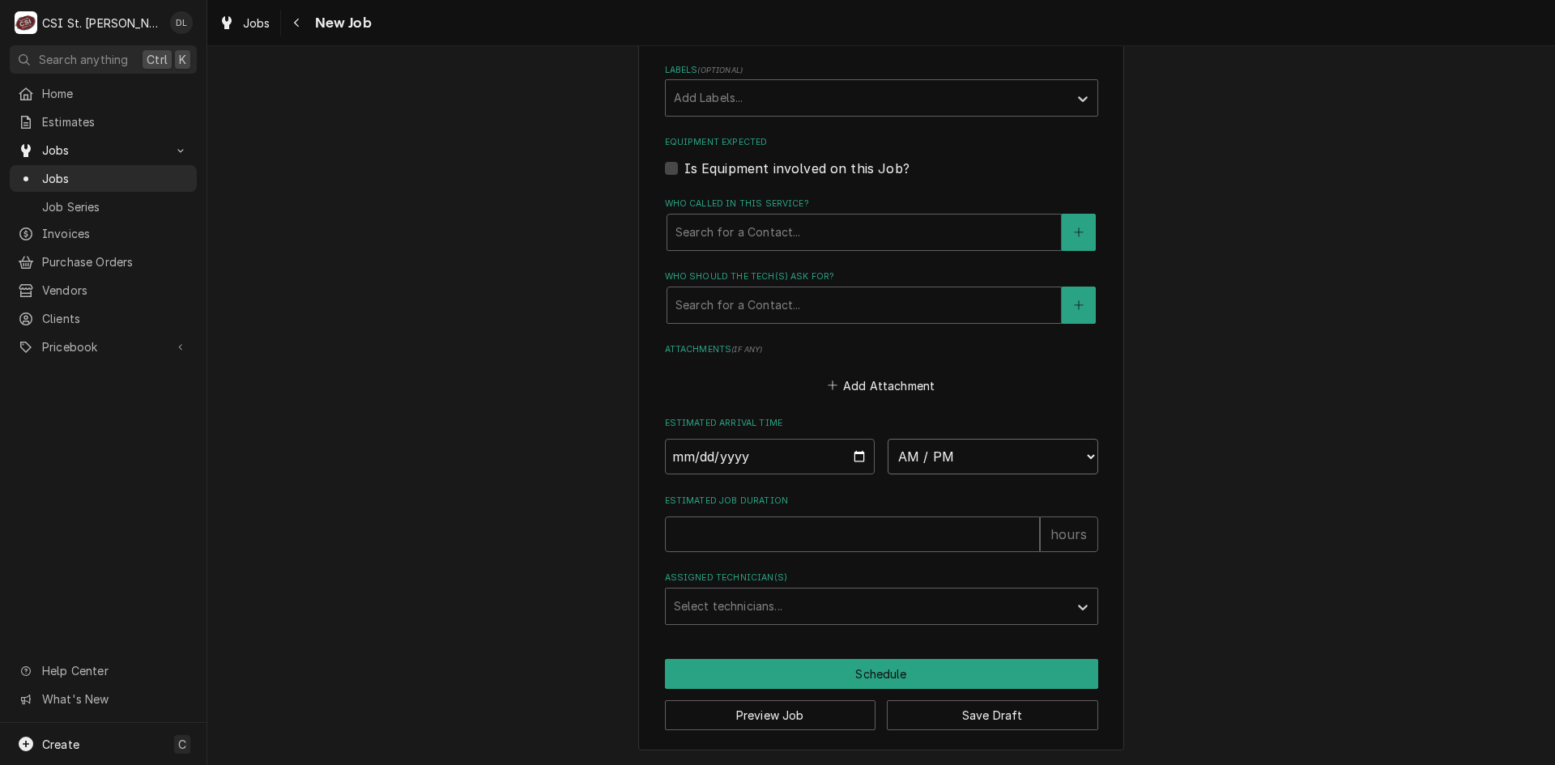
click at [1071, 462] on select "AM / PM 6:00 AM 6:15 AM 6:30 AM 6:45 AM 7:00 AM 7:15 AM 7:30 AM 7:45 AM 8:00 AM…" at bounding box center [993, 457] width 211 height 36
select select "10:15:00"
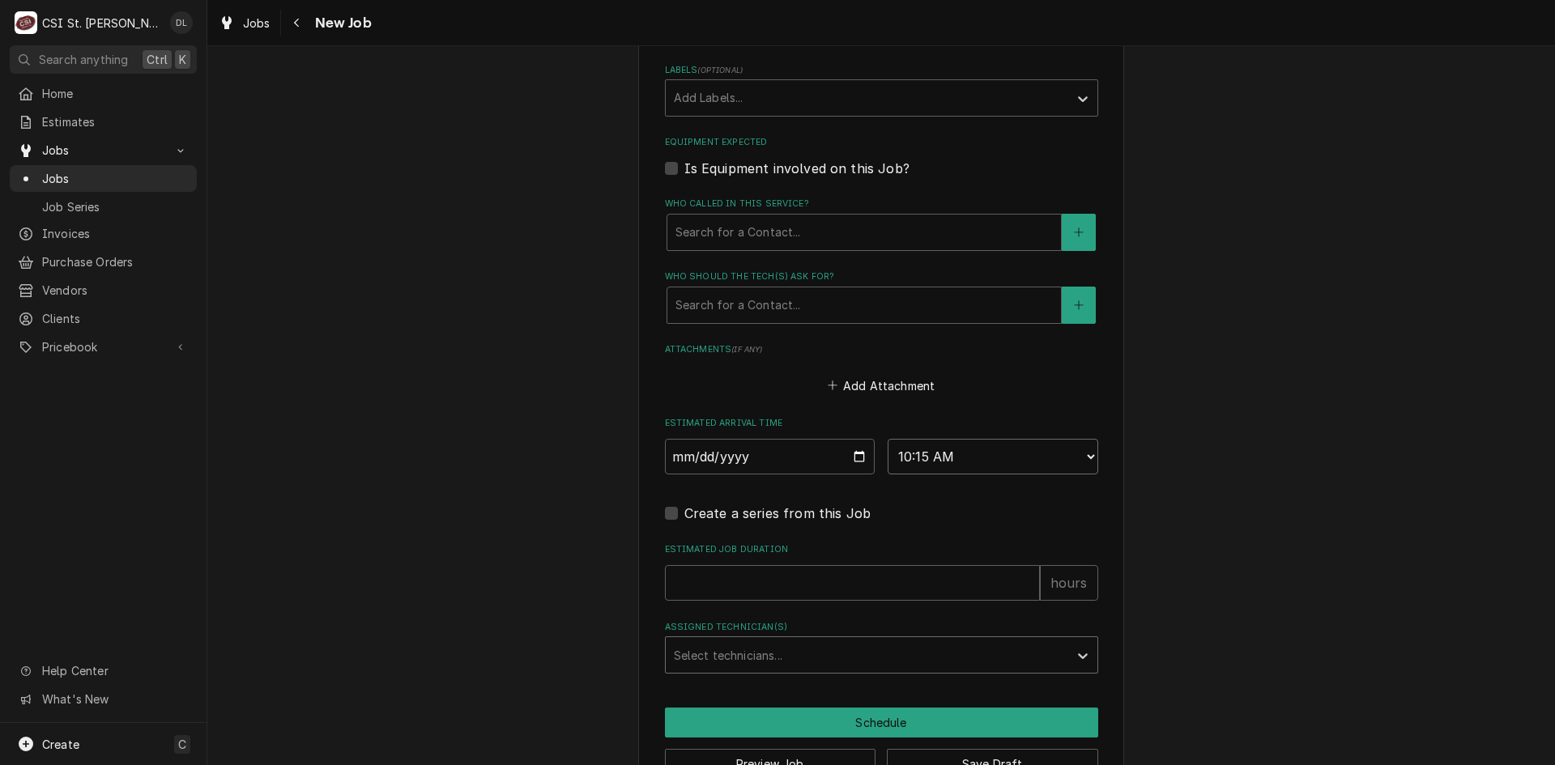
scroll to position [1164, 0]
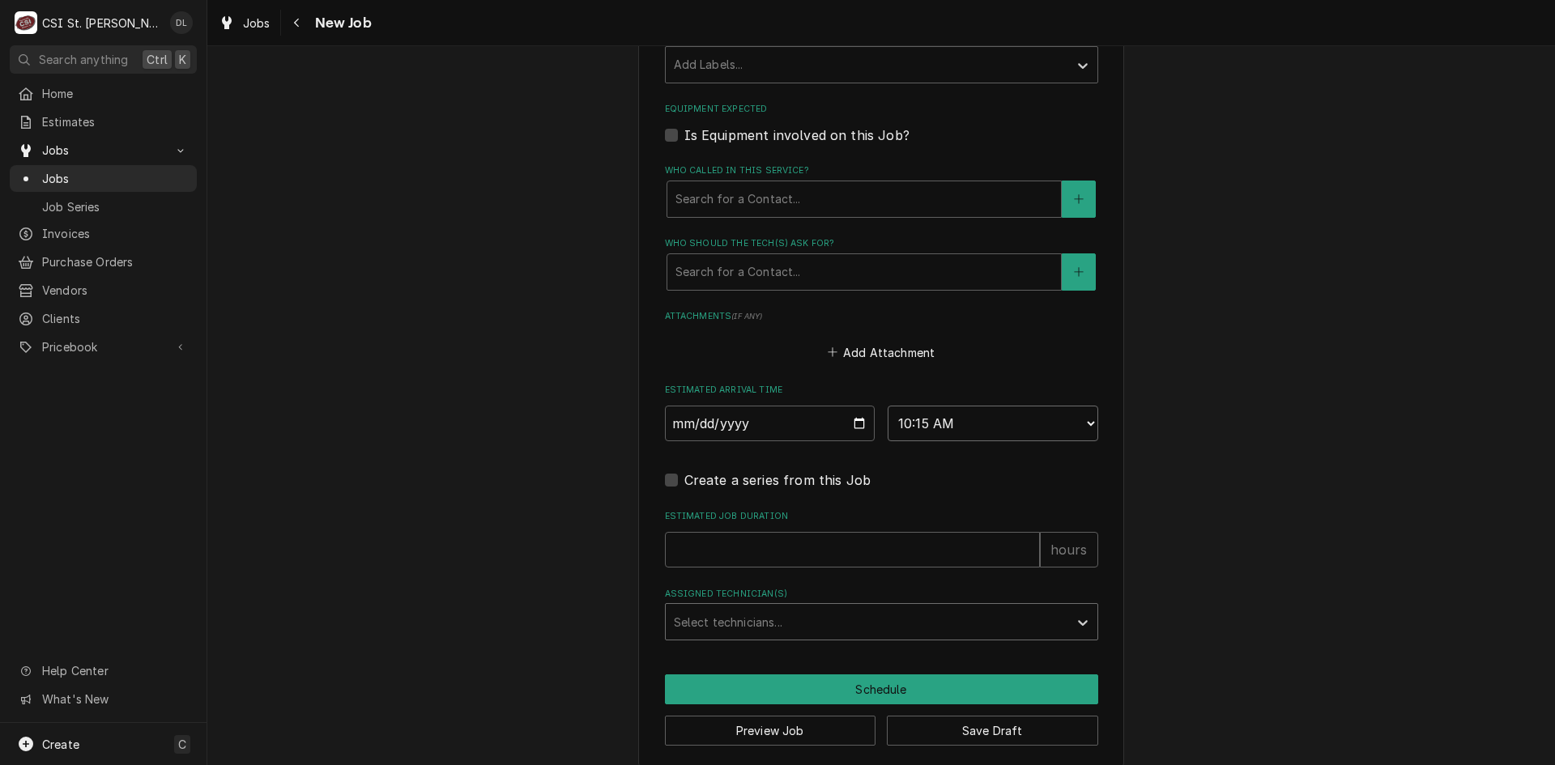
type textarea "x"
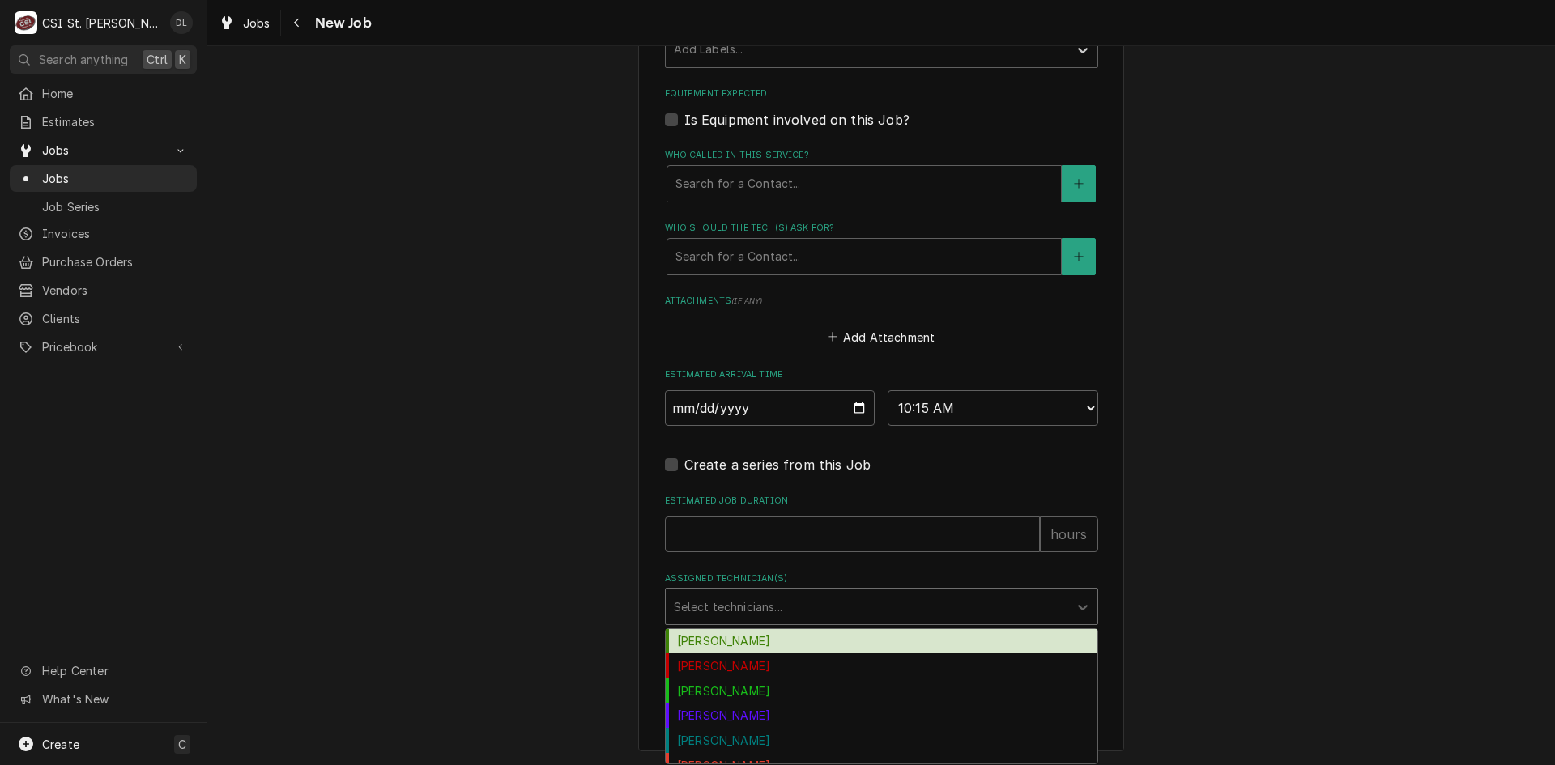
click at [827, 590] on div "Select technicians..." at bounding box center [867, 607] width 403 height 36
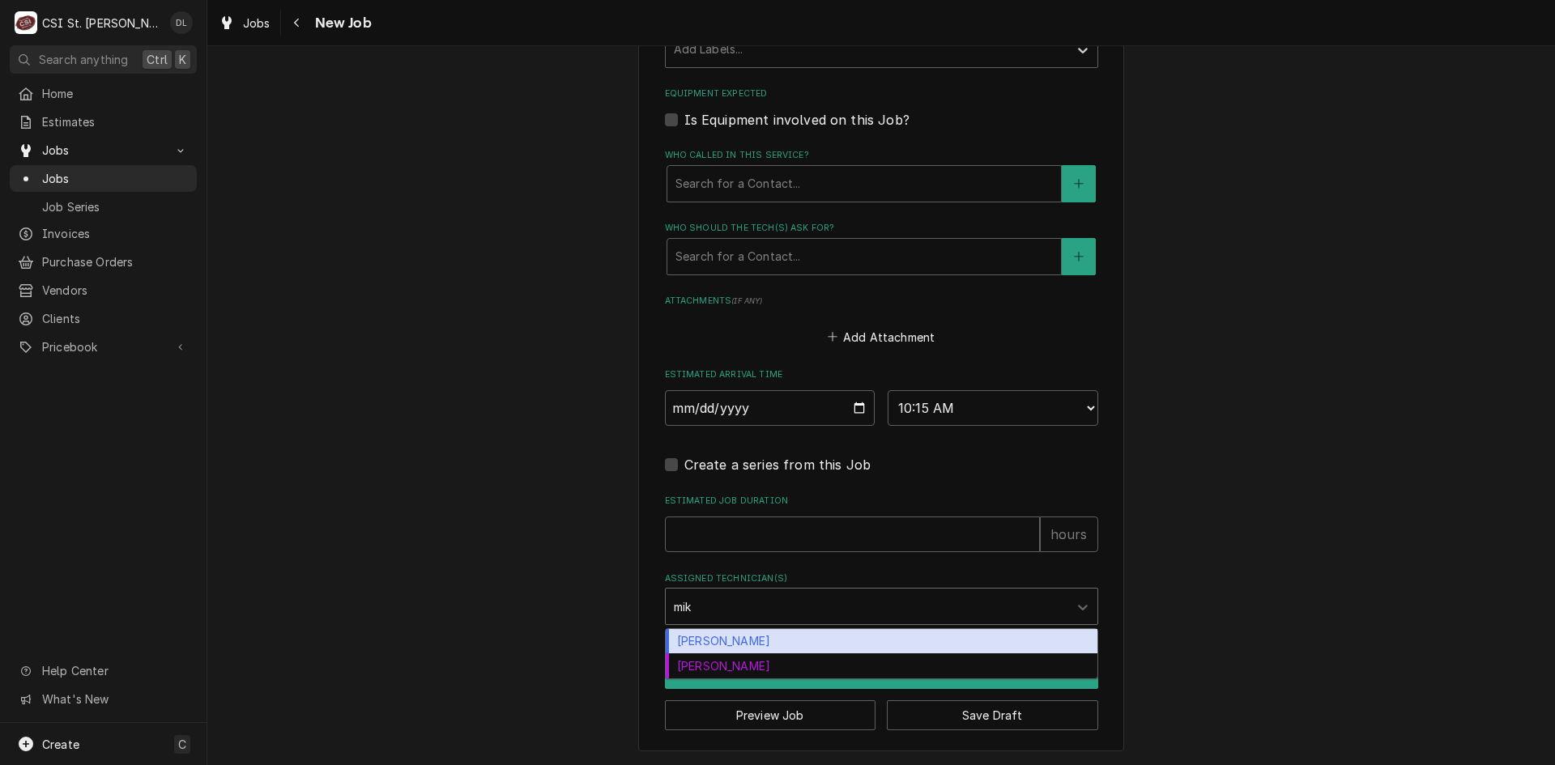
type input "mike"
type textarea "x"
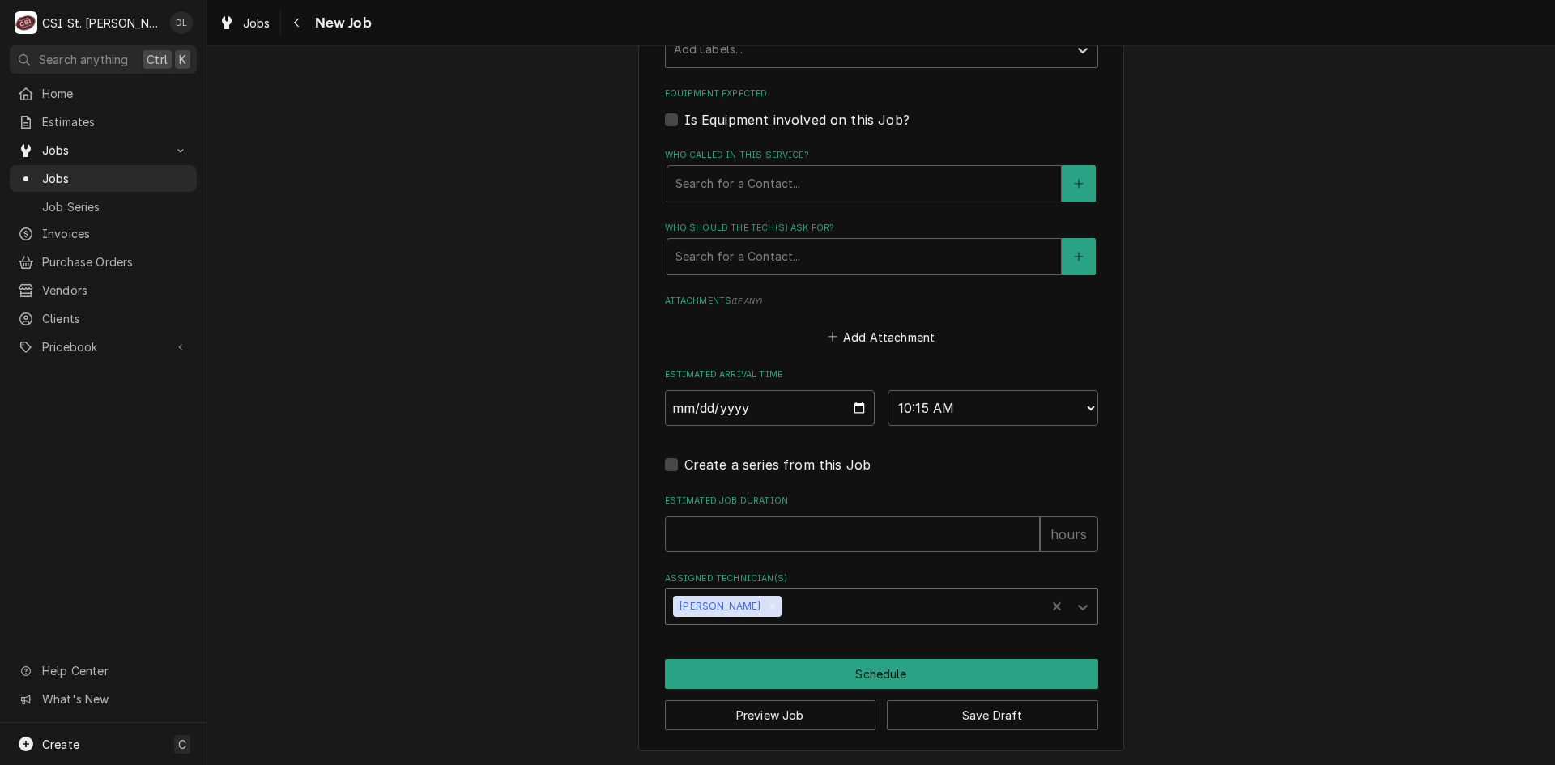
type textarea "x"
type input "s"
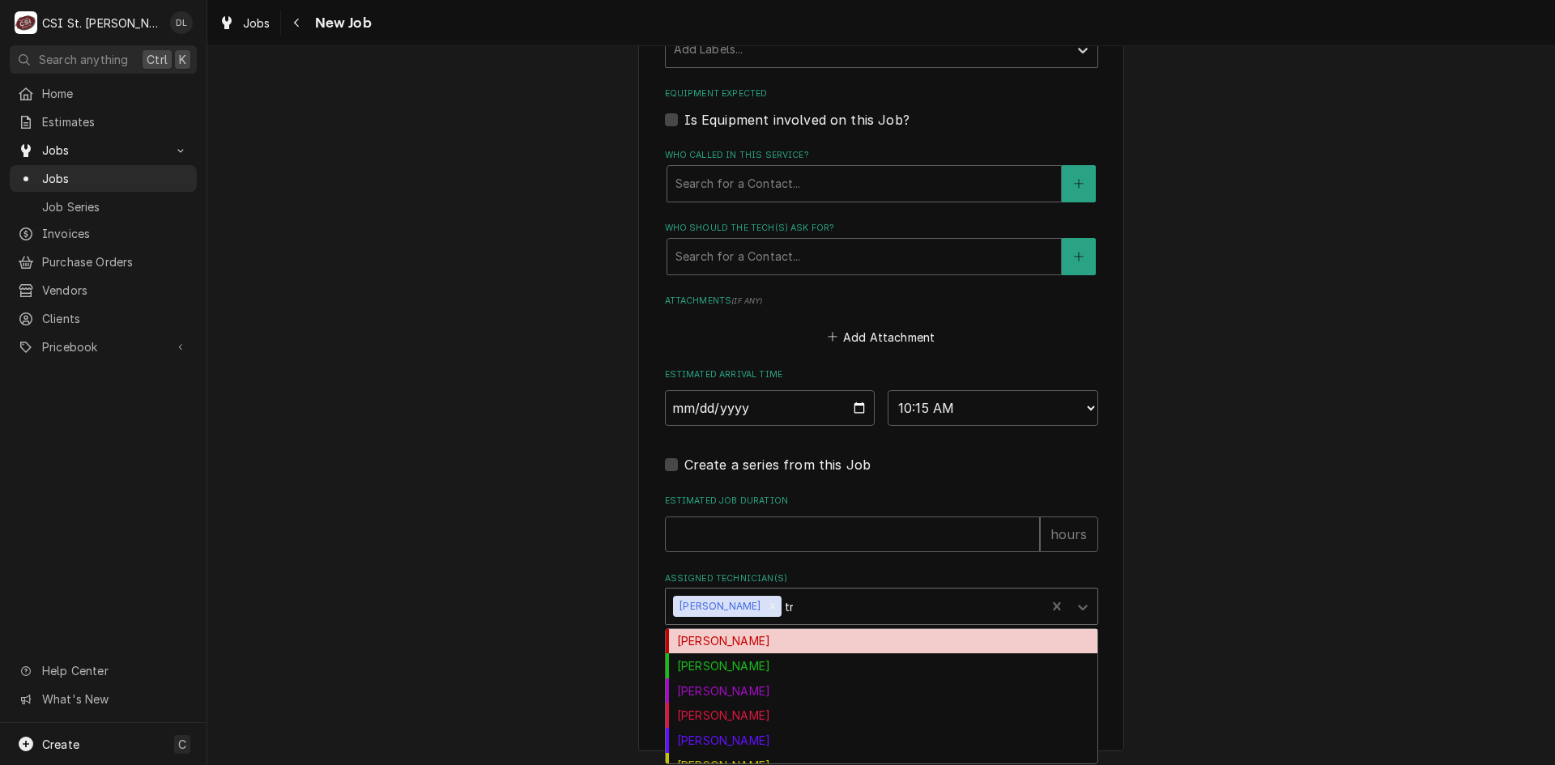
type input "tre"
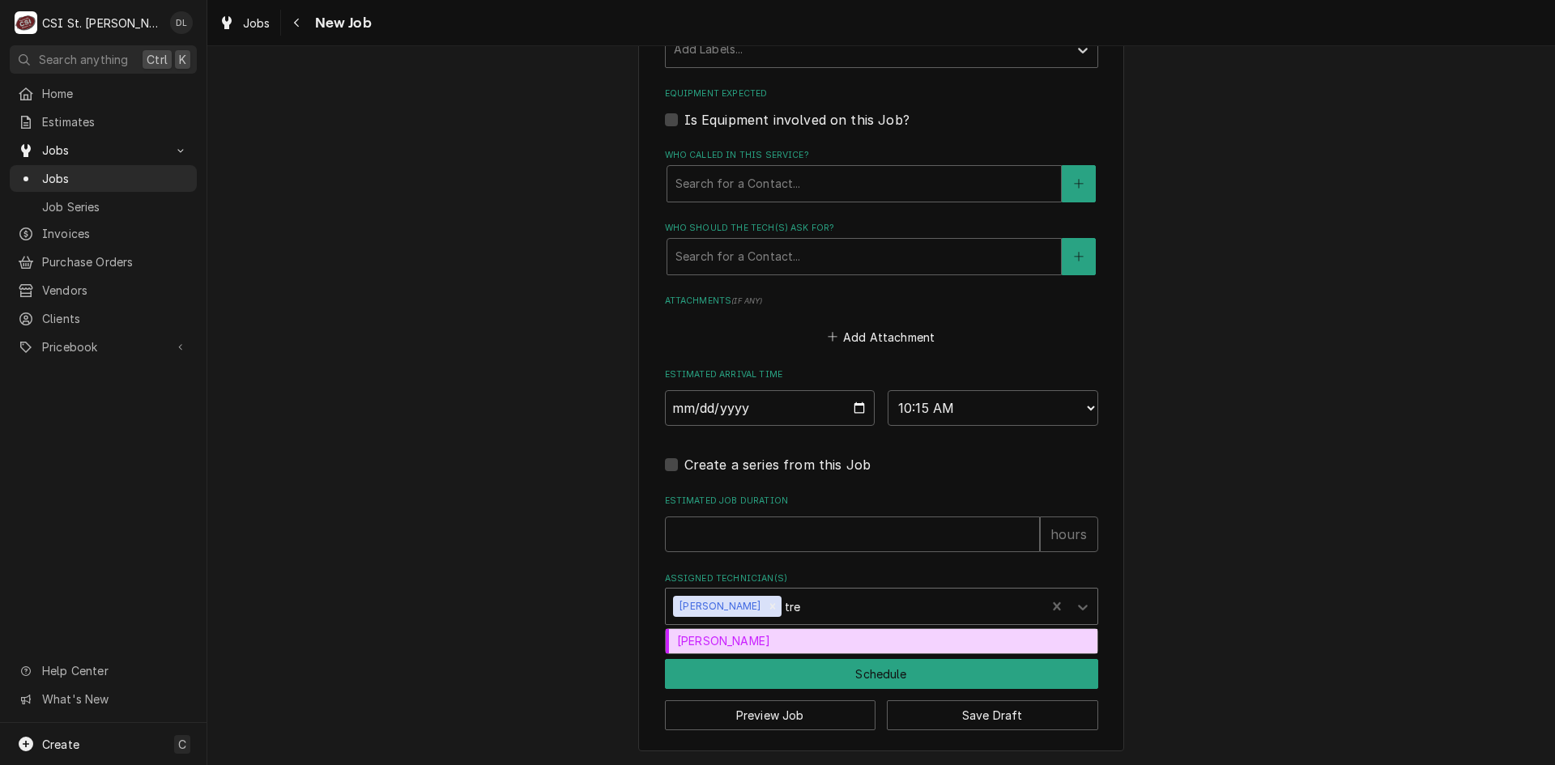
type textarea "x"
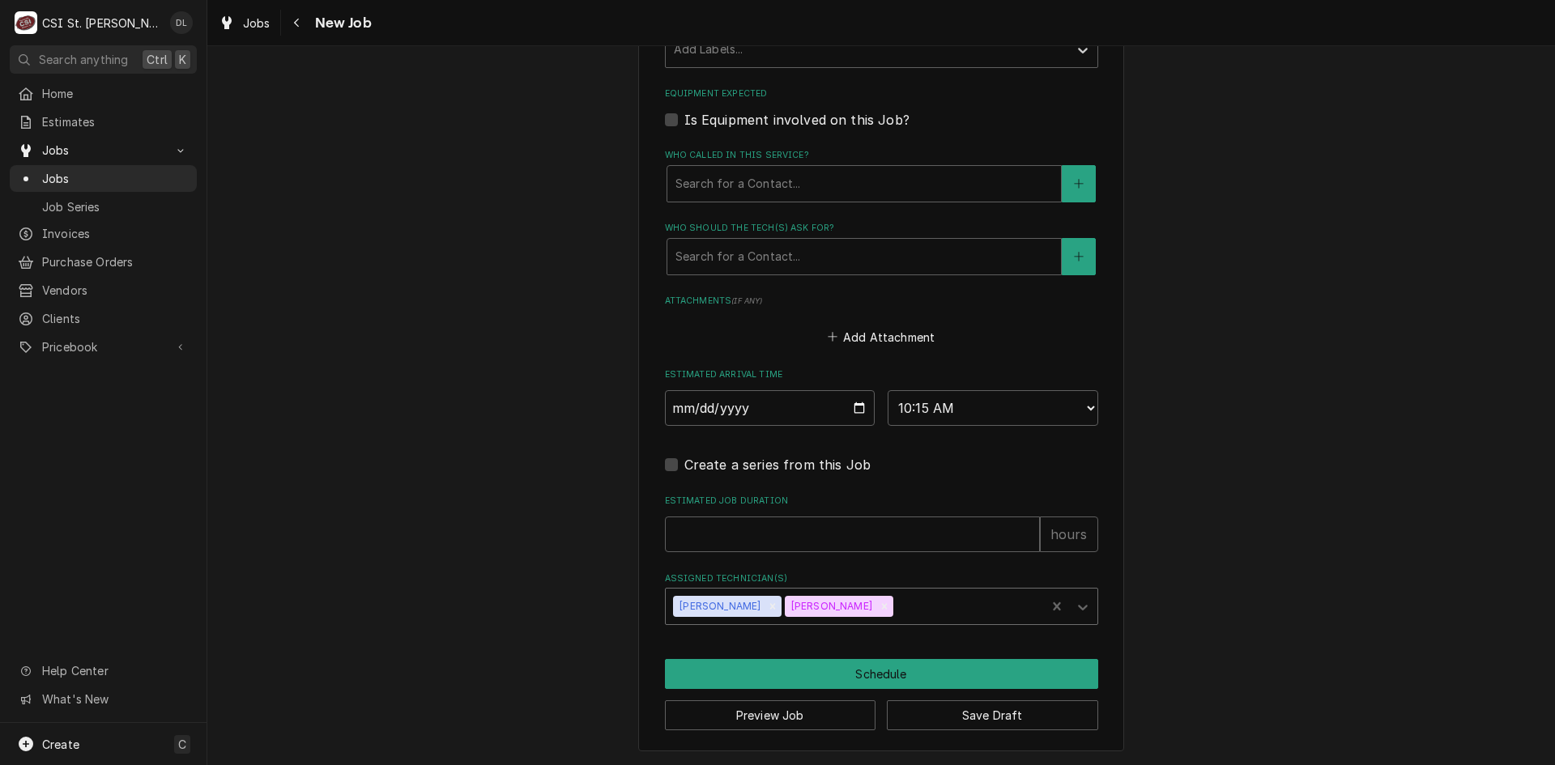
type textarea "x"
type input "ste"
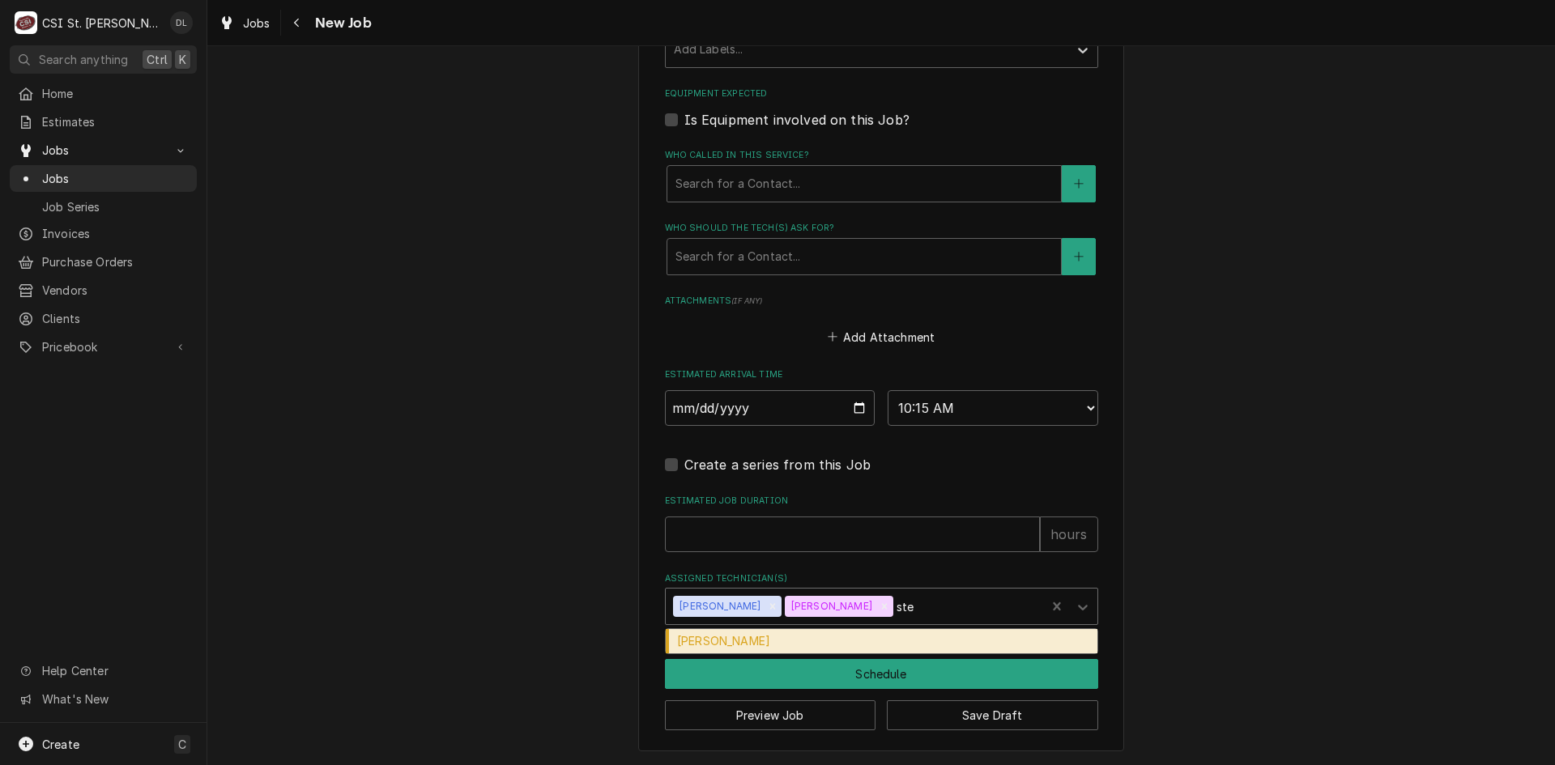
type textarea "x"
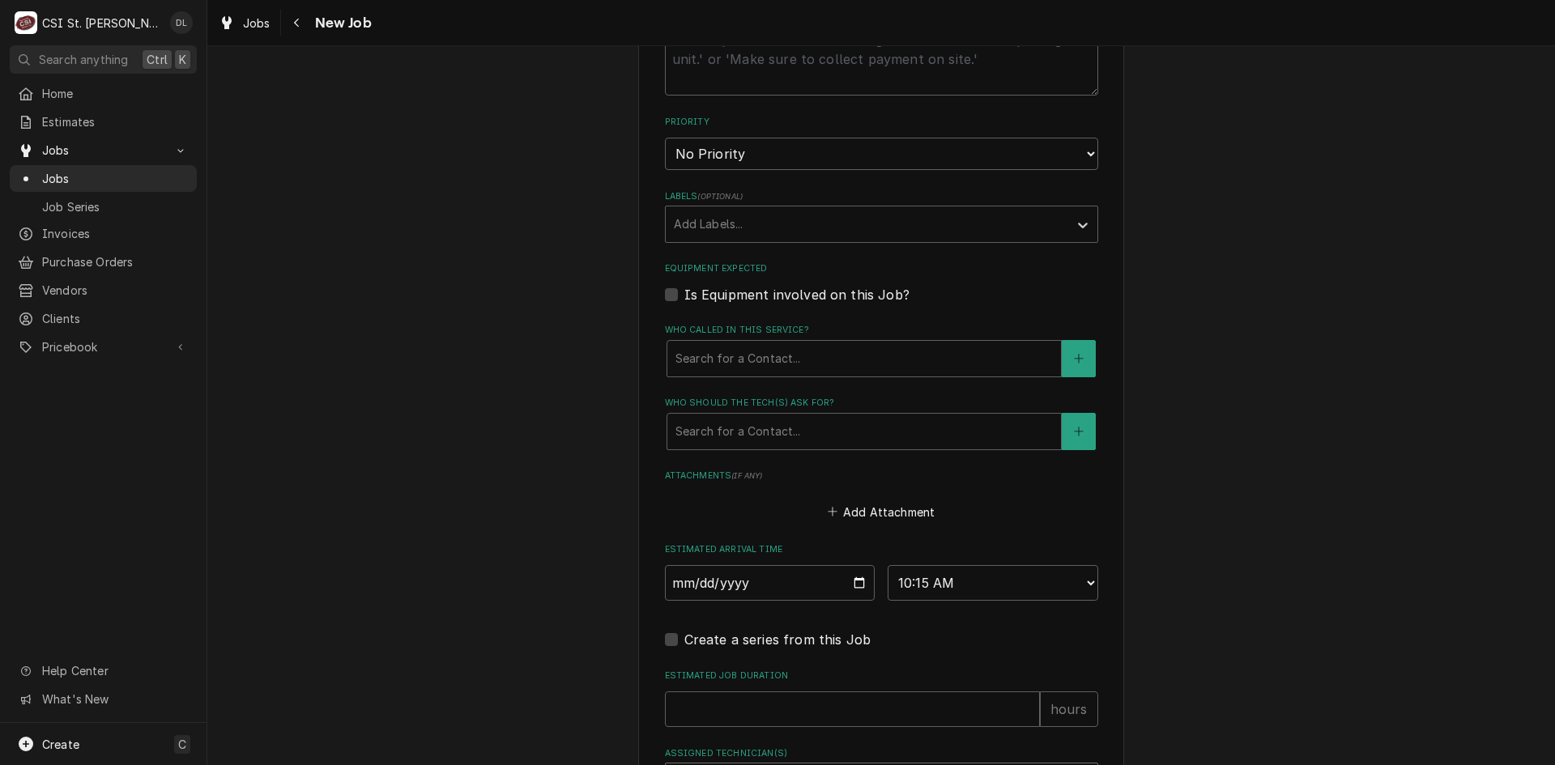
scroll to position [759, 0]
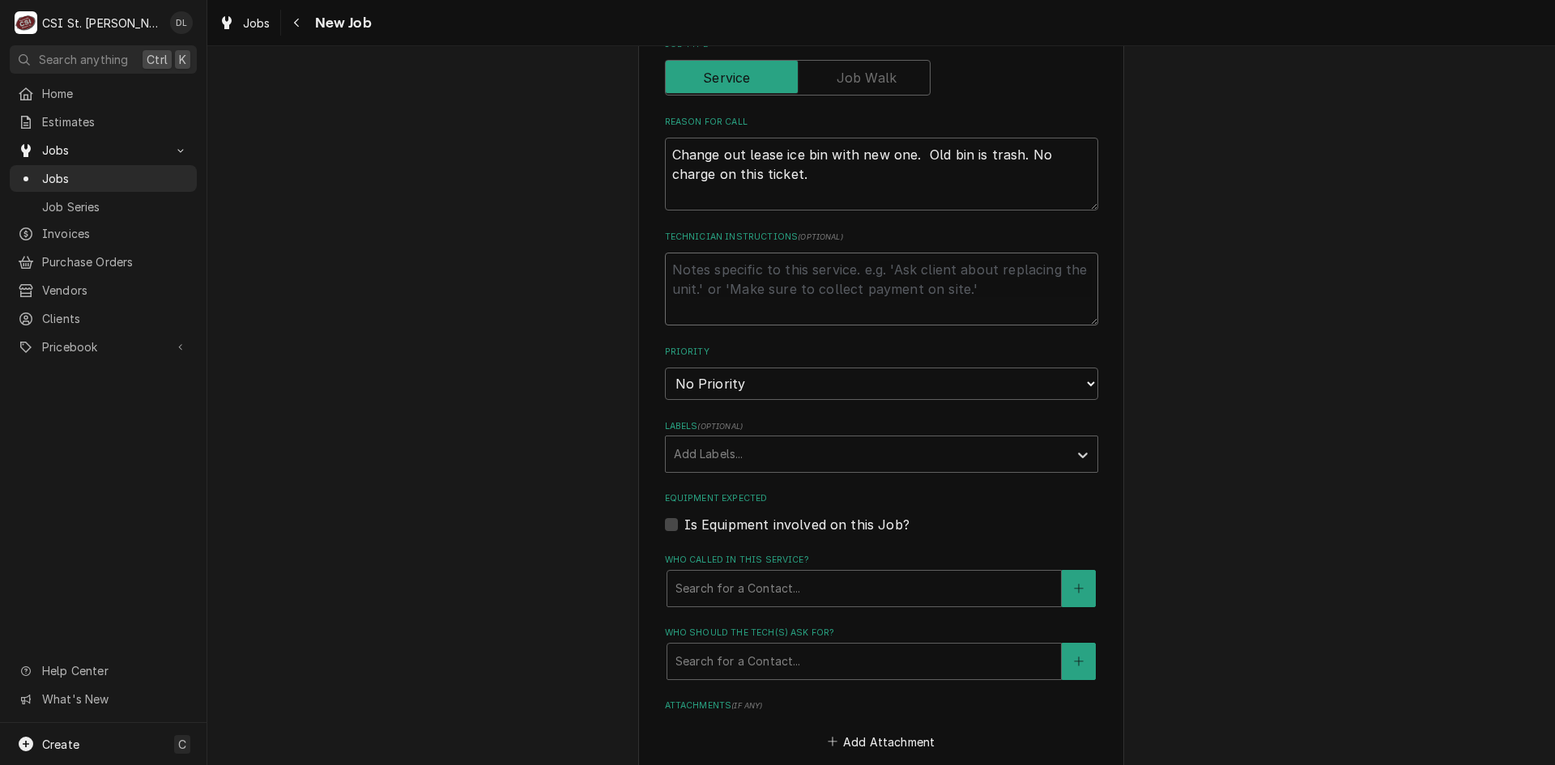
click at [762, 277] on textarea "Technician Instructions ( optional )" at bounding box center [881, 289] width 433 height 73
type textarea "x"
type textarea "M"
type textarea "x"
type textarea "Mi"
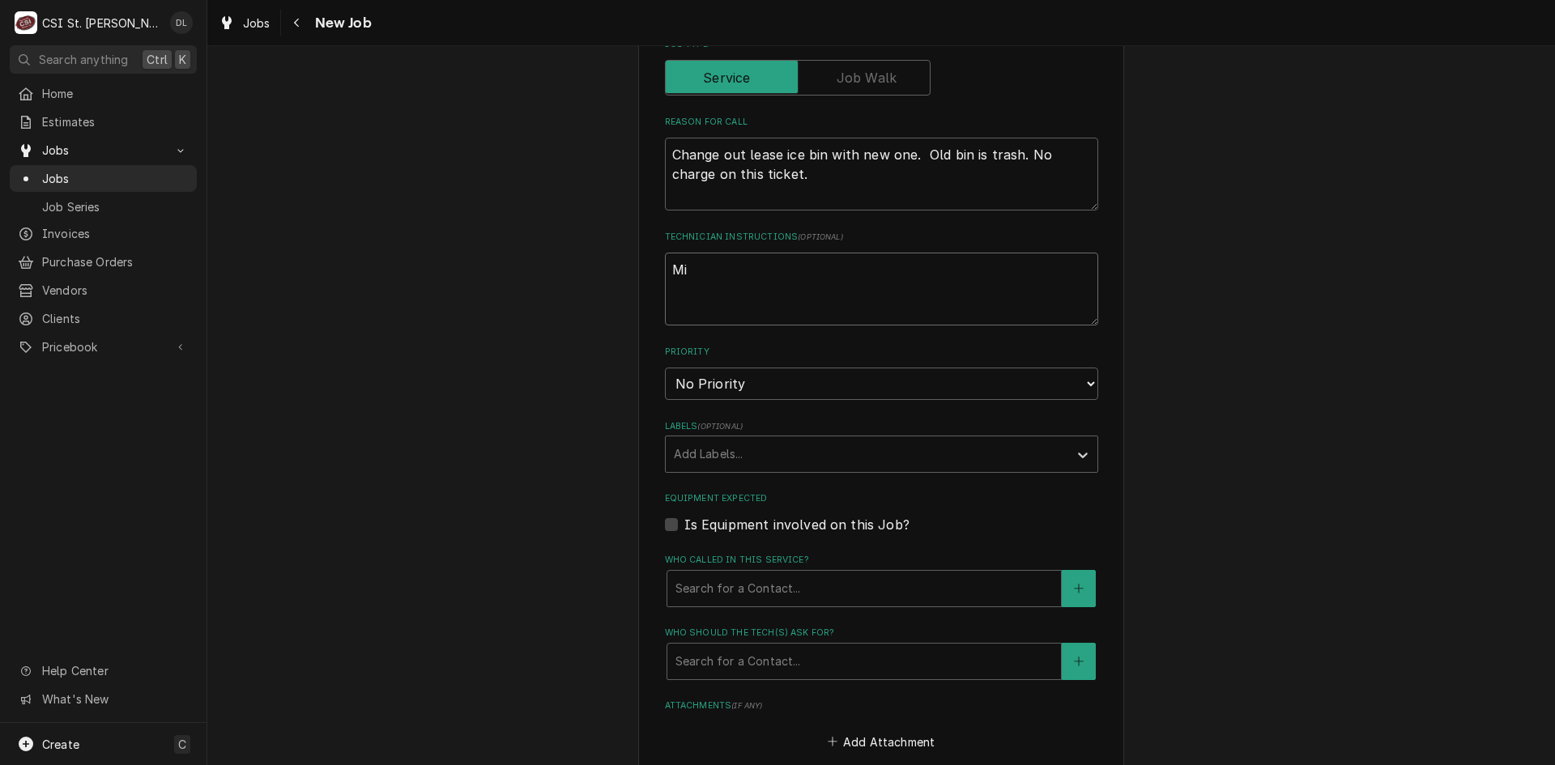
type textarea "x"
type textarea "Mik"
type textarea "x"
type textarea "Mike"
type textarea "x"
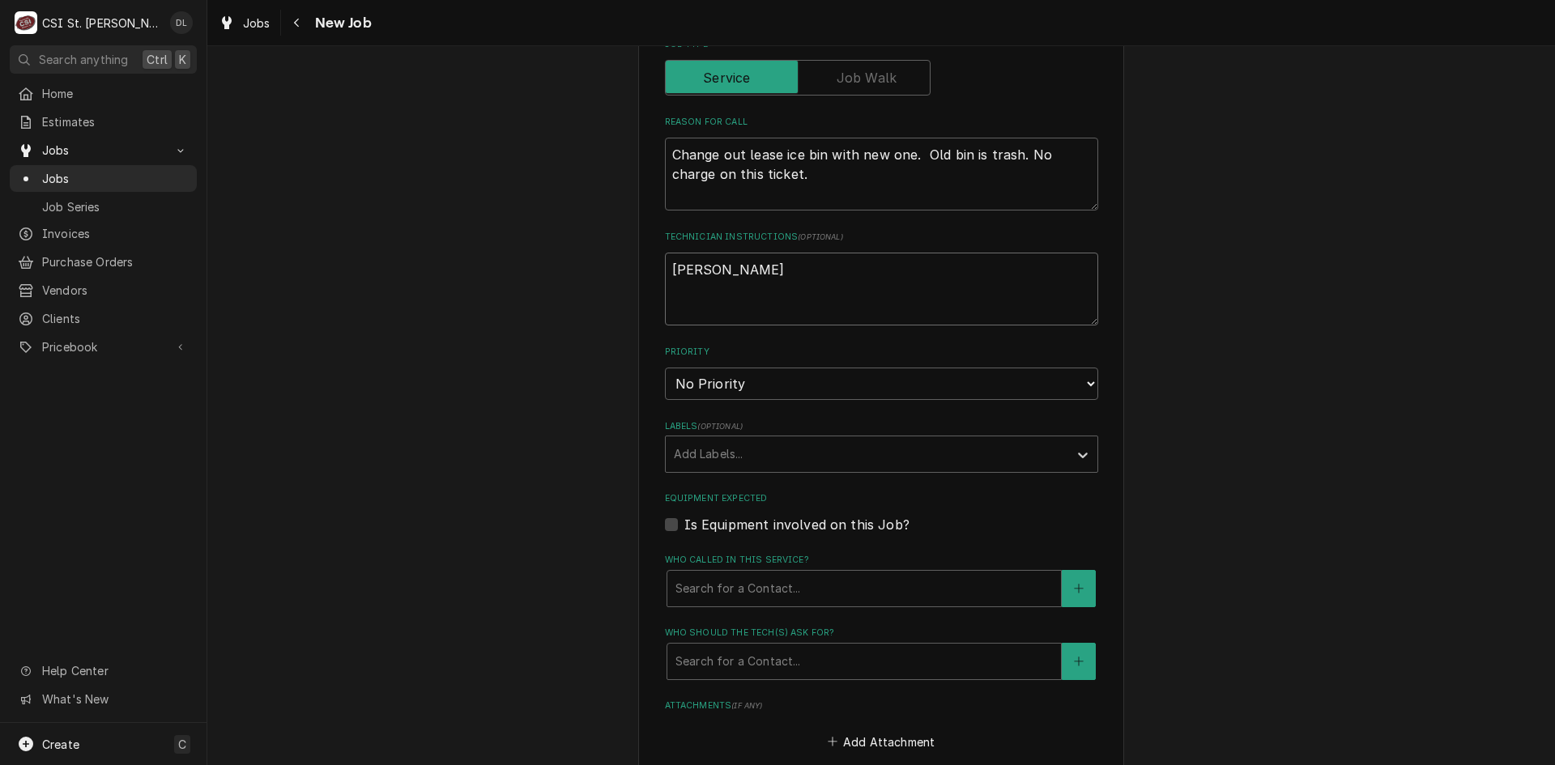
type textarea "Mike t"
type textarea "x"
type textarea "Mike to"
type textarea "x"
type textarea "Mike to"
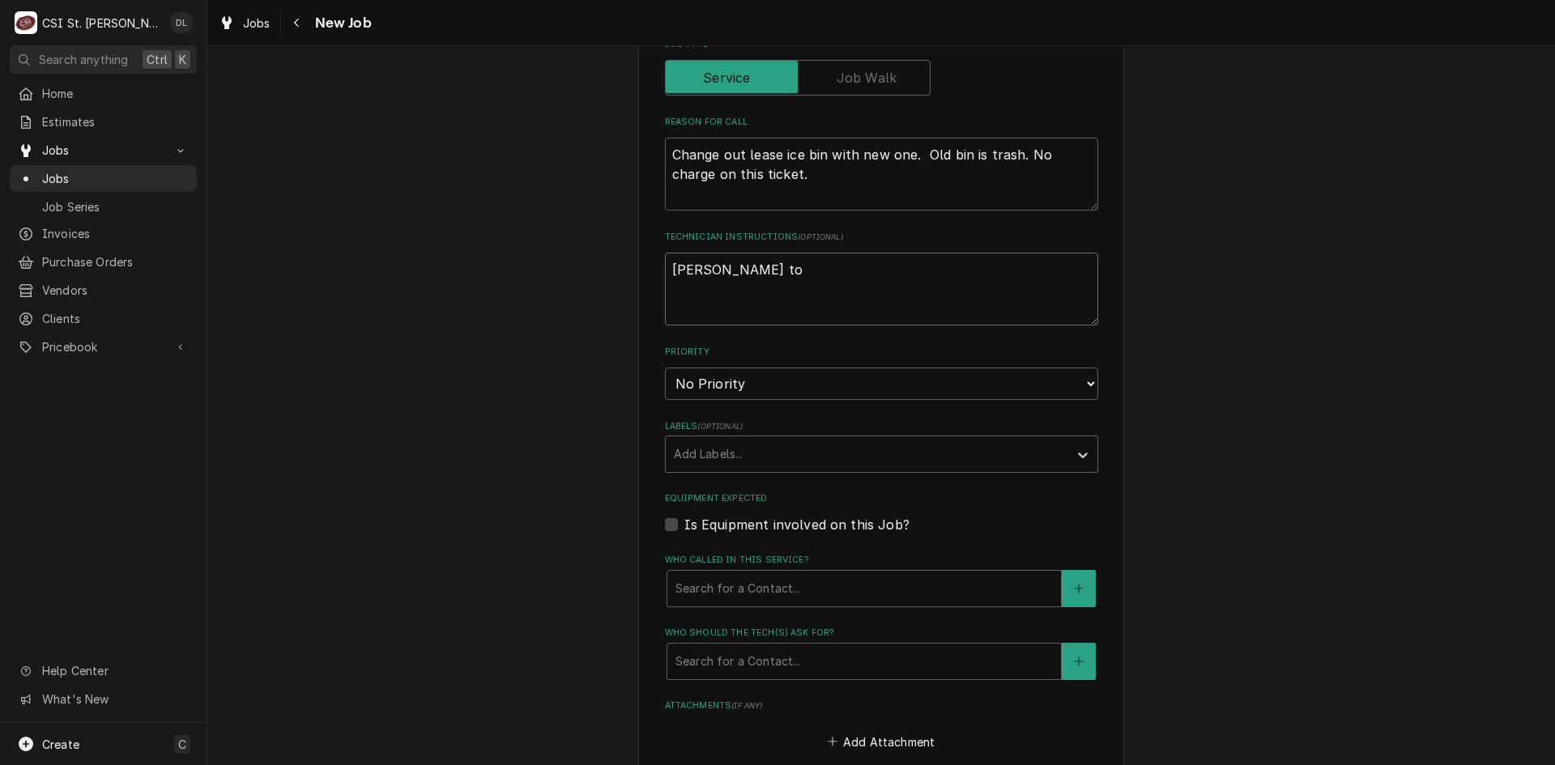
type textarea "x"
type textarea "Mike to p"
type textarea "x"
type textarea "Mike to pi"
type textarea "x"
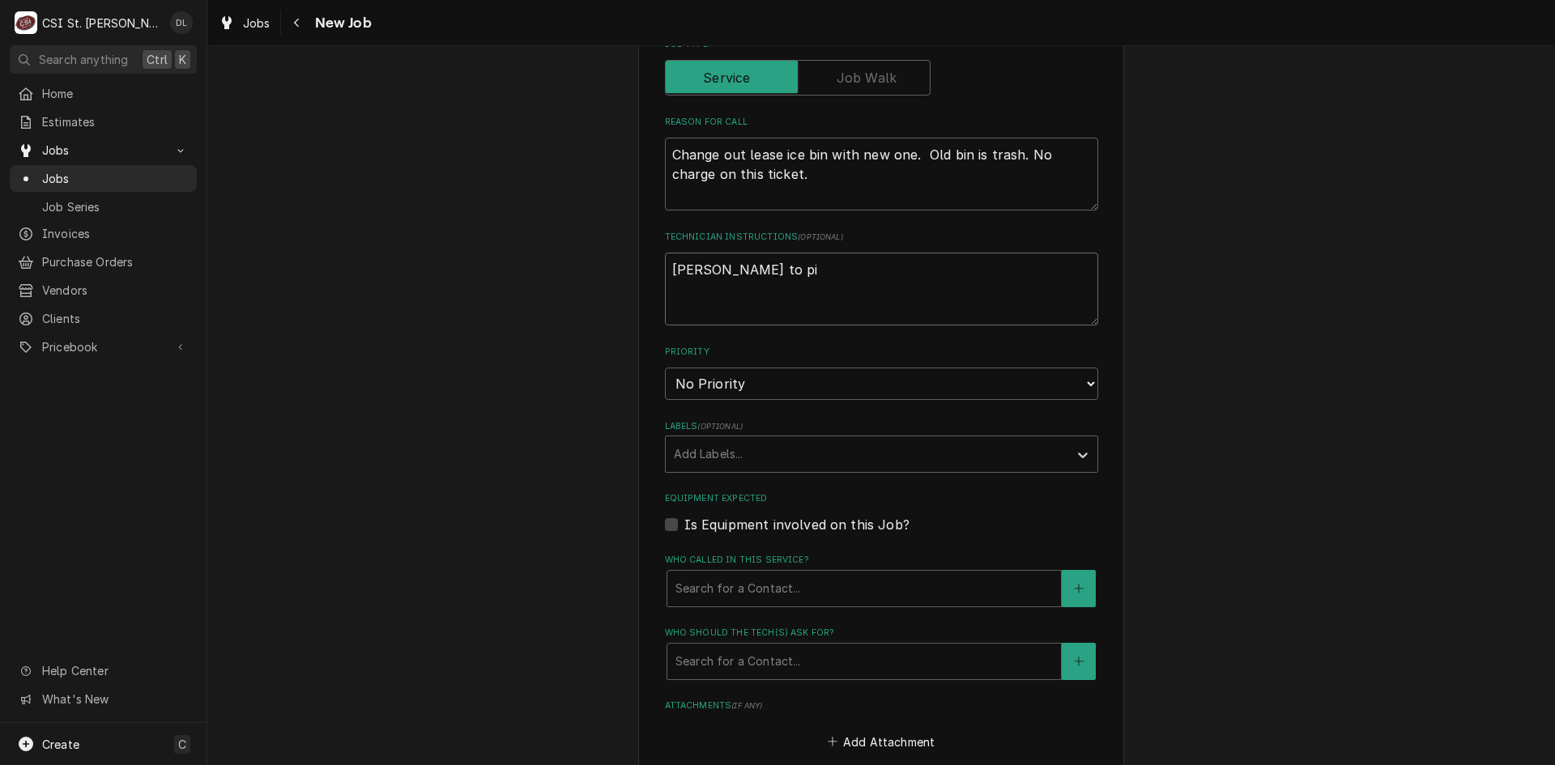
type textarea "Mike to pic"
type textarea "x"
type textarea "Mike to pick"
type textarea "x"
type textarea "Mike to pick"
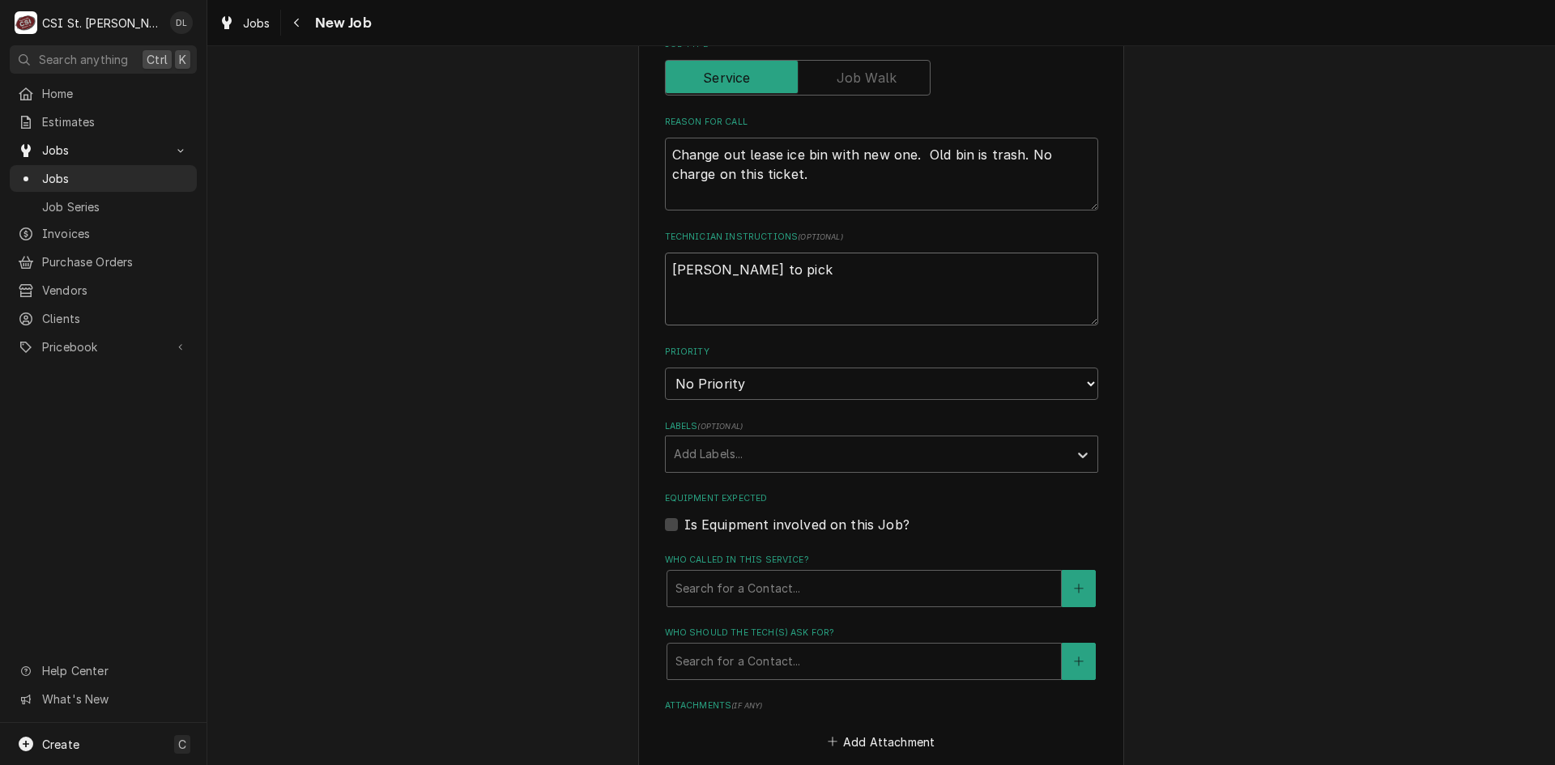
type textarea "x"
type textarea "Mike to pick u"
type textarea "x"
type textarea "Mike to pick up"
type textarea "x"
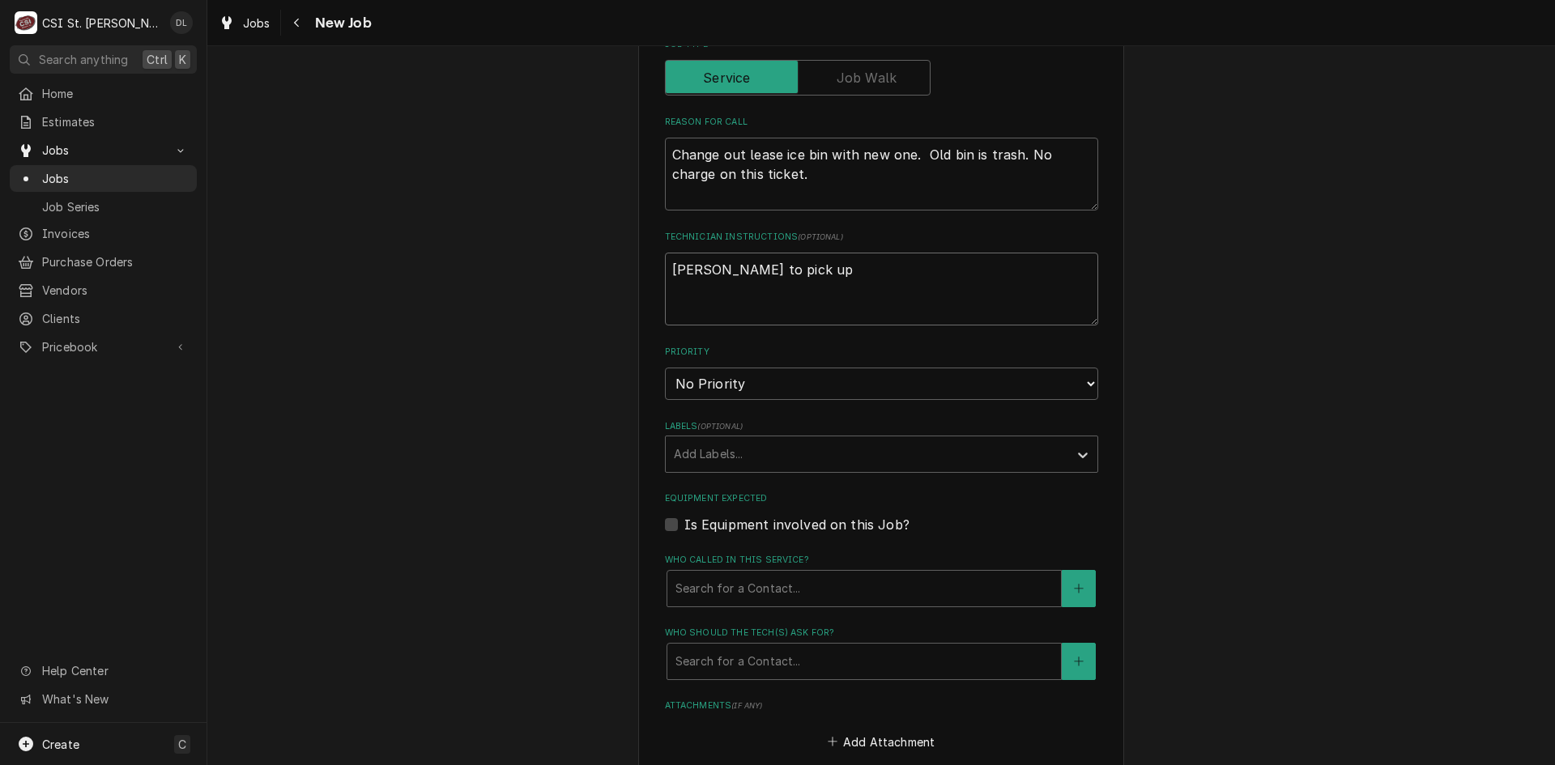
type textarea "Mike to pick up"
type textarea "x"
type textarea "Mike to pick up i"
type textarea "x"
type textarea "Mike to pick up ic"
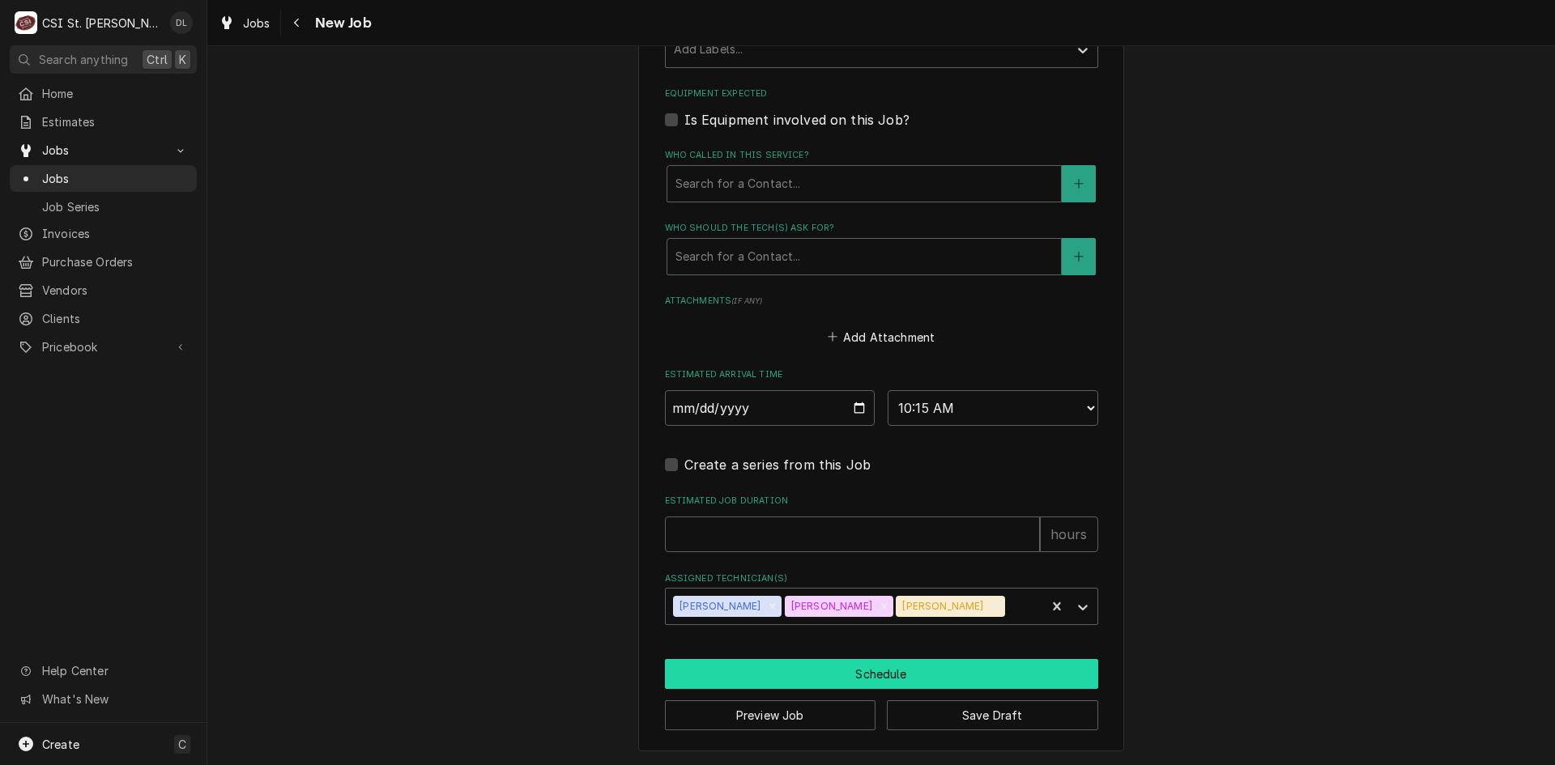
click at [879, 677] on button "Schedule" at bounding box center [881, 674] width 433 height 30
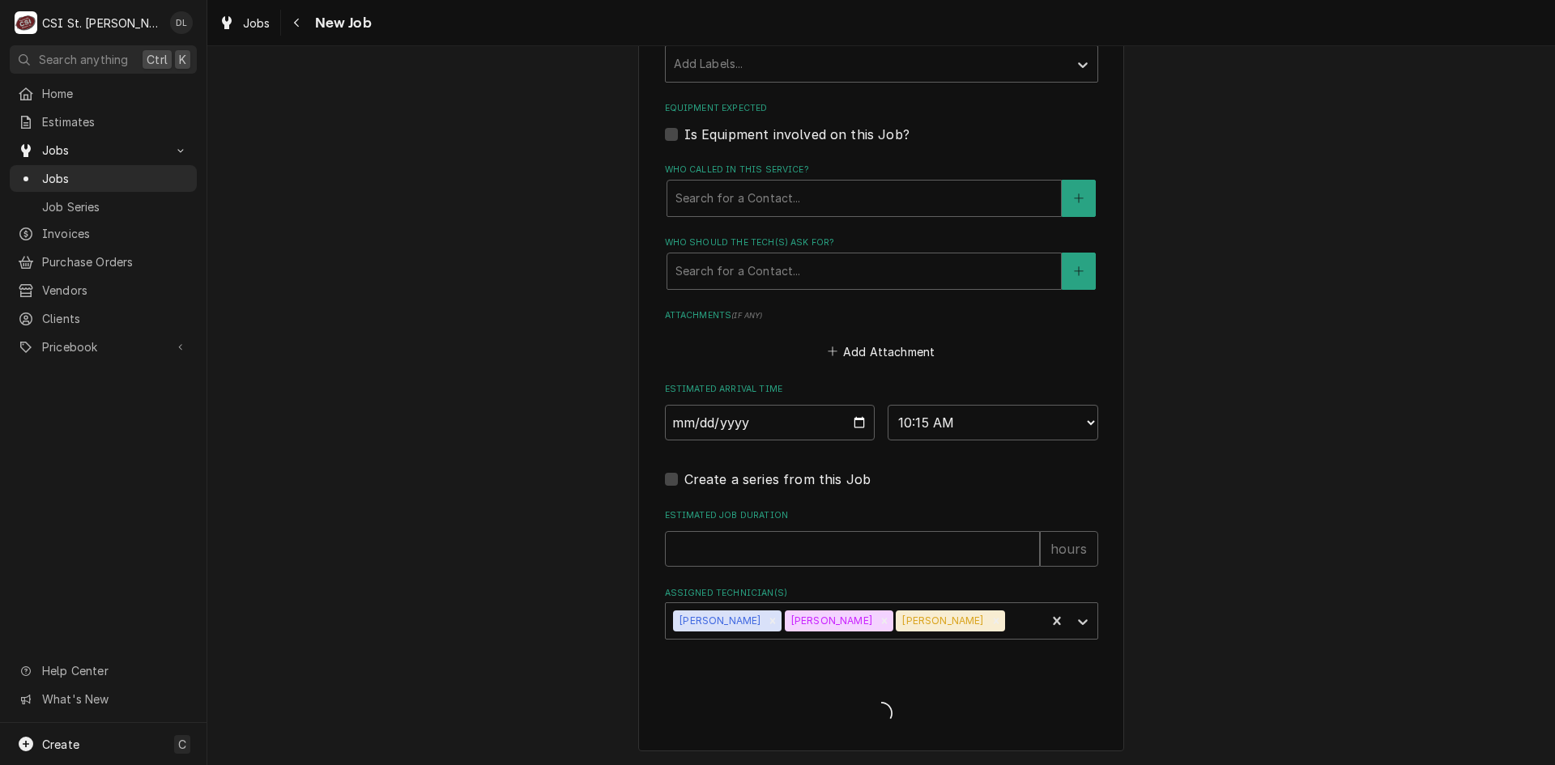
scroll to position [678, 0]
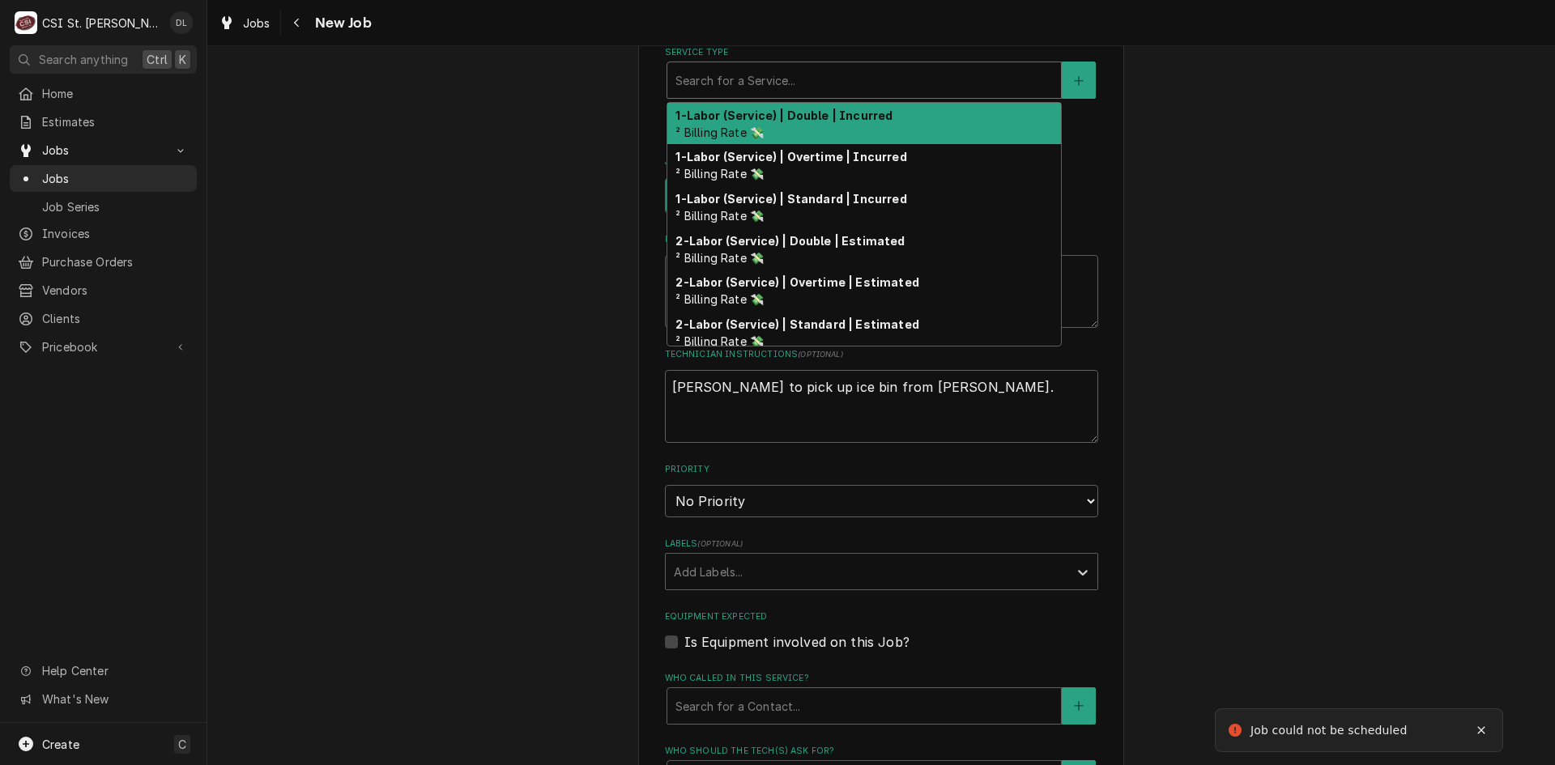
click at [849, 85] on div "Service Type" at bounding box center [863, 80] width 377 height 29
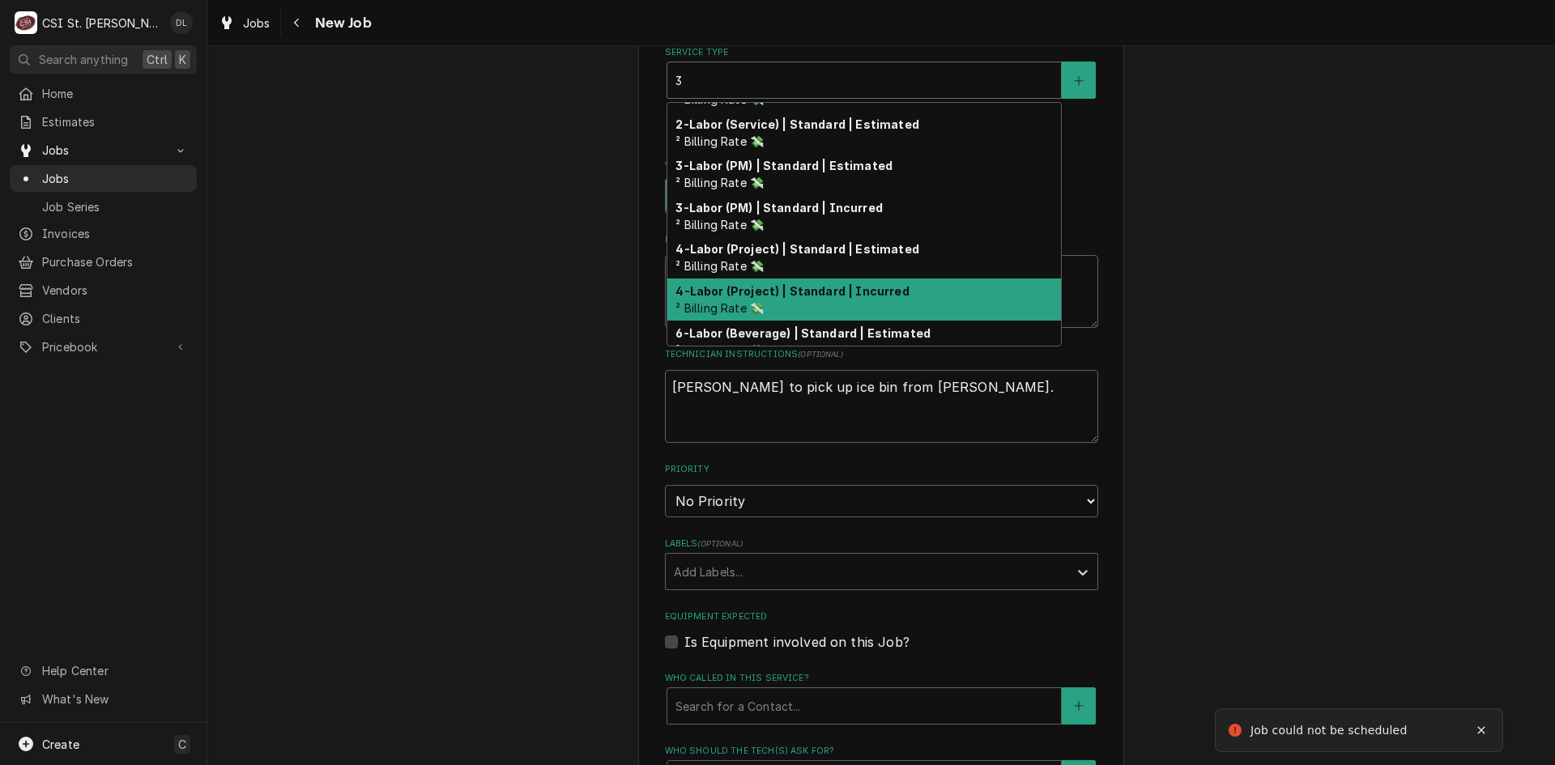
scroll to position [175, 0]
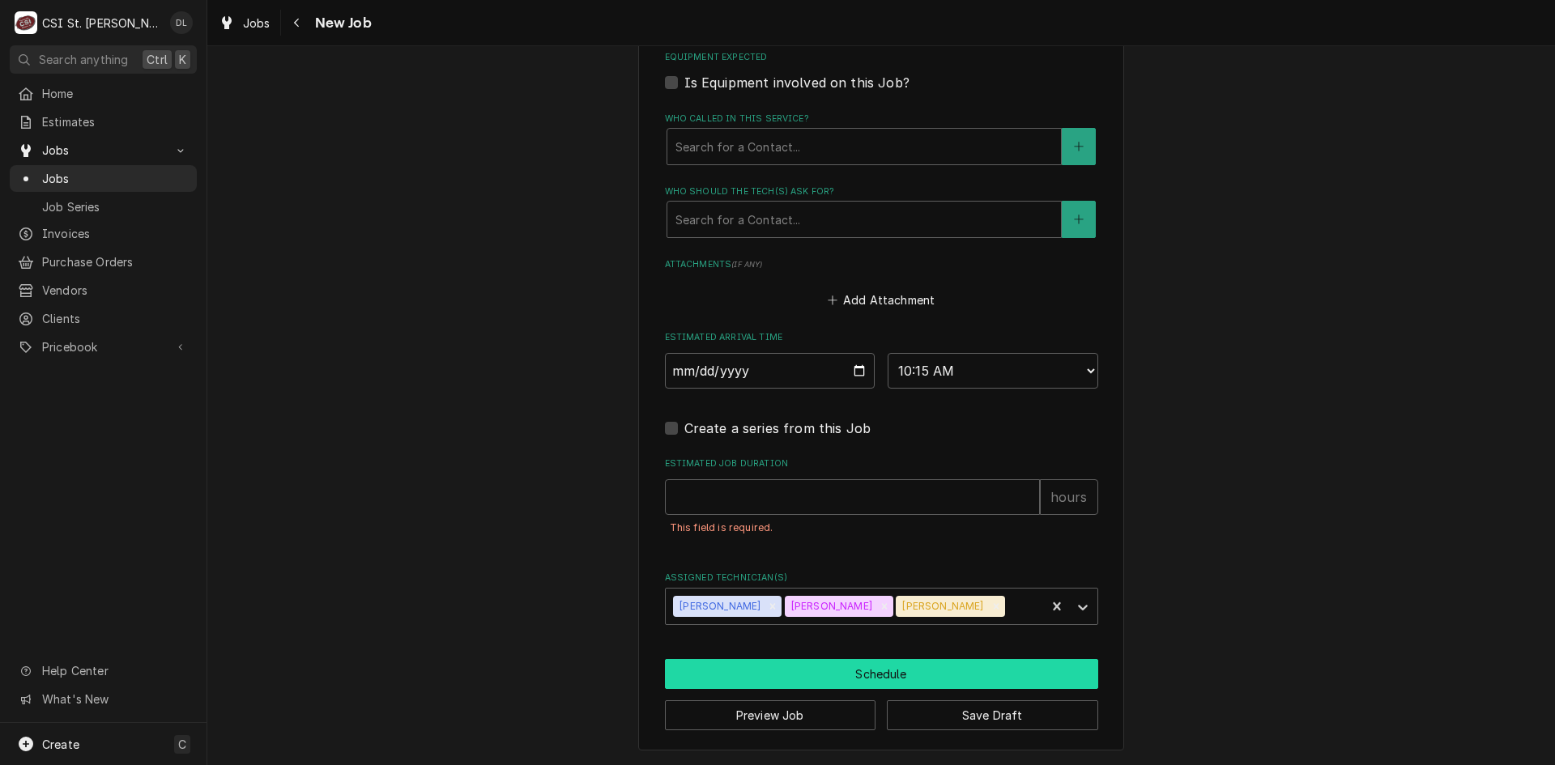
click at [906, 675] on button "Schedule" at bounding box center [881, 674] width 433 height 30
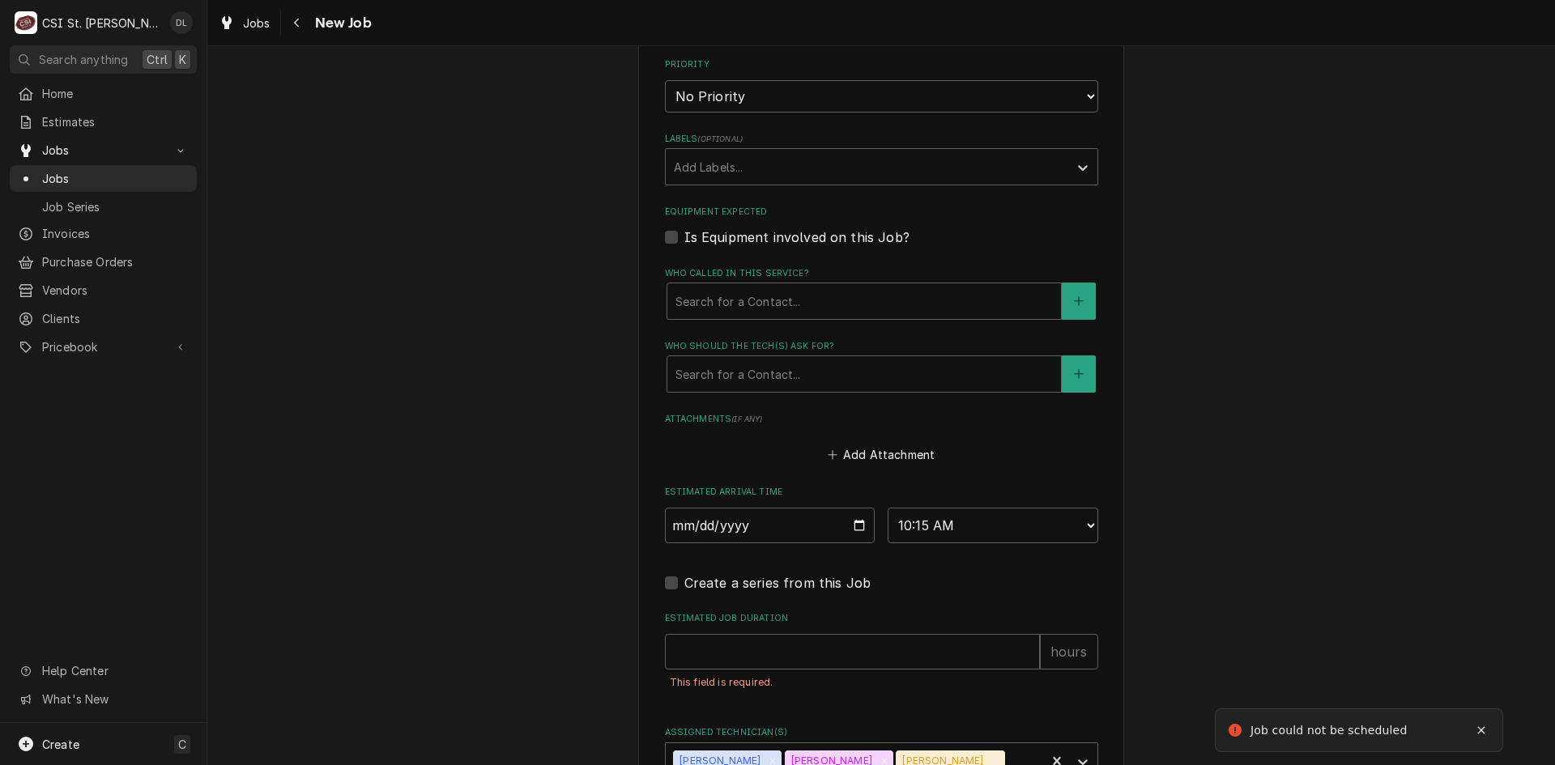
scroll to position [597, 0]
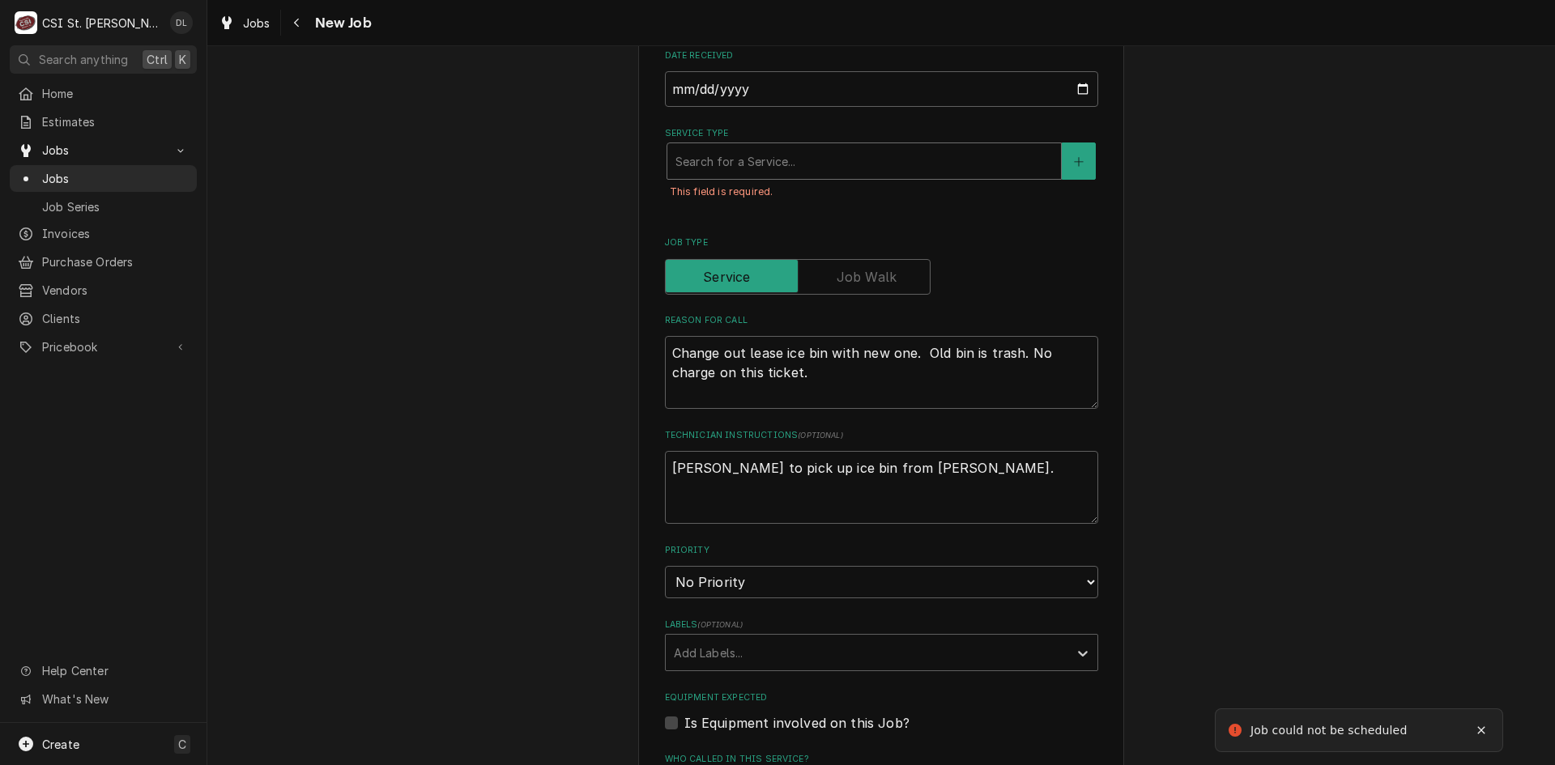
click at [821, 168] on div "Service Type" at bounding box center [863, 161] width 377 height 29
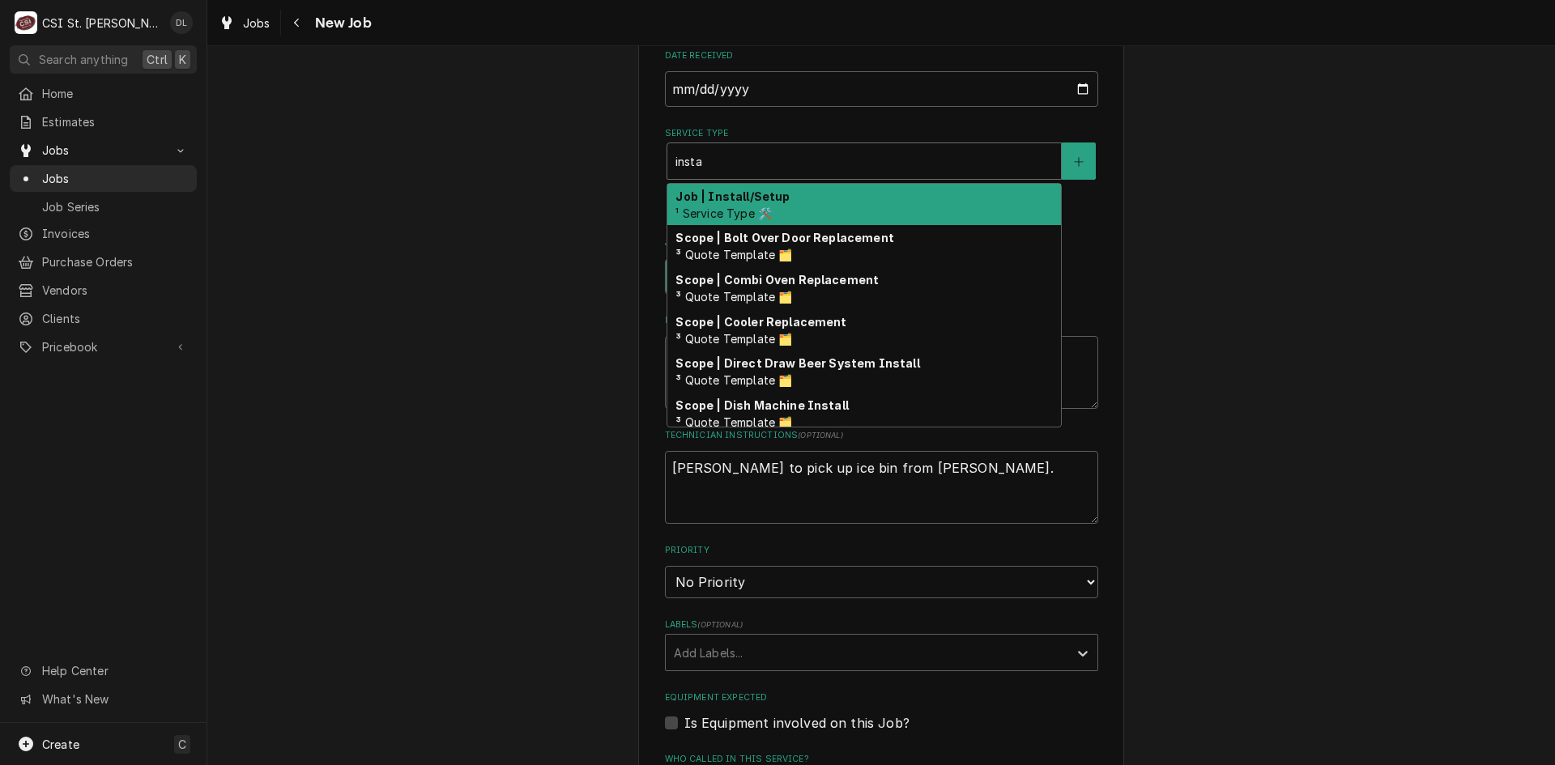
click at [799, 191] on div "Job | Install/Setup ¹ Service Type 🛠️" at bounding box center [864, 205] width 394 height 42
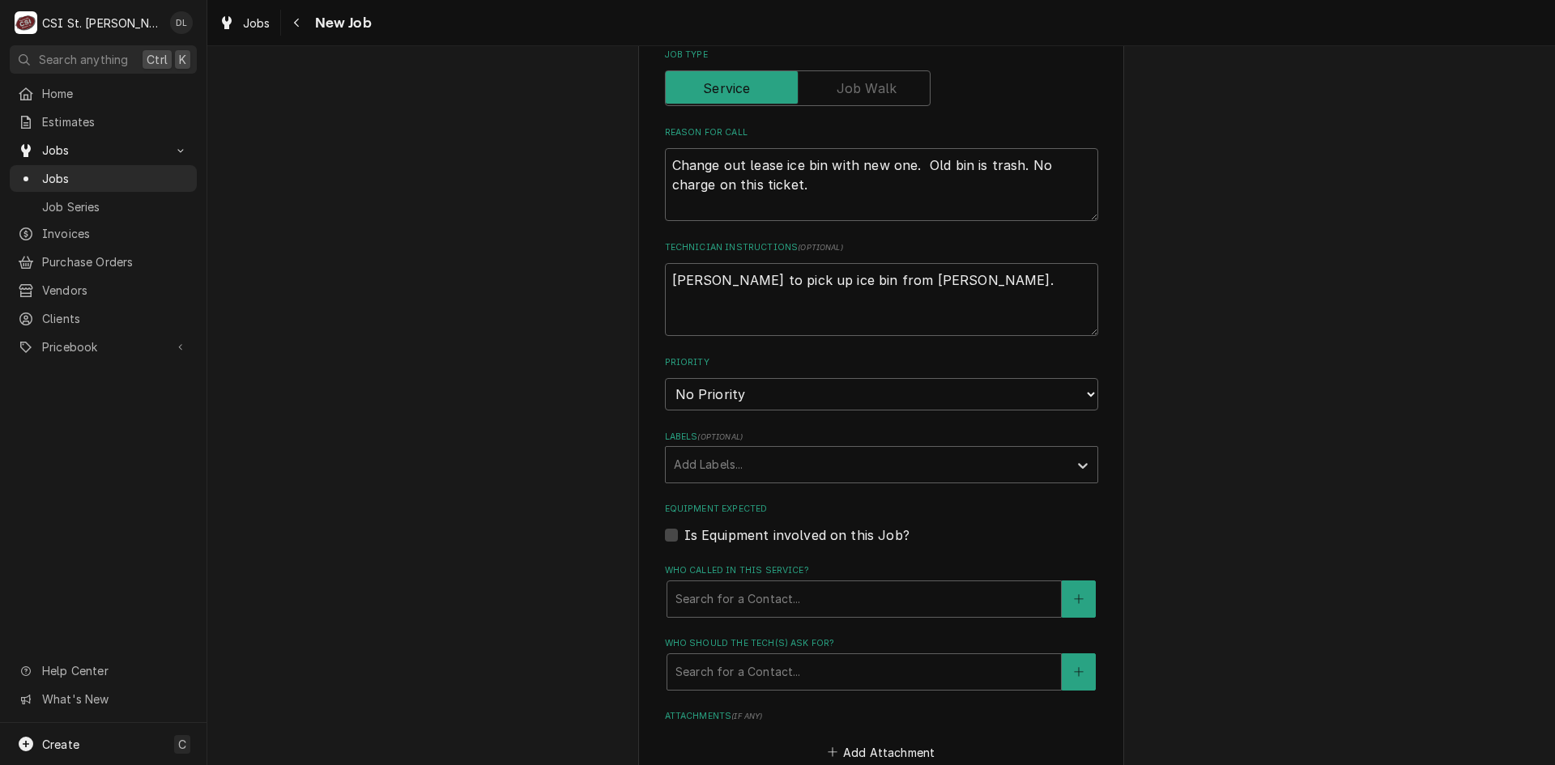
scroll to position [1002, 0]
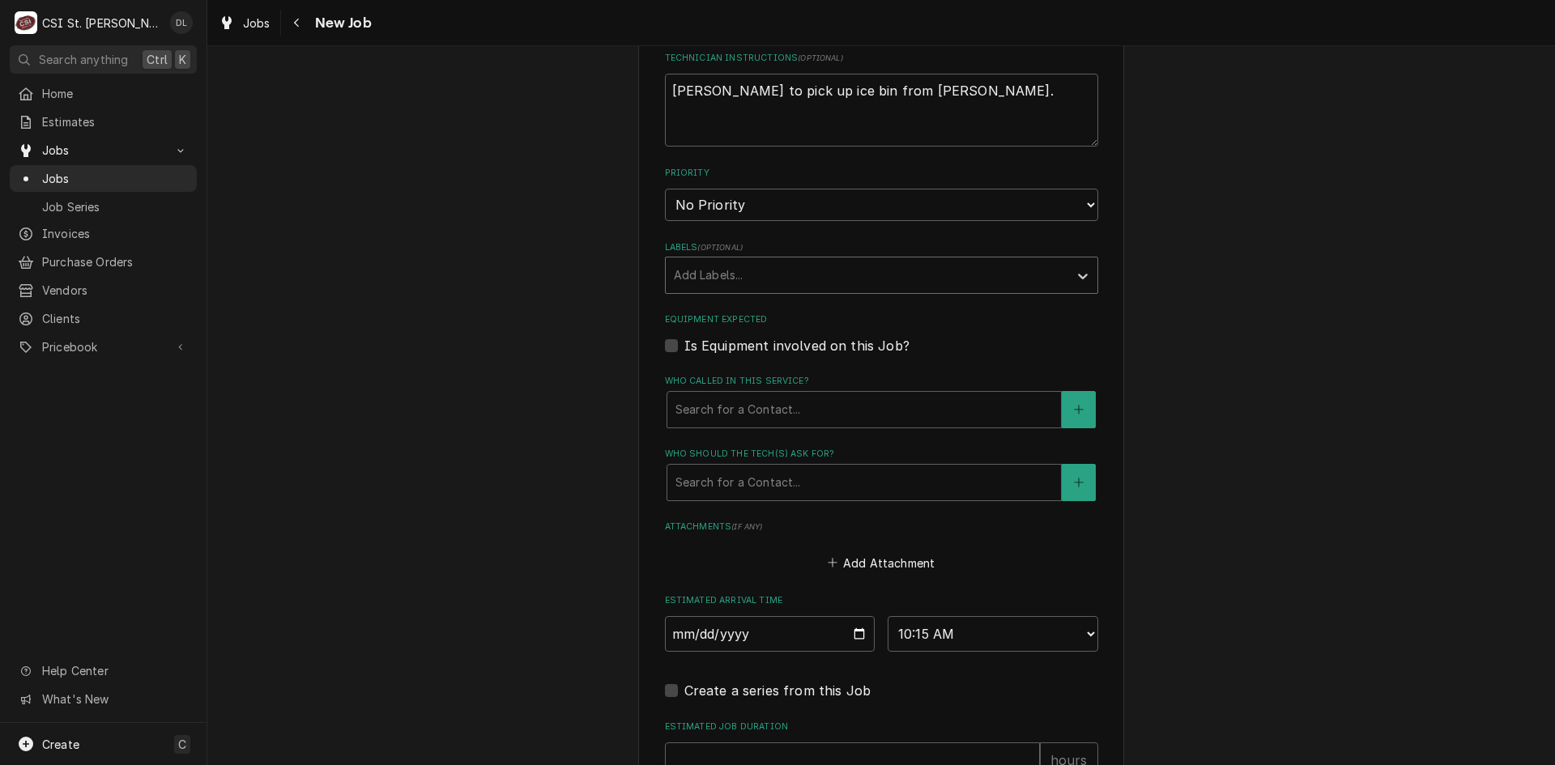
click at [893, 282] on div "Labels" at bounding box center [867, 275] width 386 height 29
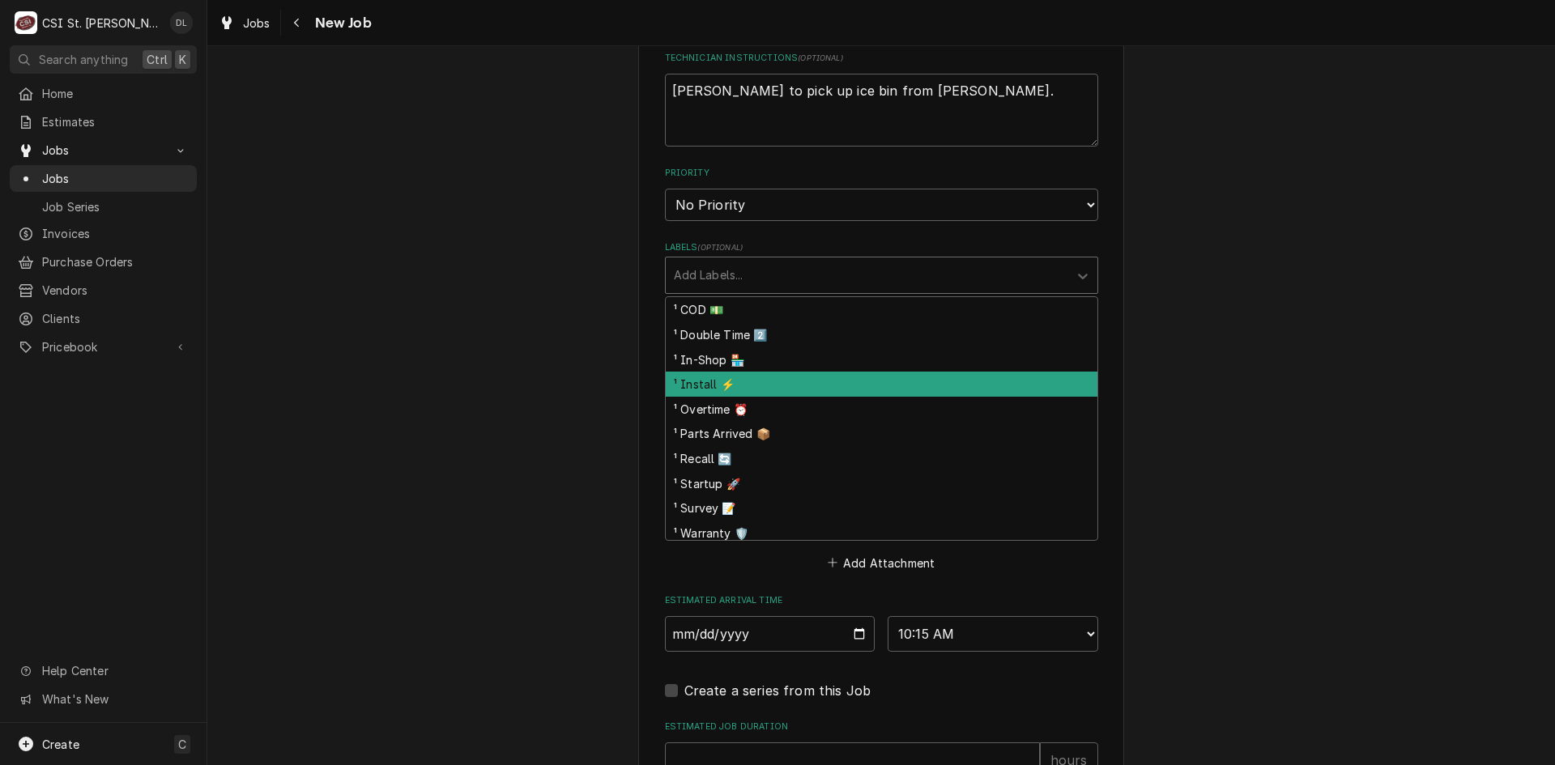
click at [714, 373] on div "¹ Install ⚡️" at bounding box center [882, 384] width 432 height 25
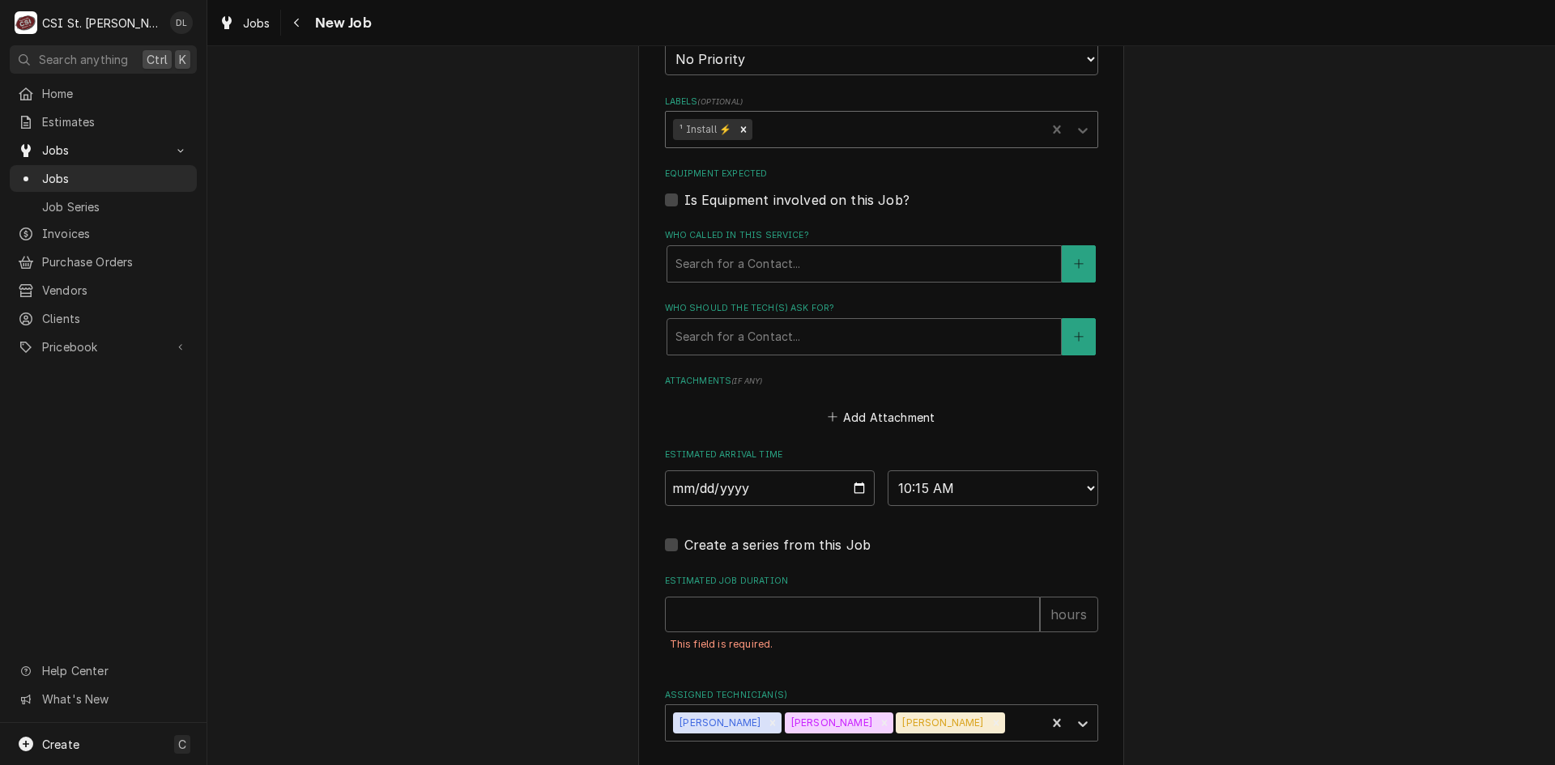
scroll to position [1264, 0]
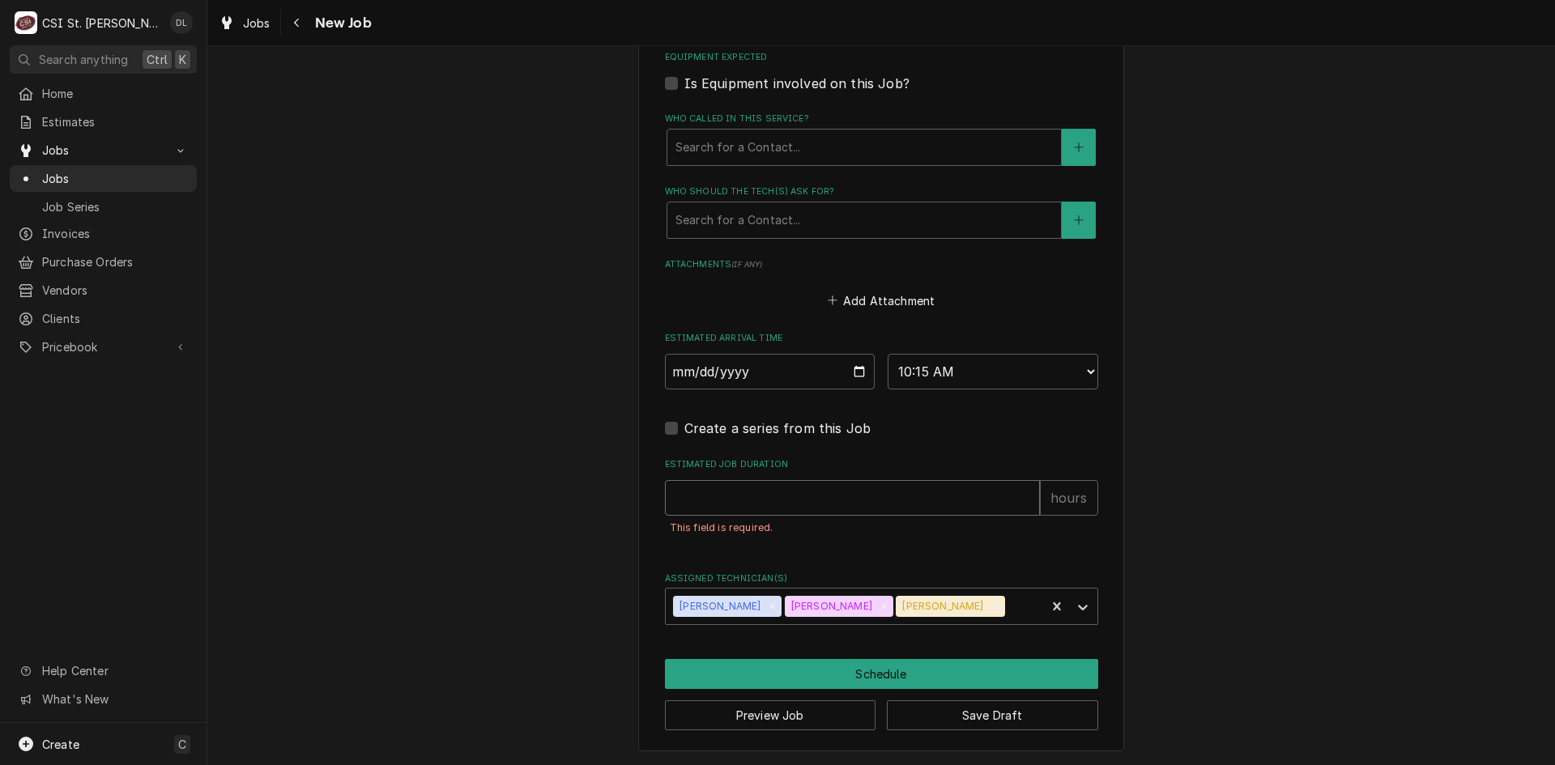
click at [773, 488] on input "Estimated Job Duration" at bounding box center [852, 498] width 375 height 36
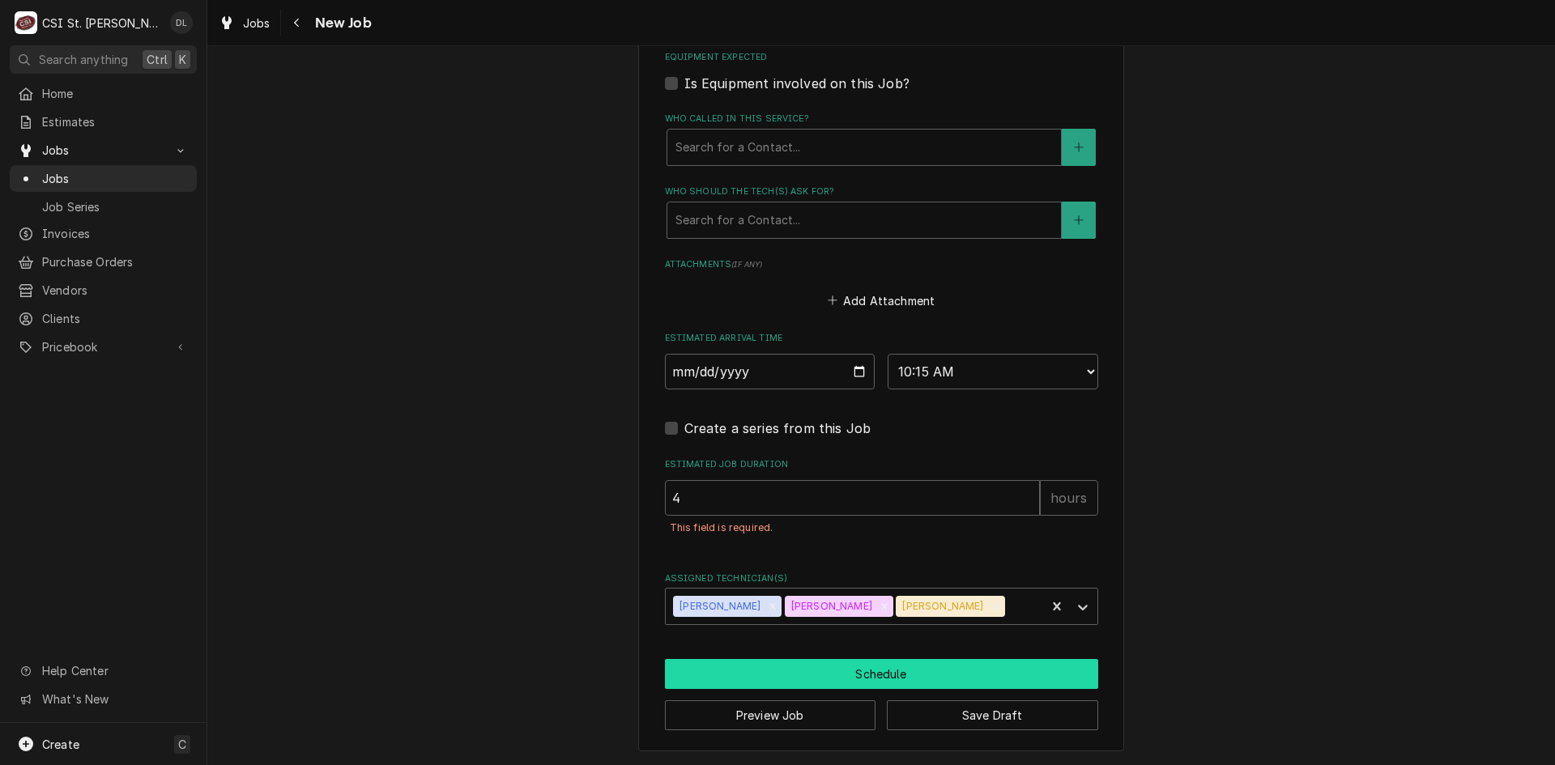
click at [884, 660] on button "Schedule" at bounding box center [881, 674] width 433 height 30
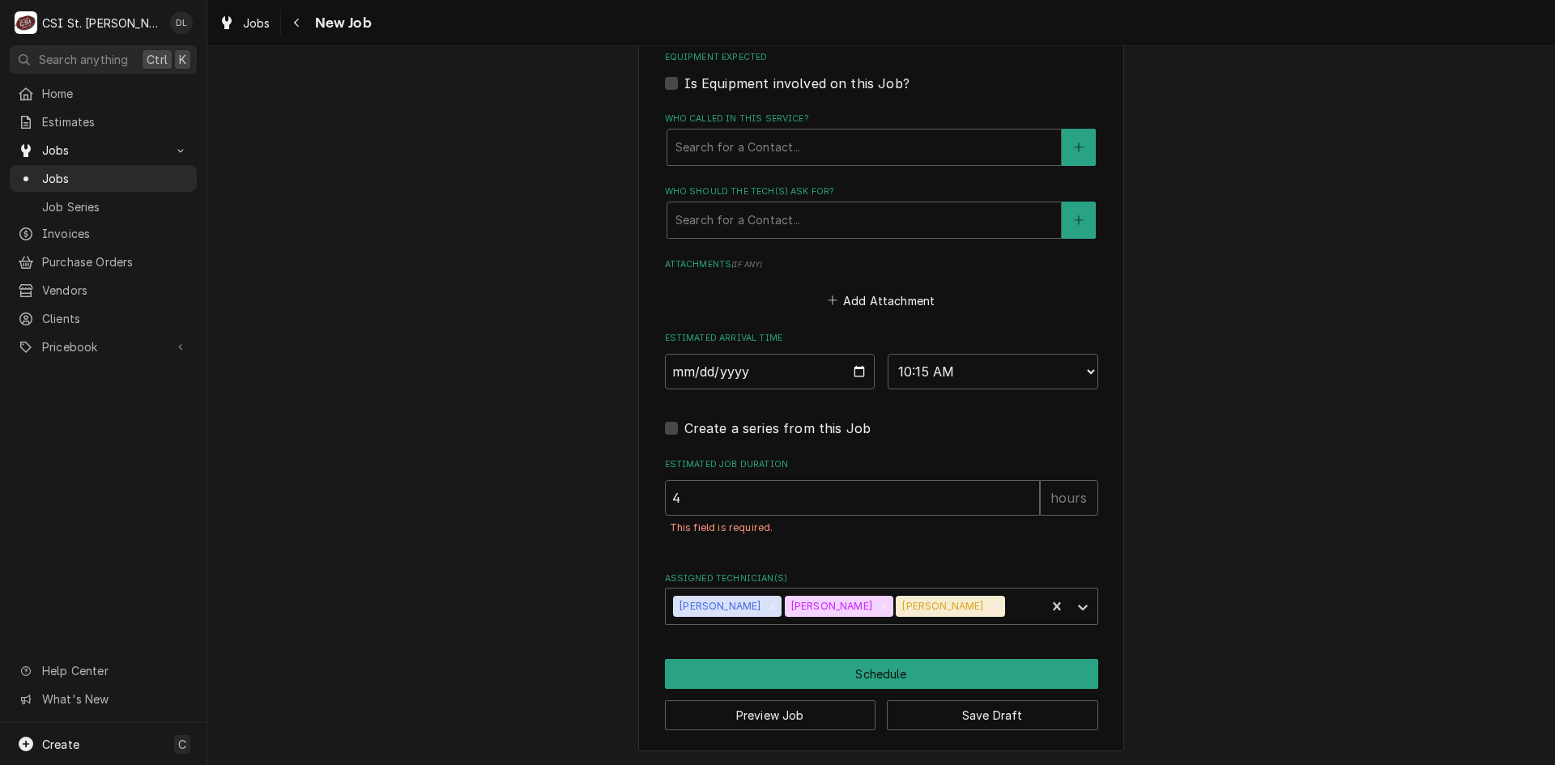
scroll to position [1177, 0]
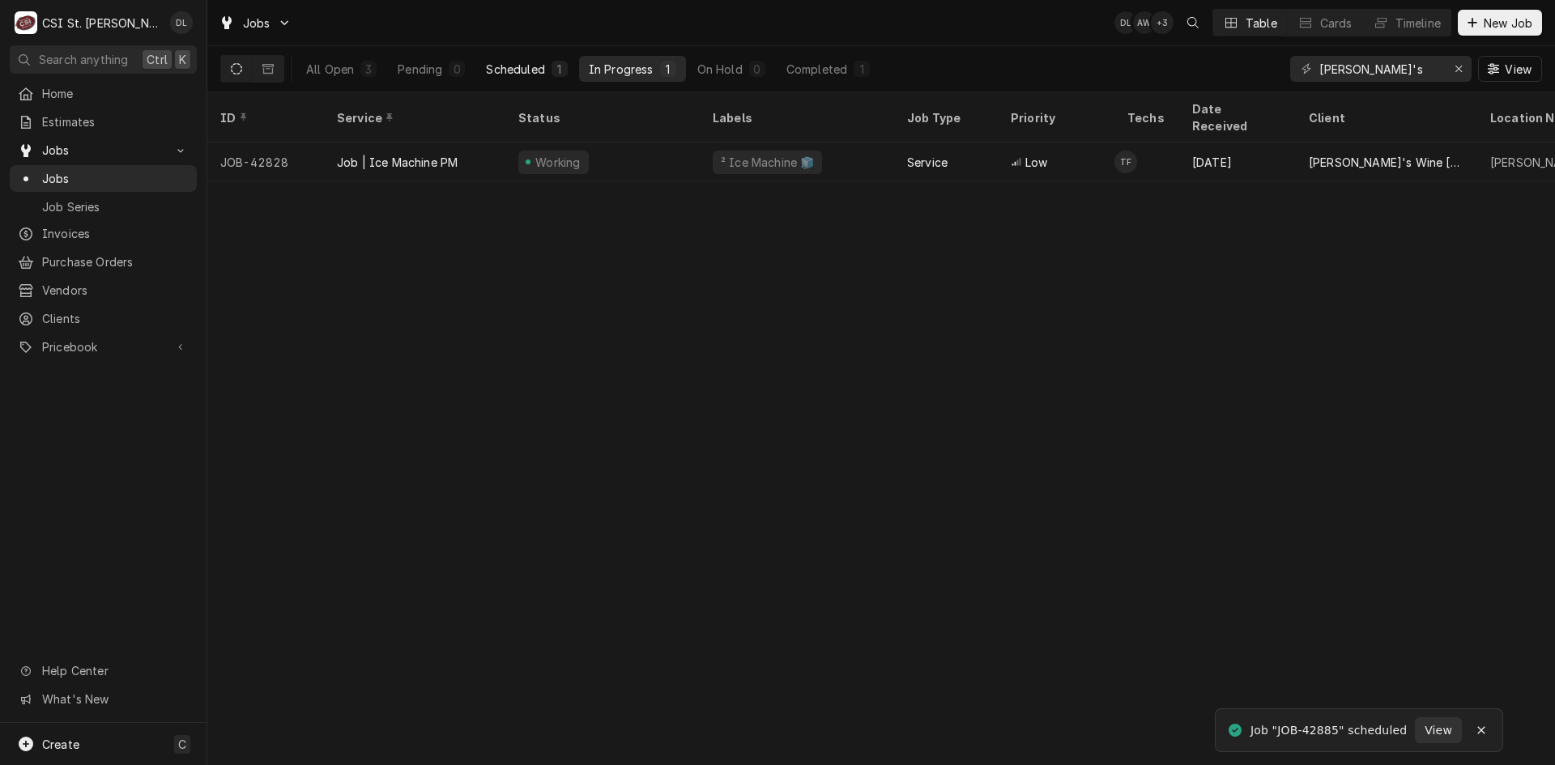
click at [543, 72] on div "Scheduled" at bounding box center [515, 69] width 58 height 17
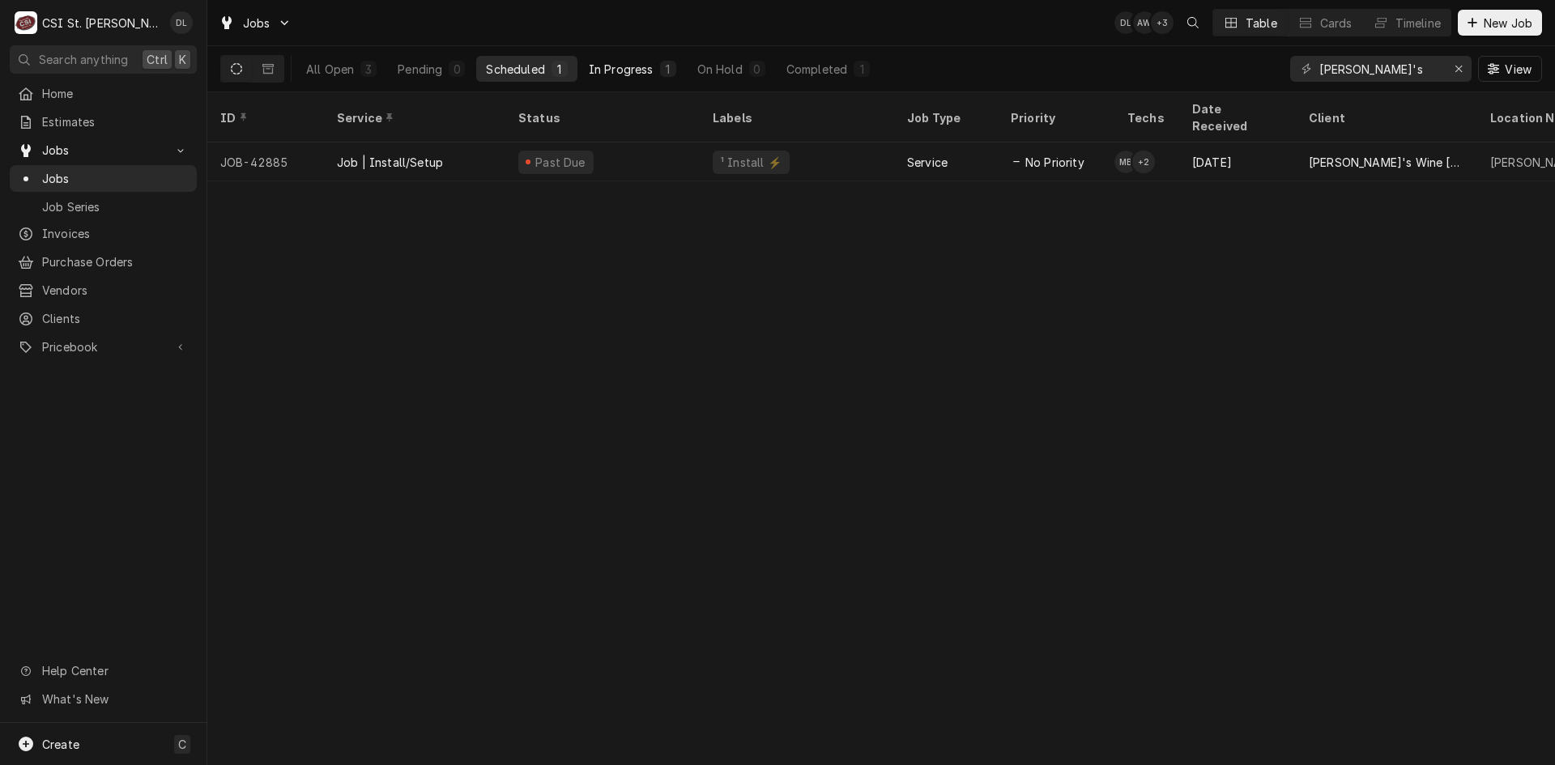
click at [667, 66] on div "1" at bounding box center [668, 69] width 10 height 17
click at [1453, 62] on div "Erase input" at bounding box center [1459, 69] width 16 height 16
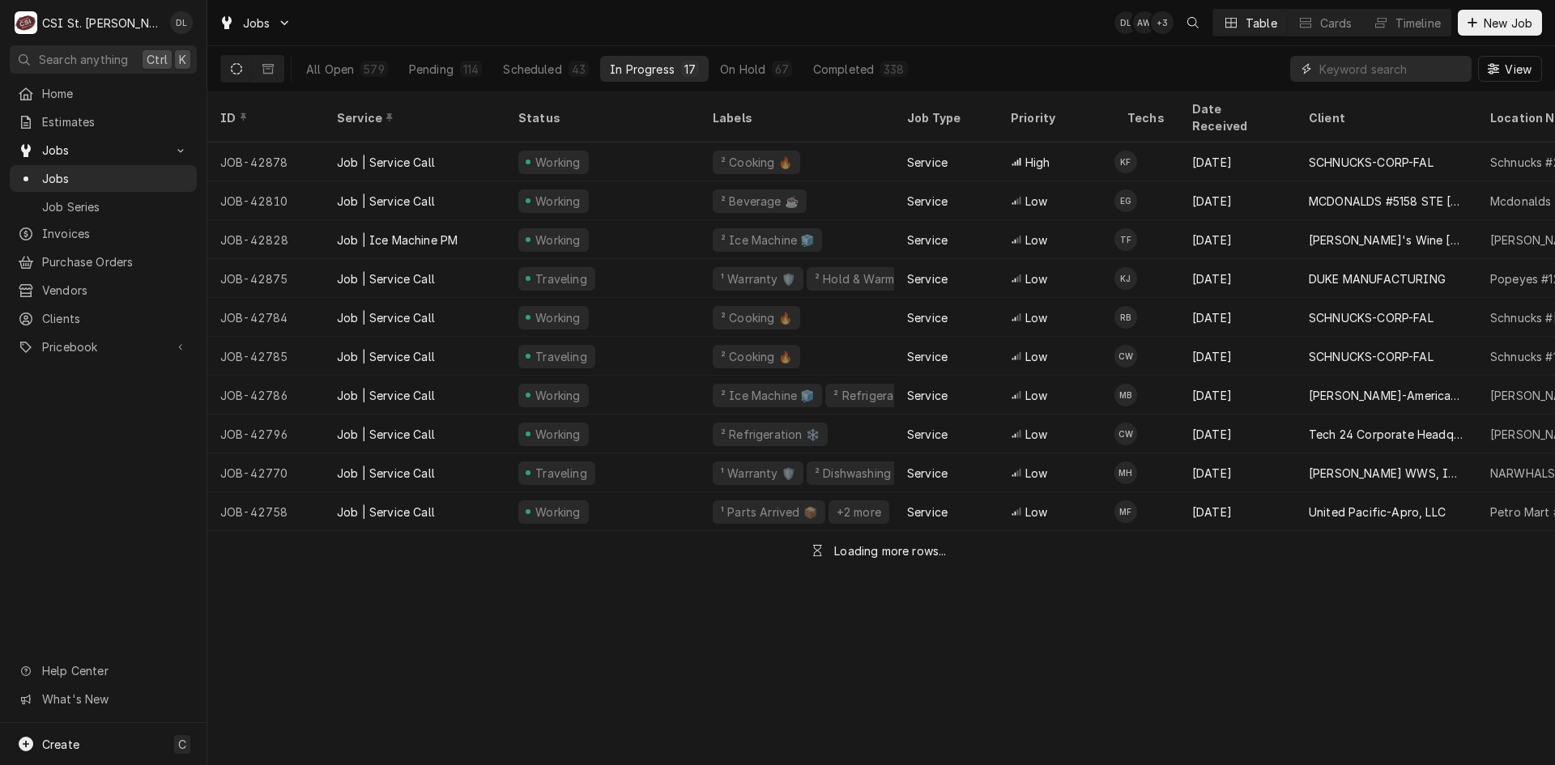
click at [1408, 70] on input "Dynamic Content Wrapper" at bounding box center [1391, 69] width 144 height 26
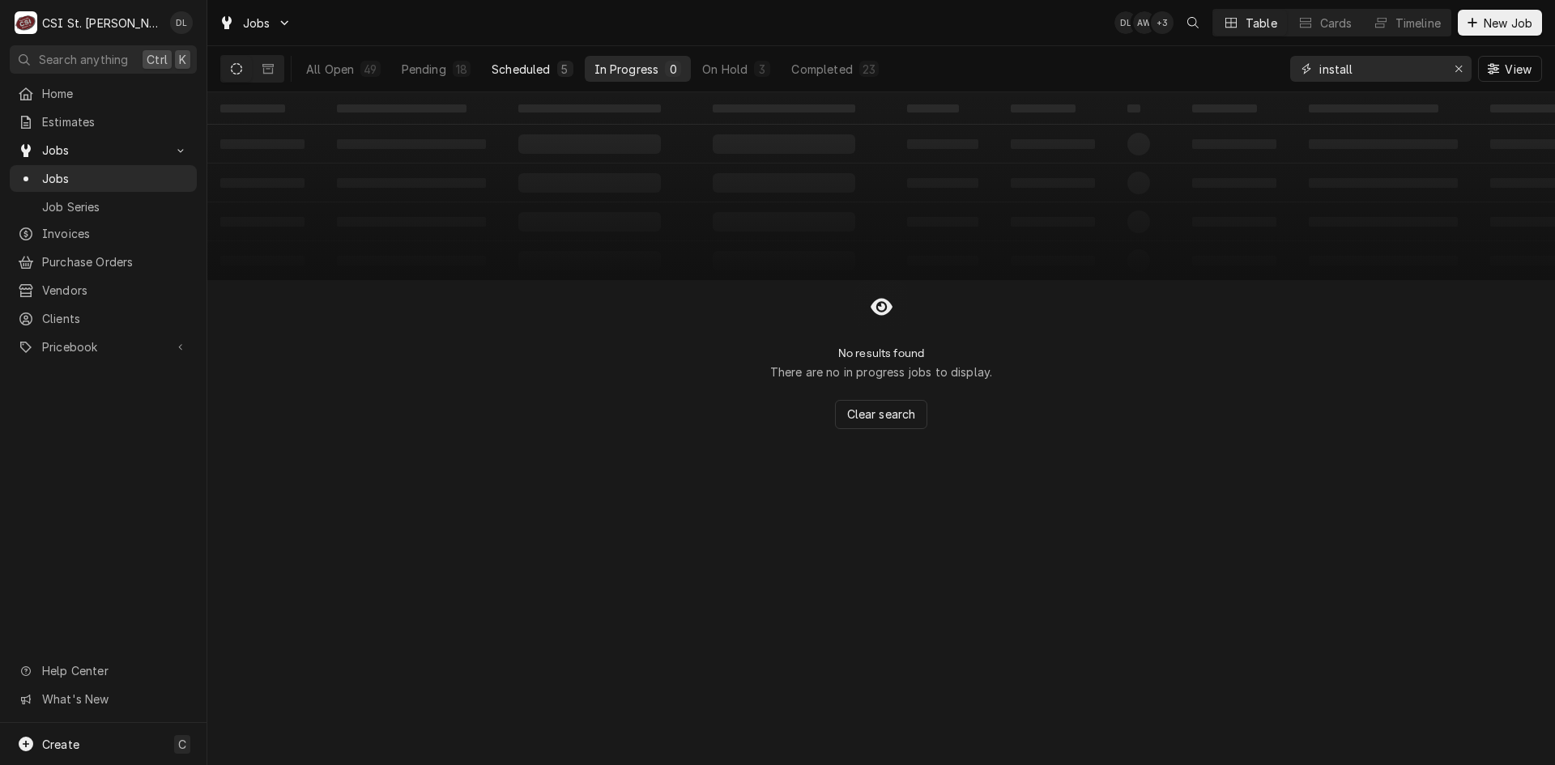
type input "install"
click at [567, 70] on div "5" at bounding box center [565, 69] width 10 height 17
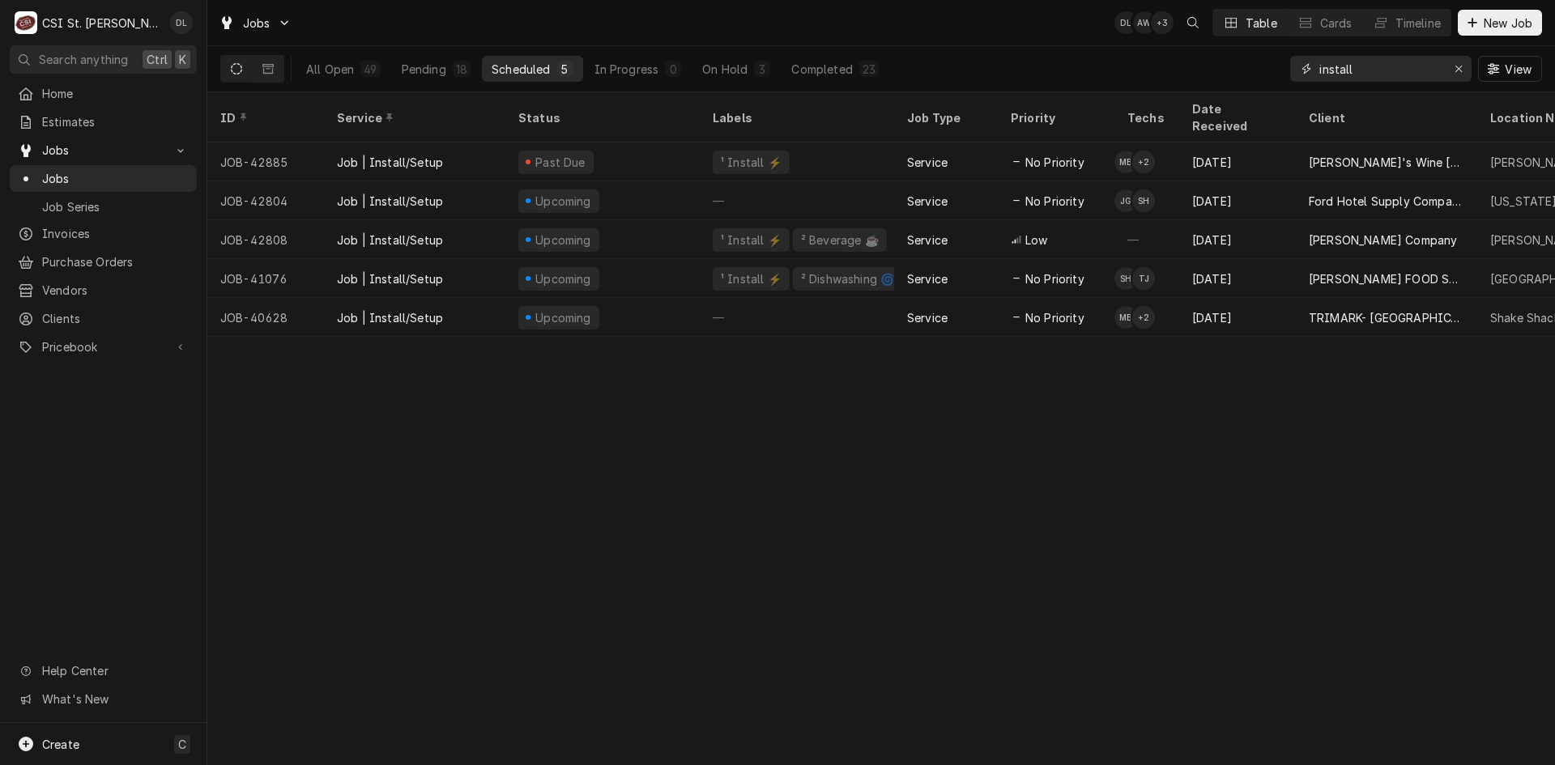
drag, startPoint x: 1450, startPoint y: 67, endPoint x: 1436, endPoint y: 67, distance: 13.8
click at [1451, 67] on div "Erase input" at bounding box center [1459, 69] width 16 height 16
click at [1370, 67] on input "Dynamic Content Wrapper" at bounding box center [1395, 69] width 152 height 26
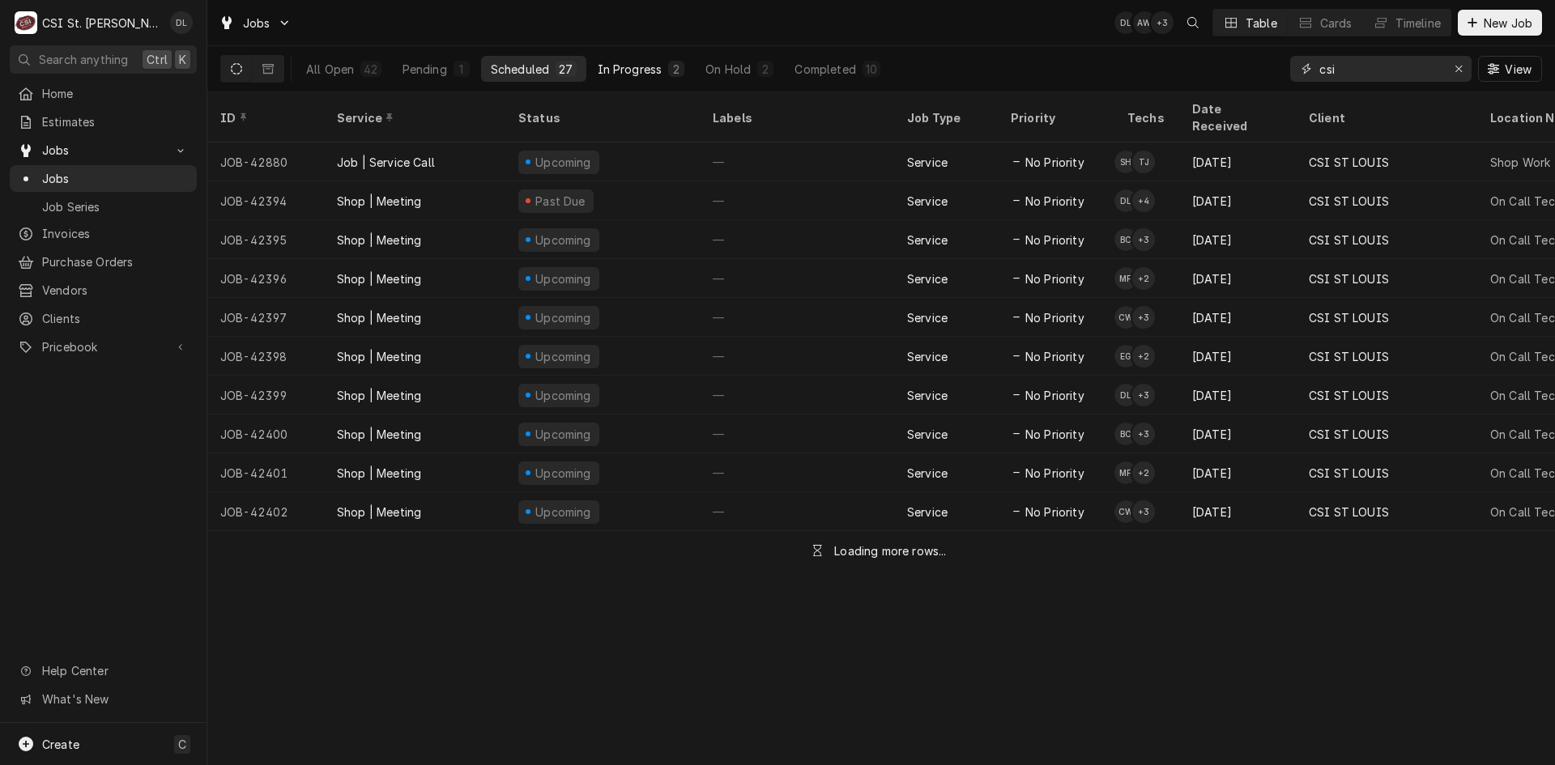
type input "csi"
click at [649, 70] on div "In Progress" at bounding box center [630, 69] width 65 height 17
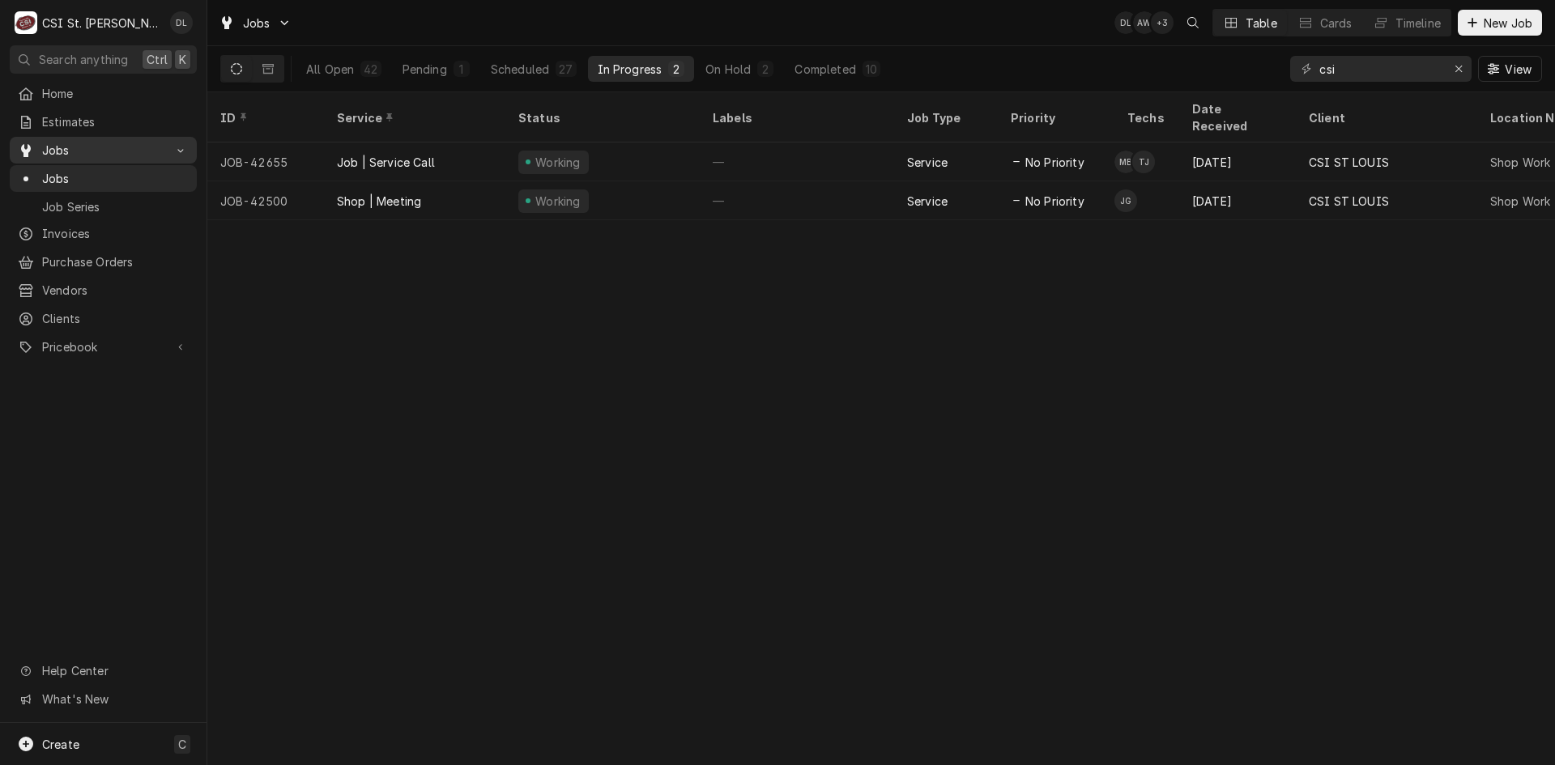
click at [75, 151] on span "Jobs" at bounding box center [103, 150] width 122 height 17
click at [74, 143] on span "Jobs" at bounding box center [103, 150] width 122 height 17
click at [68, 174] on span "Jobs" at bounding box center [115, 178] width 147 height 17
click at [1455, 67] on icon "Erase input" at bounding box center [1459, 68] width 9 height 11
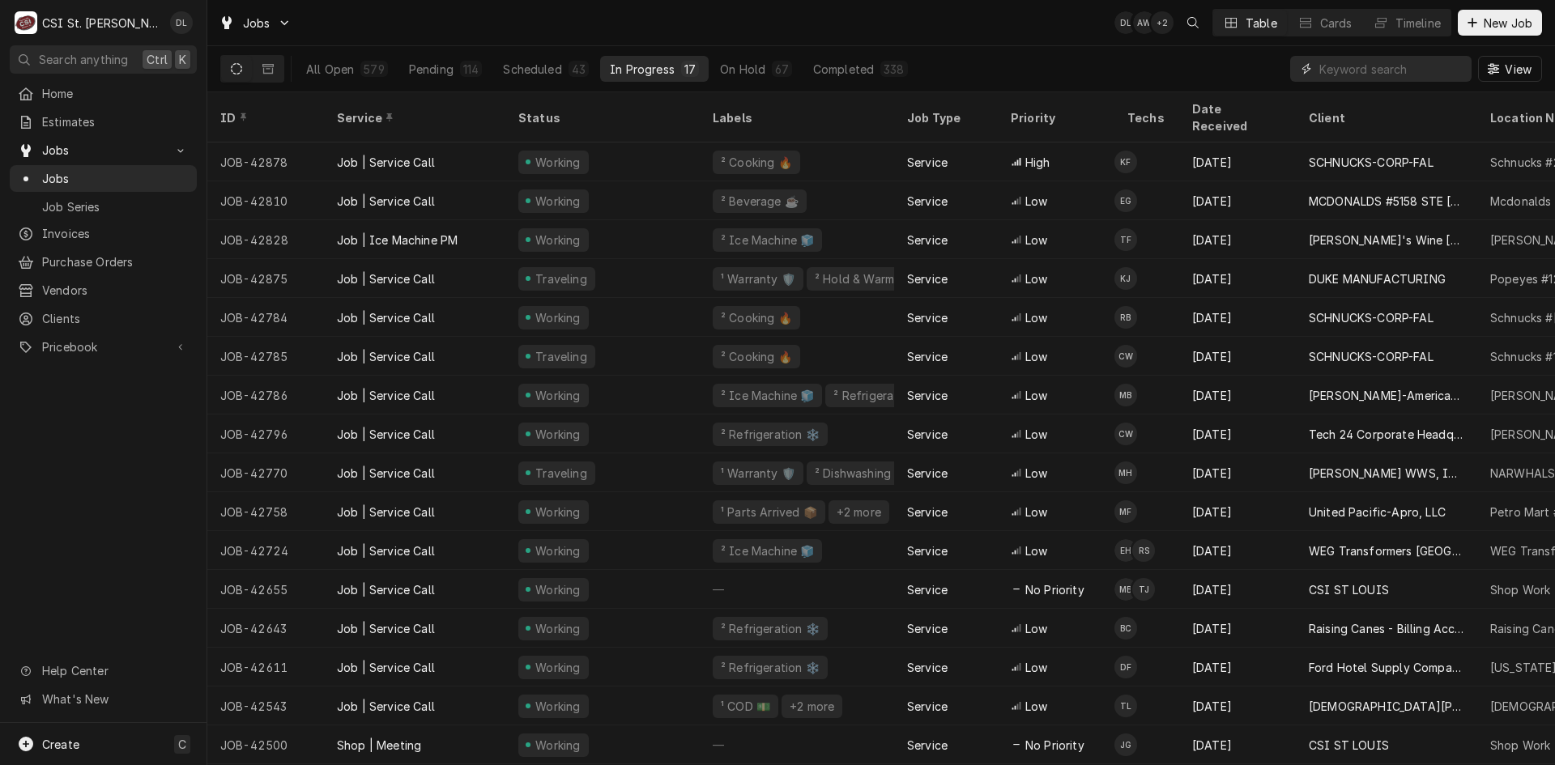
click at [1404, 75] on input "Dynamic Content Wrapper" at bounding box center [1391, 69] width 144 height 26
click at [1389, 64] on input "Dynamic Content Wrapper" at bounding box center [1391, 69] width 144 height 26
click at [1353, 66] on input "Dynamic Content Wrapper" at bounding box center [1391, 69] width 144 height 26
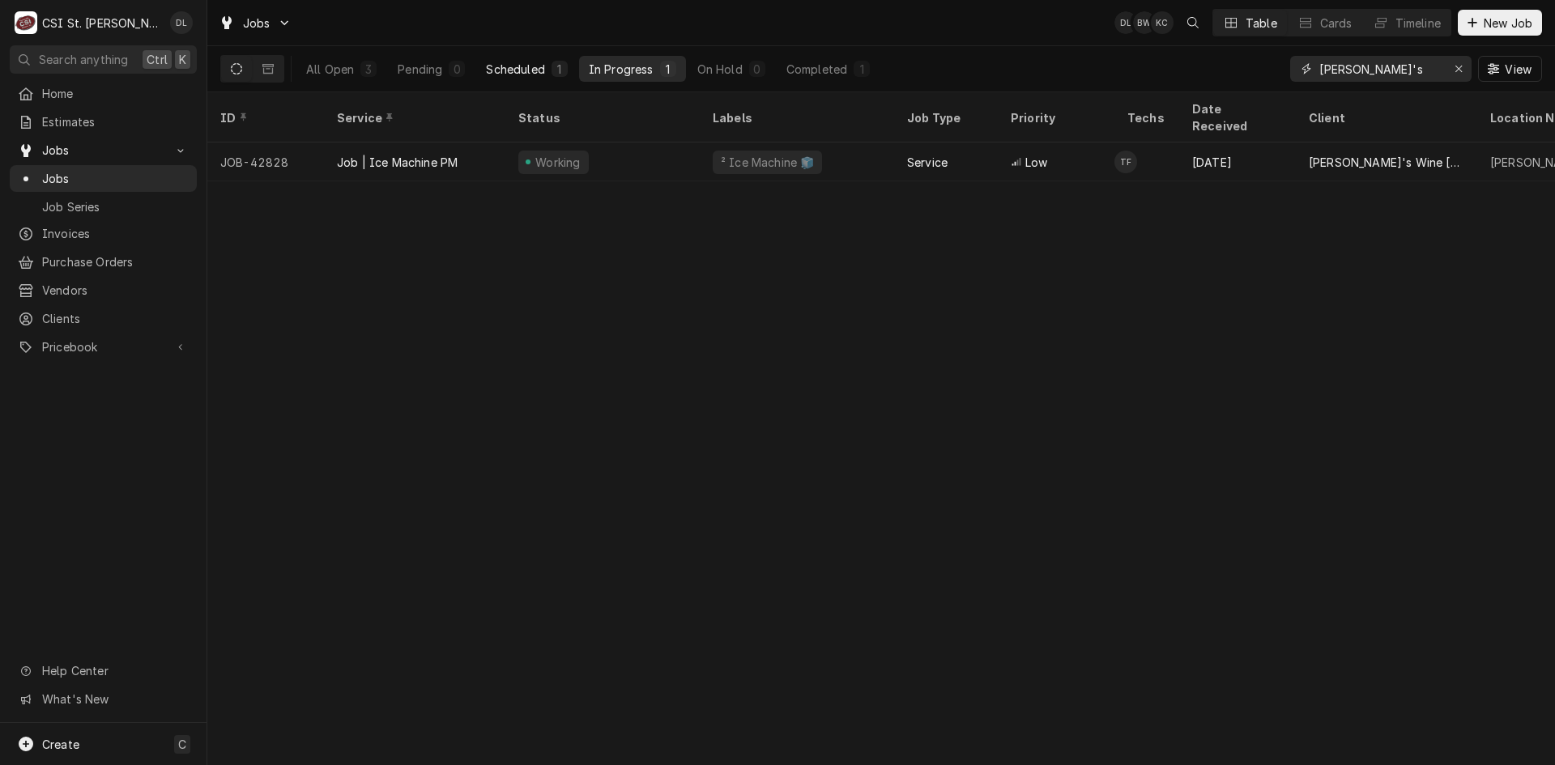
type input "[PERSON_NAME]'s"
click at [543, 75] on div "Scheduled" at bounding box center [515, 69] width 58 height 17
